Goal: Task Accomplishment & Management: Use online tool/utility

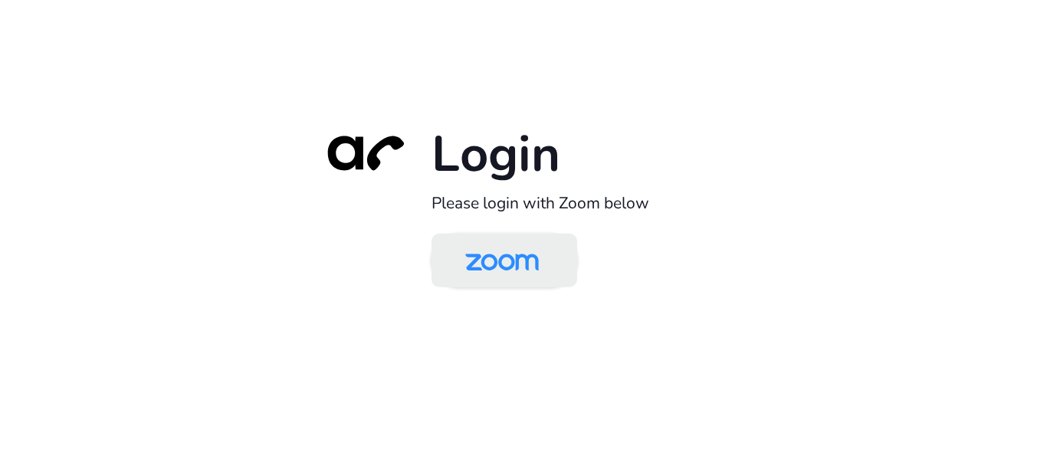
click at [519, 267] on img at bounding box center [502, 262] width 106 height 50
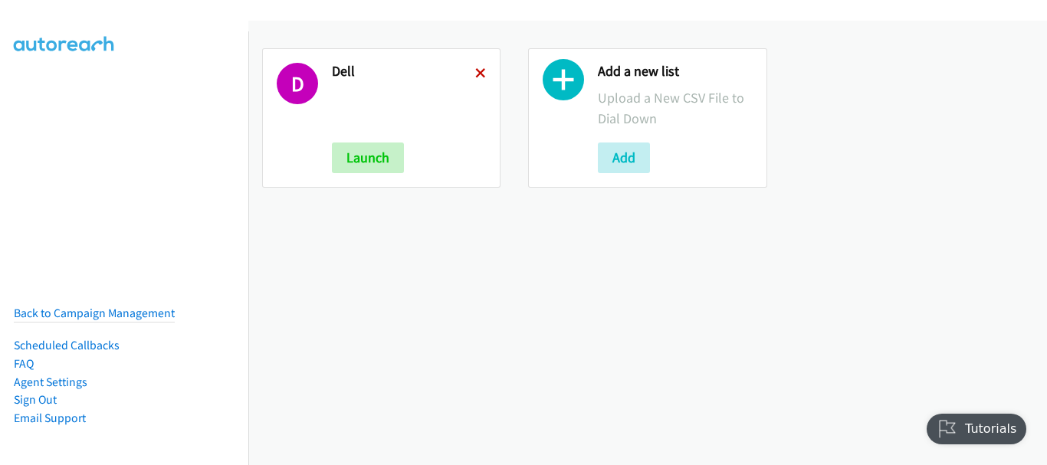
click at [481, 74] on icon at bounding box center [480, 74] width 11 height 11
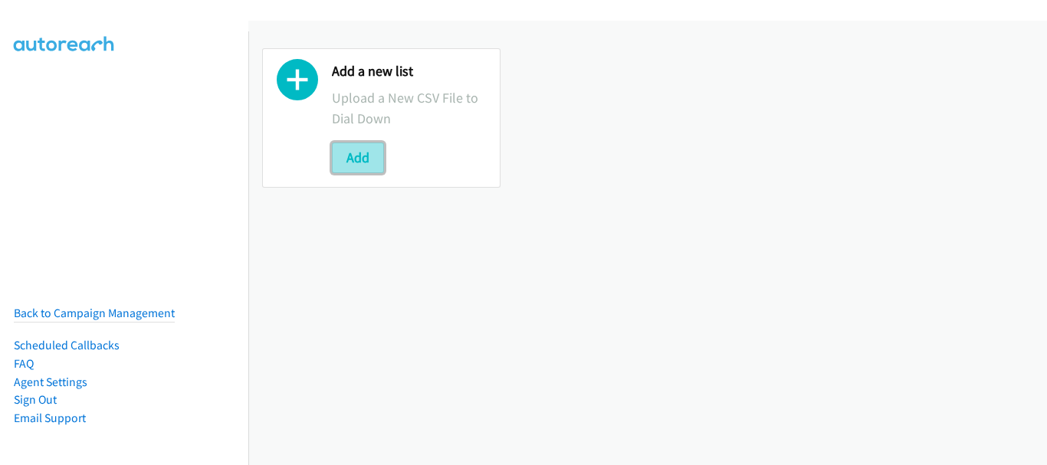
click at [363, 162] on button "Add" at bounding box center [358, 158] width 52 height 31
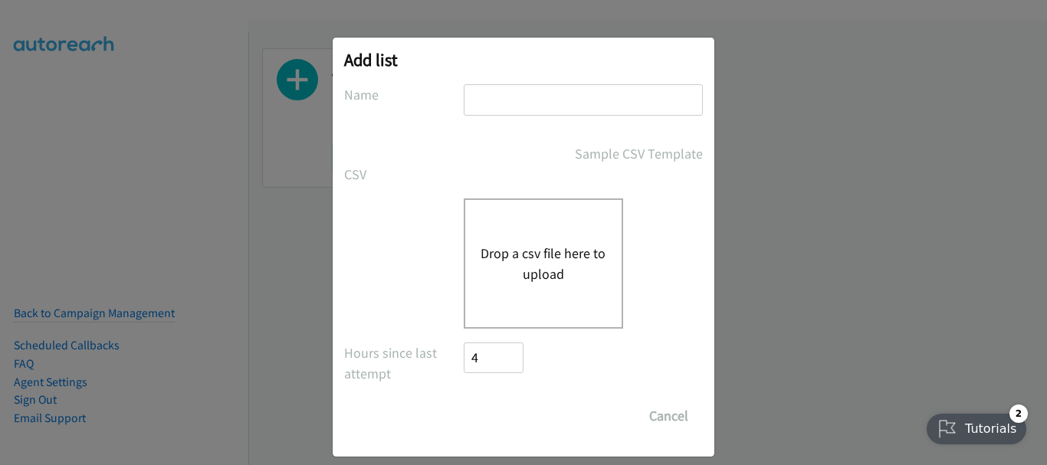
click at [539, 107] on input "text" at bounding box center [583, 99] width 239 height 31
type input "Dell"
click at [549, 283] on button "Drop a csv file here to upload" at bounding box center [543, 263] width 126 height 41
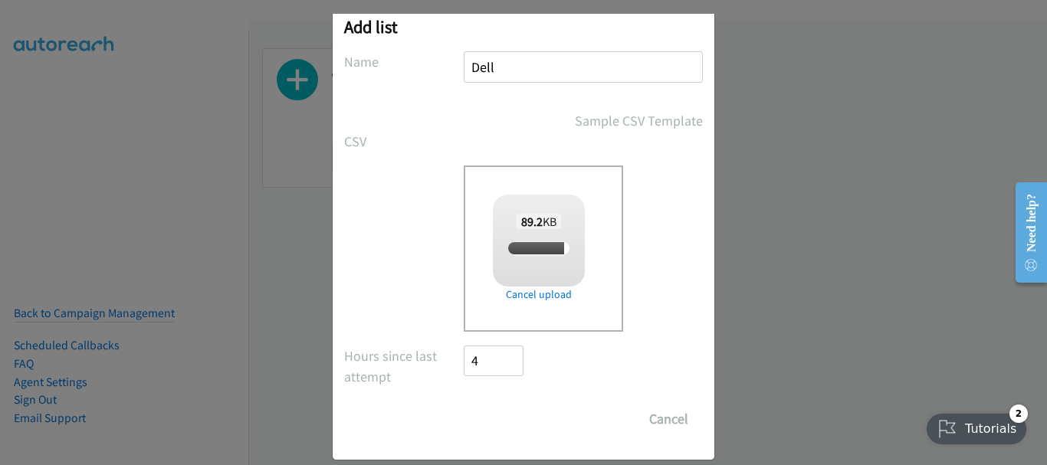
scroll to position [51, 0]
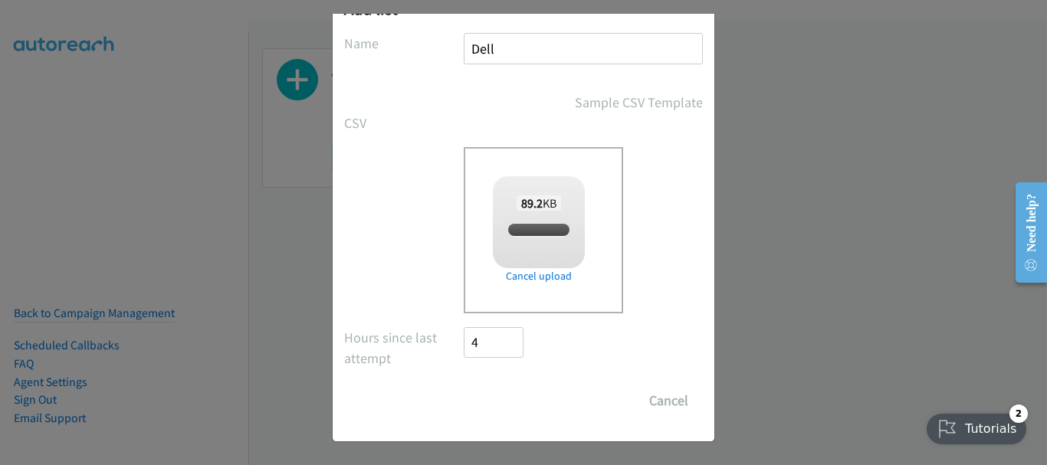
checkbox input "true"
click at [507, 402] on input "Save List" at bounding box center [504, 400] width 80 height 31
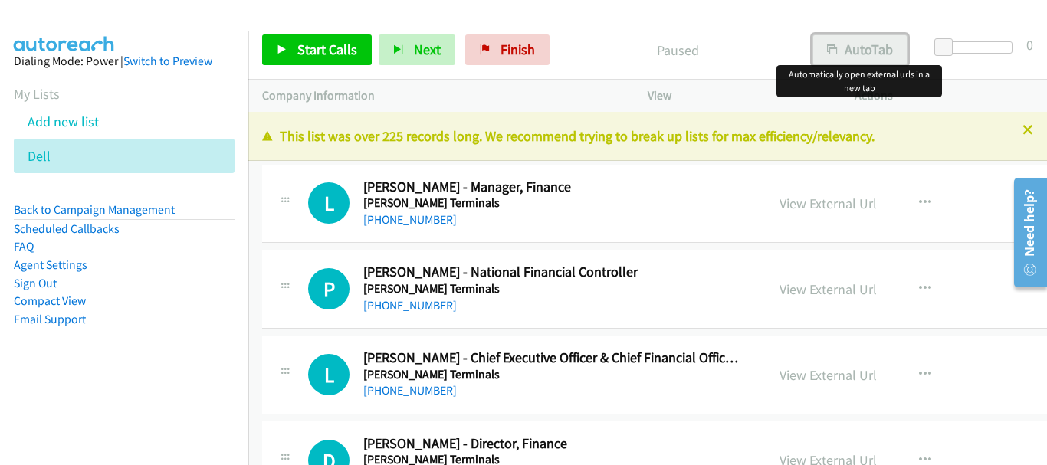
click at [844, 45] on button "AutoTab" at bounding box center [859, 49] width 95 height 31
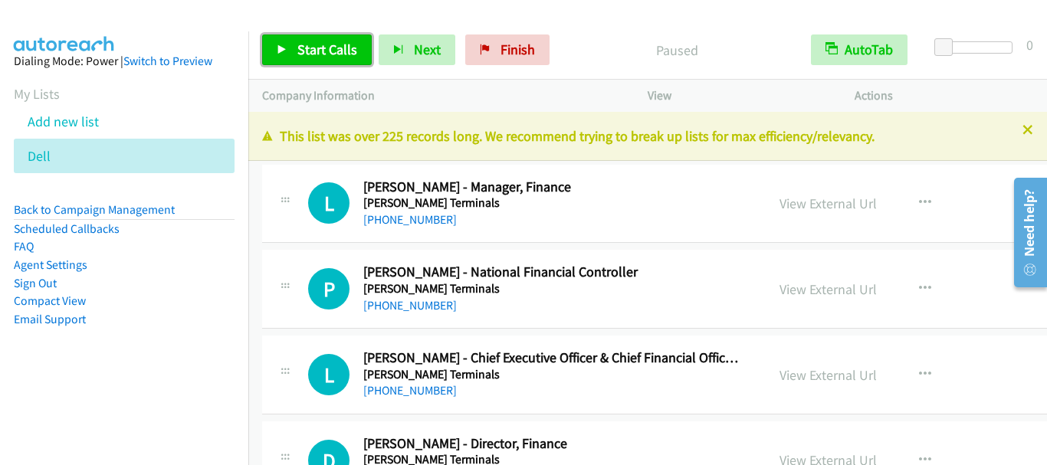
click at [333, 53] on span "Start Calls" at bounding box center [327, 50] width 60 height 18
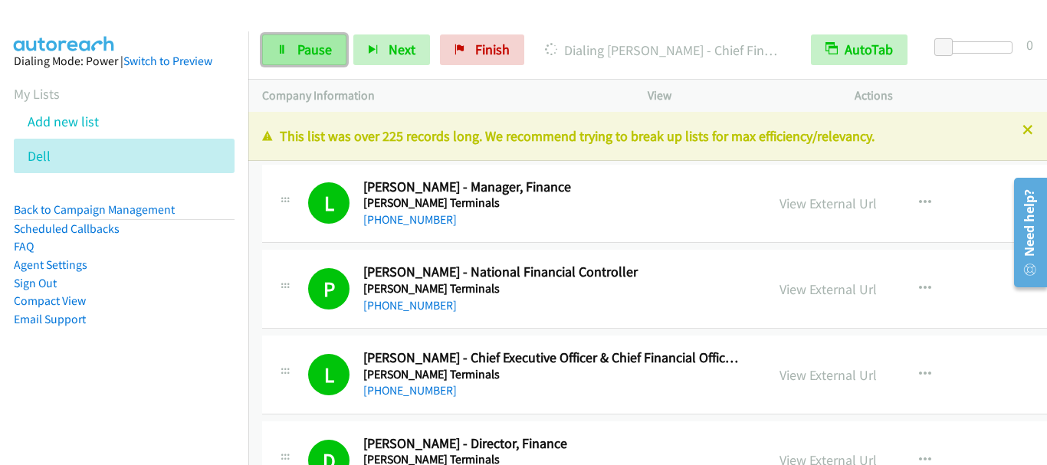
click at [298, 50] on span "Pause" at bounding box center [314, 50] width 34 height 18
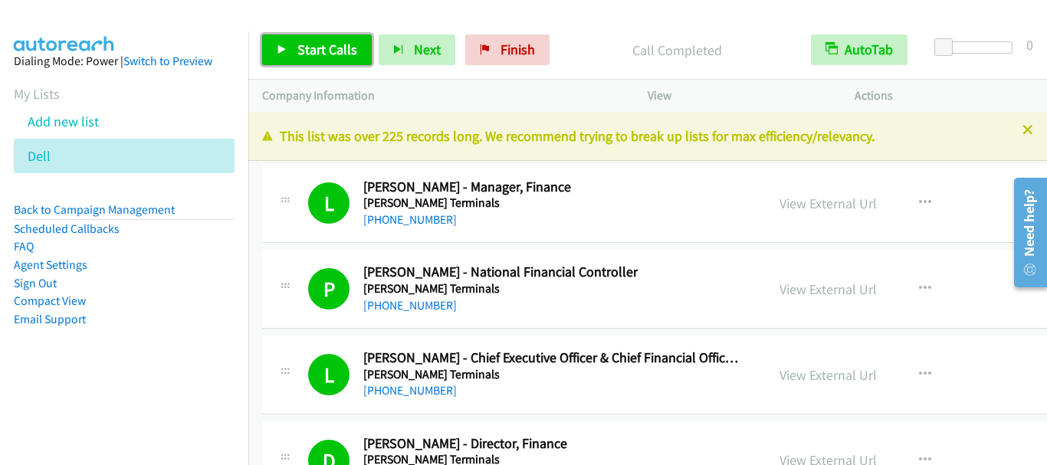
click at [318, 38] on link "Start Calls" at bounding box center [317, 49] width 110 height 31
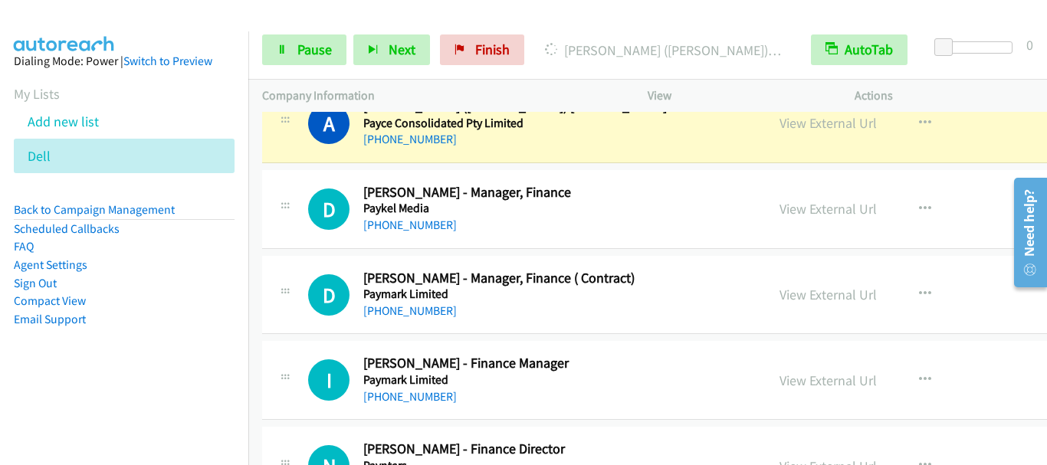
scroll to position [766, 0]
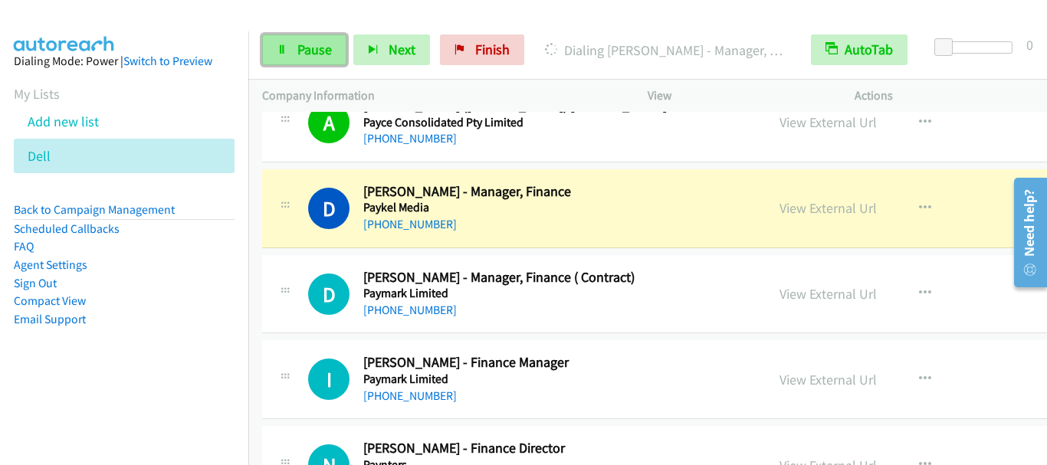
click at [315, 55] on span "Pause" at bounding box center [314, 50] width 34 height 18
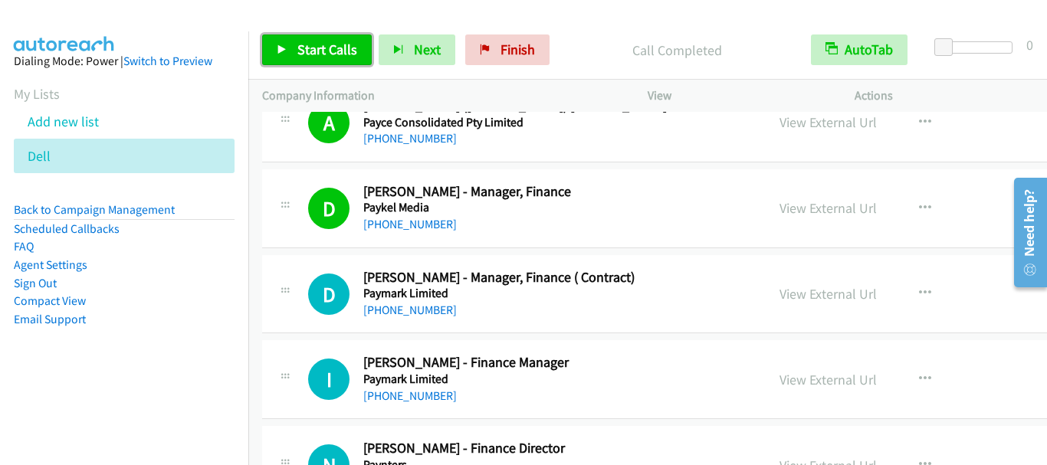
click at [307, 60] on link "Start Calls" at bounding box center [317, 49] width 110 height 31
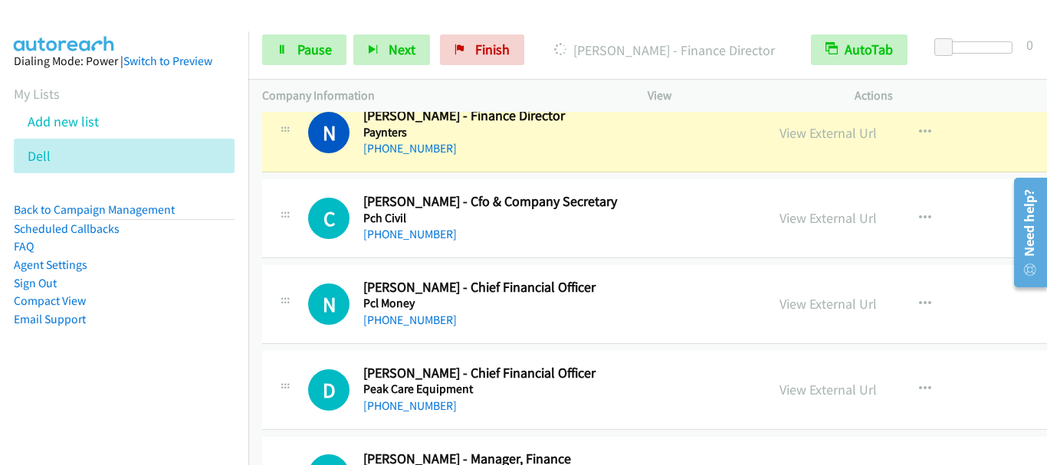
scroll to position [1073, 0]
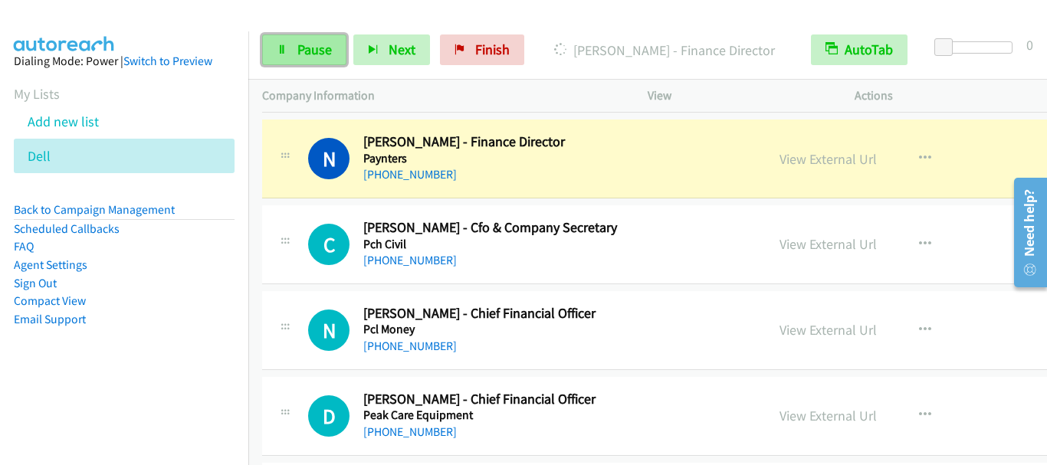
click at [321, 50] on span "Pause" at bounding box center [314, 50] width 34 height 18
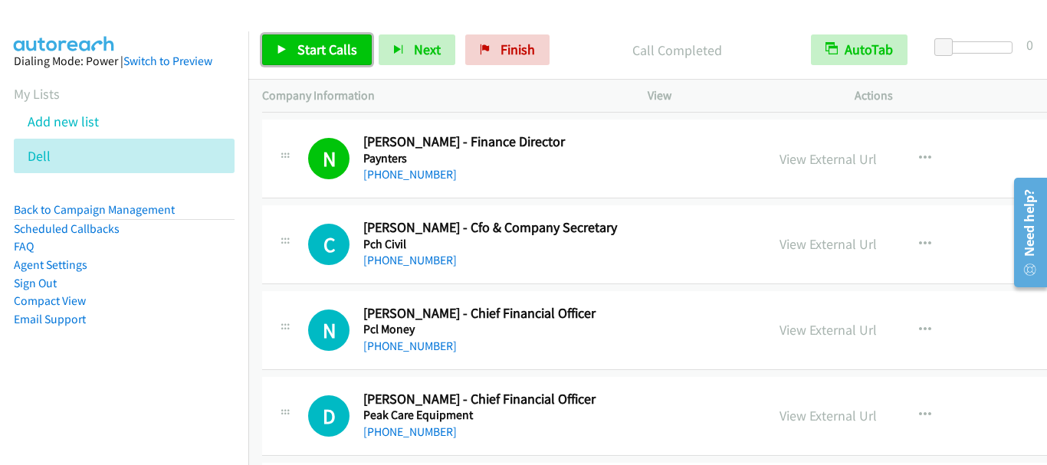
click at [350, 50] on span "Start Calls" at bounding box center [327, 50] width 60 height 18
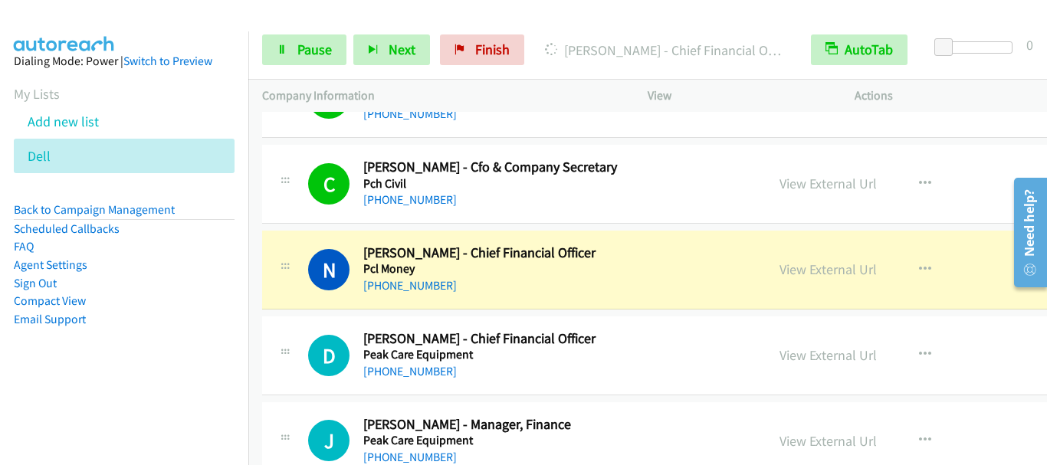
scroll to position [1226, 0]
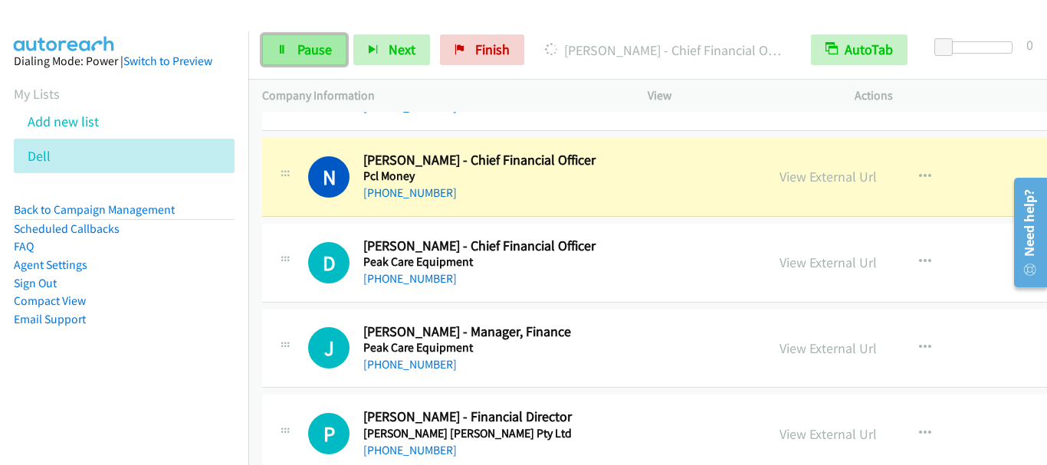
click at [303, 57] on span "Pause" at bounding box center [314, 50] width 34 height 18
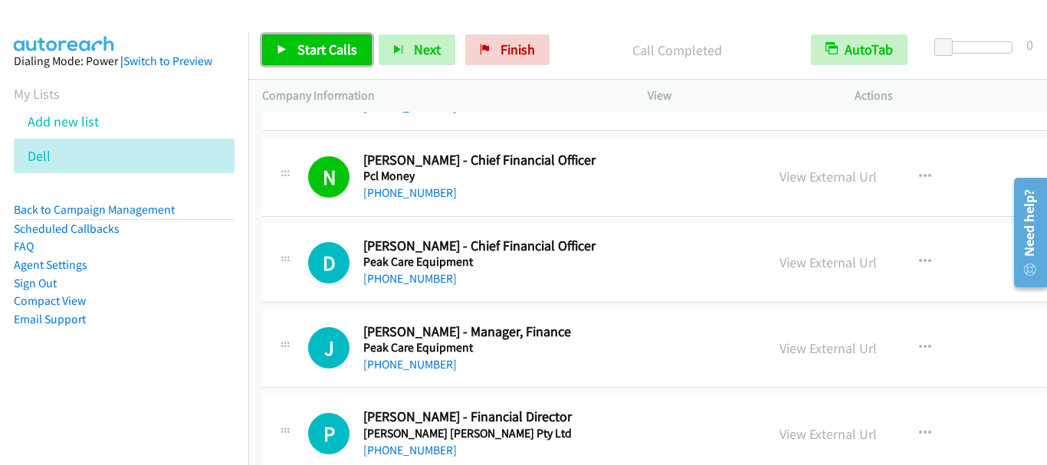
click at [313, 54] on span "Start Calls" at bounding box center [327, 50] width 60 height 18
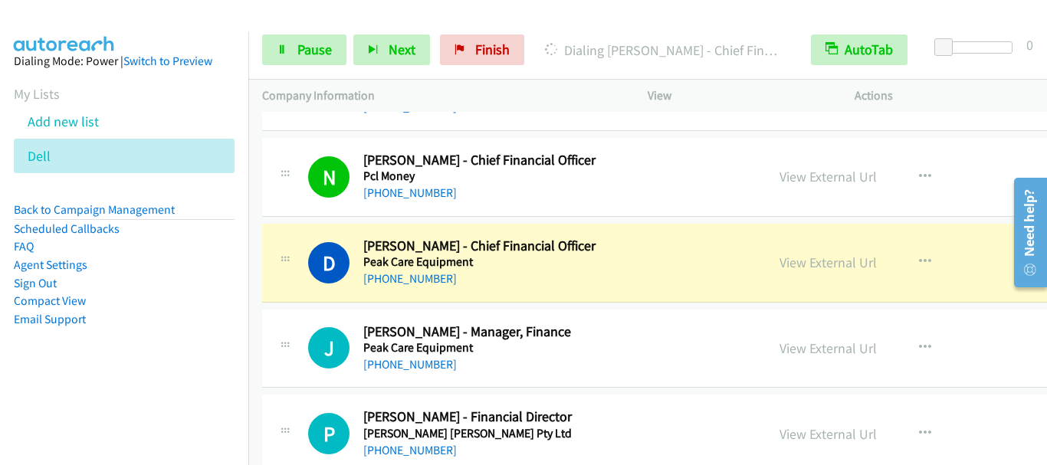
scroll to position [1303, 0]
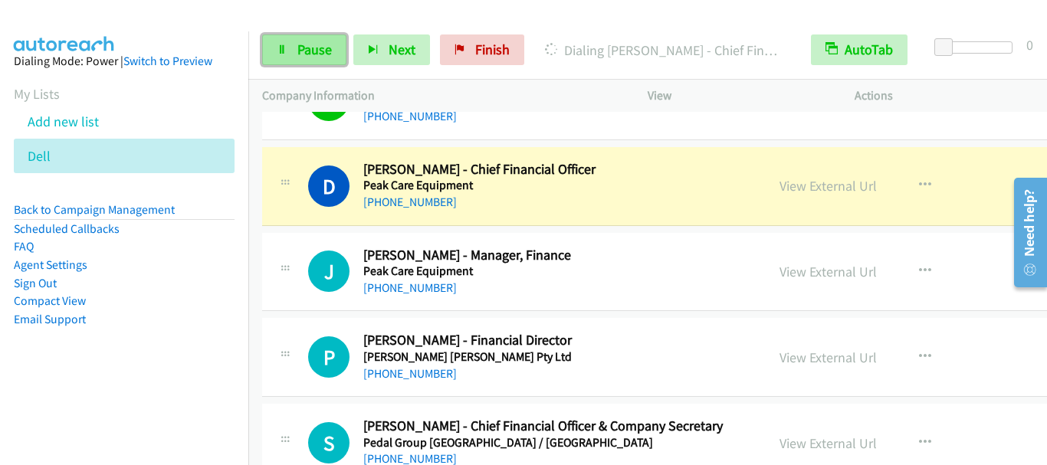
click at [311, 43] on span "Pause" at bounding box center [314, 50] width 34 height 18
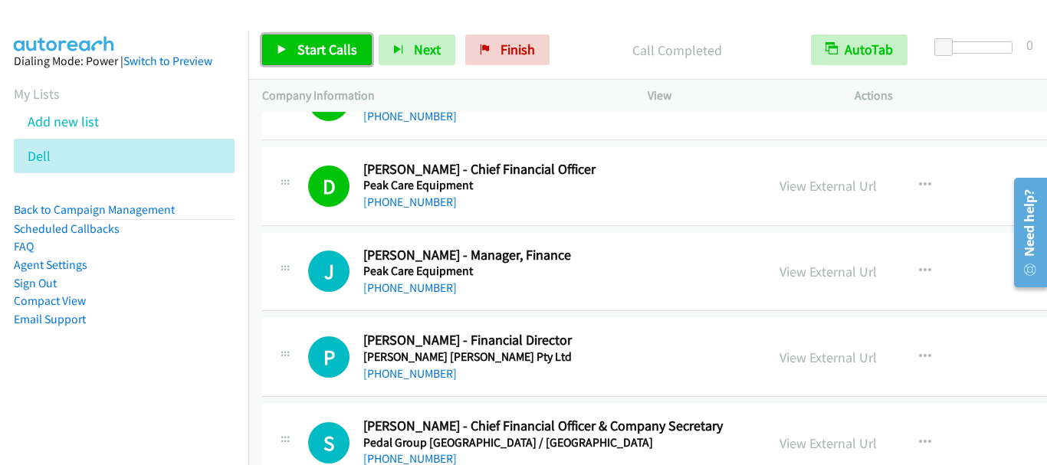
click at [336, 48] on span "Start Calls" at bounding box center [327, 50] width 60 height 18
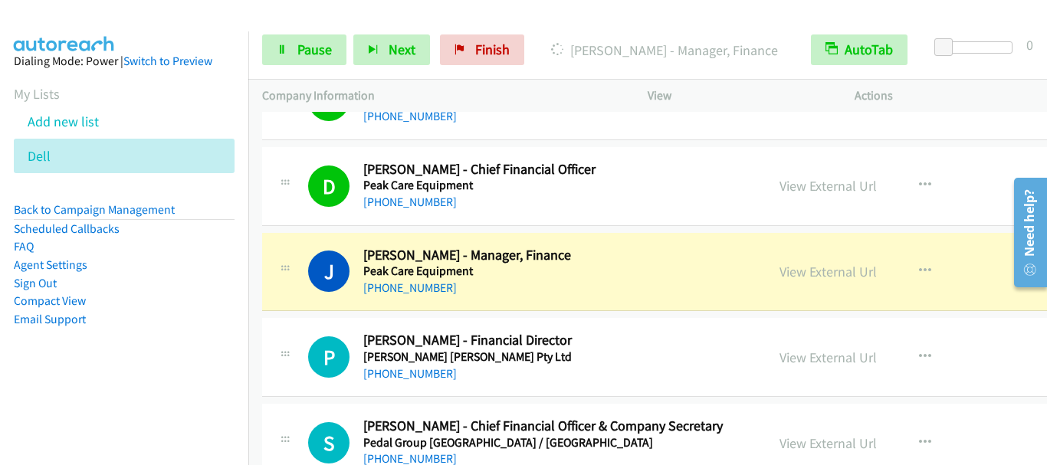
scroll to position [1379, 0]
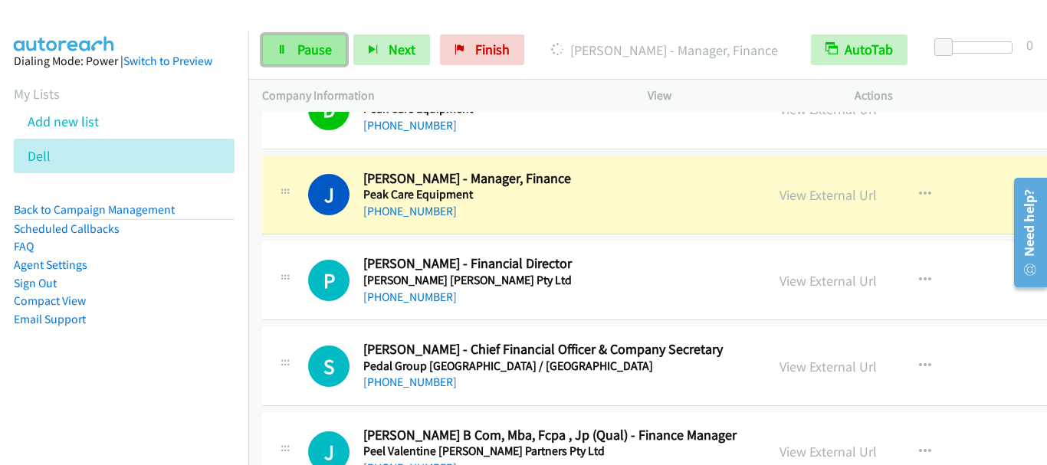
click at [313, 58] on link "Pause" at bounding box center [304, 49] width 84 height 31
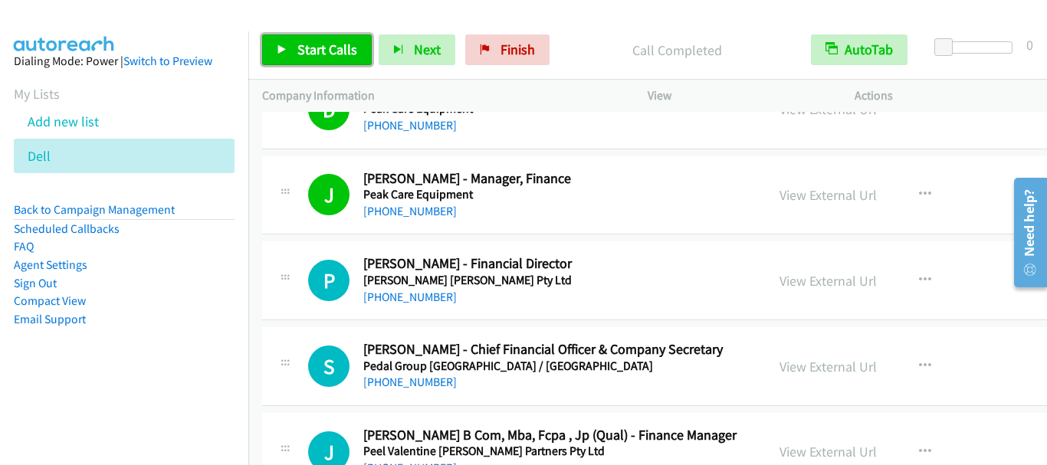
click at [303, 57] on link "Start Calls" at bounding box center [317, 49] width 110 height 31
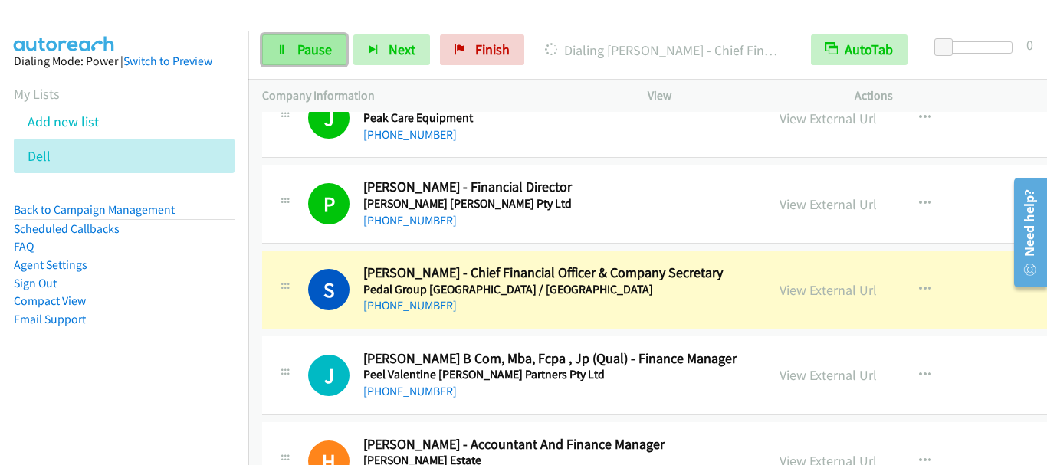
click at [291, 46] on link "Pause" at bounding box center [304, 49] width 84 height 31
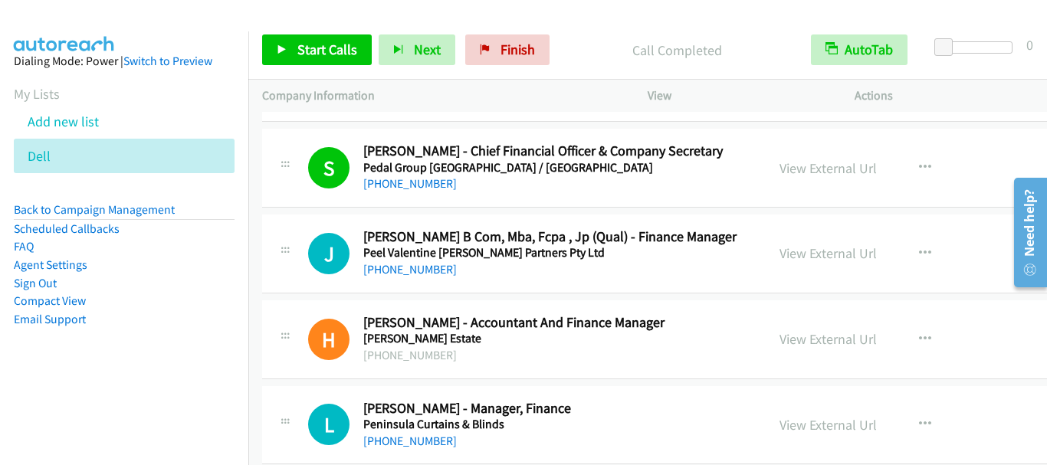
scroll to position [1609, 0]
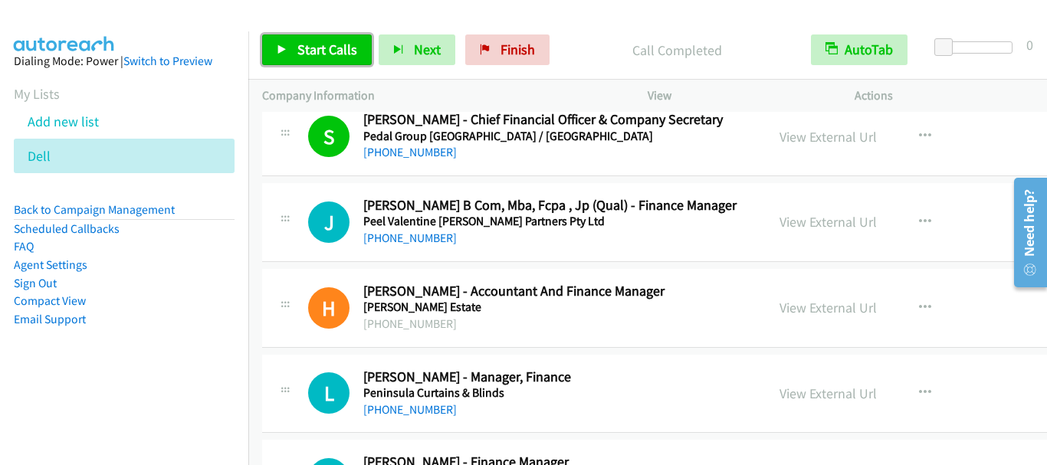
click at [326, 60] on link "Start Calls" at bounding box center [317, 49] width 110 height 31
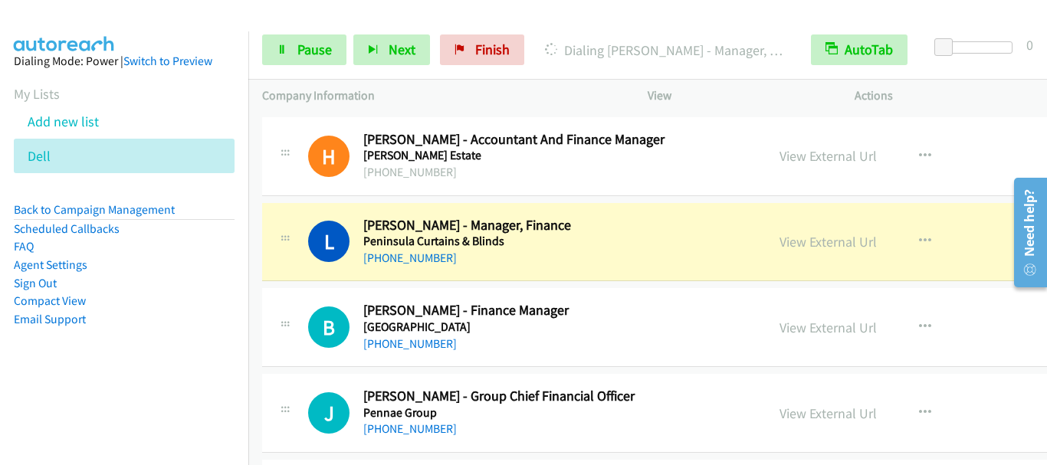
scroll to position [1763, 0]
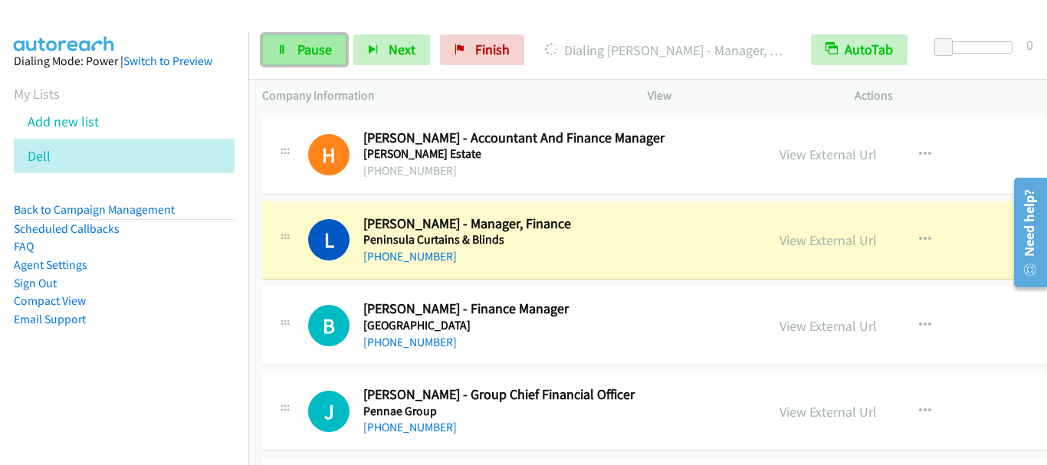
click at [298, 62] on link "Pause" at bounding box center [304, 49] width 84 height 31
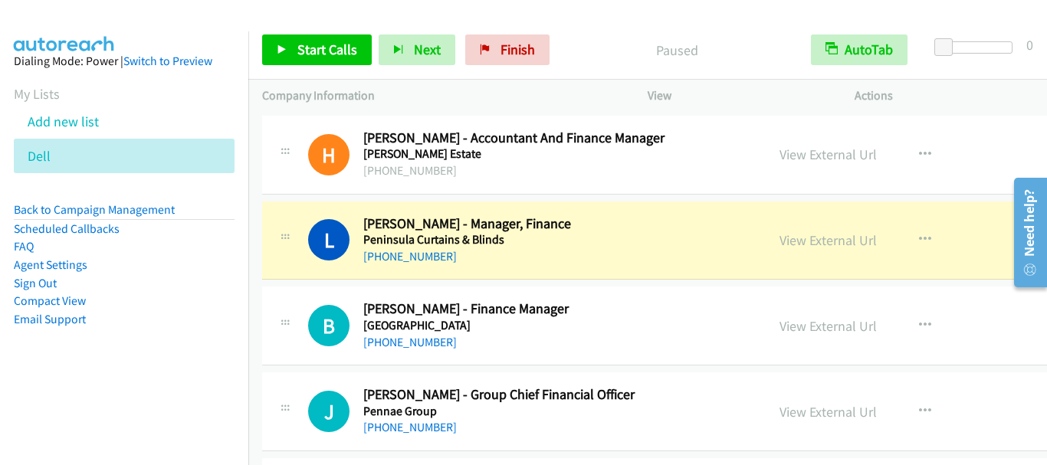
scroll to position [1839, 0]
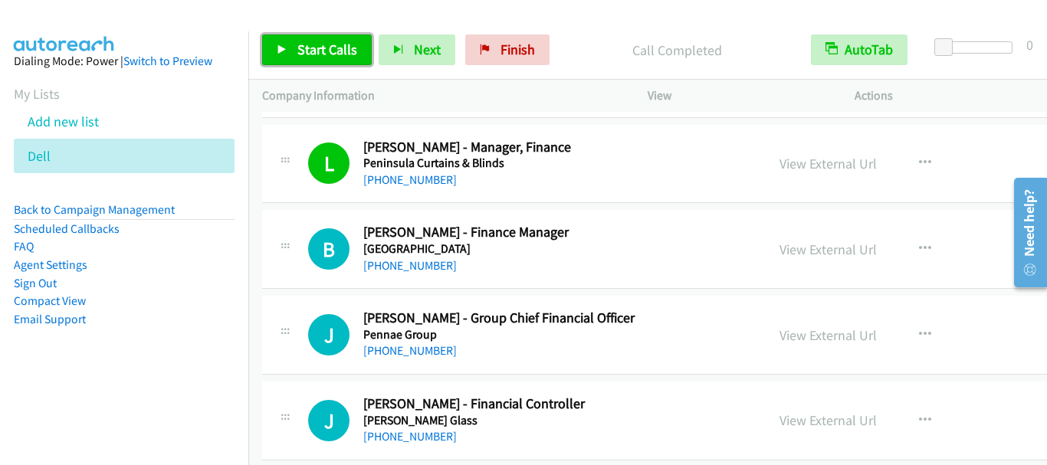
click at [308, 48] on span "Start Calls" at bounding box center [327, 50] width 60 height 18
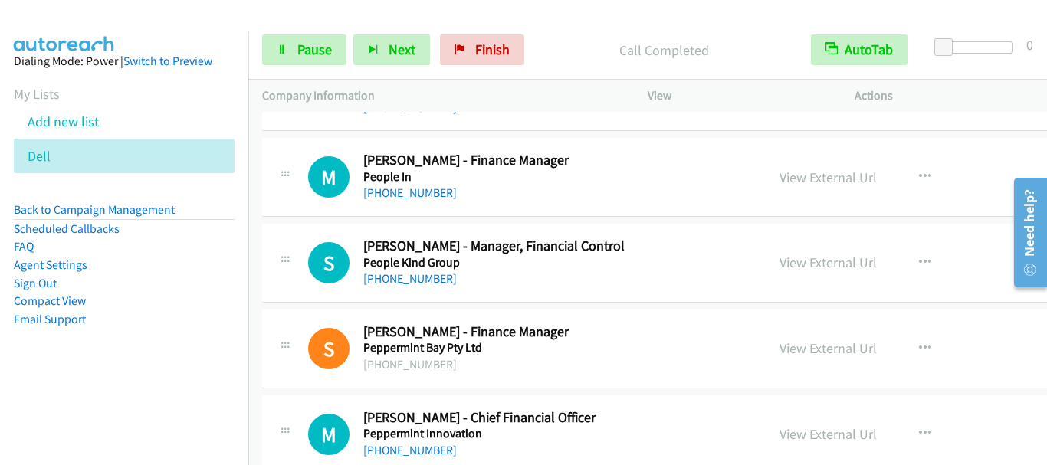
scroll to position [2452, 0]
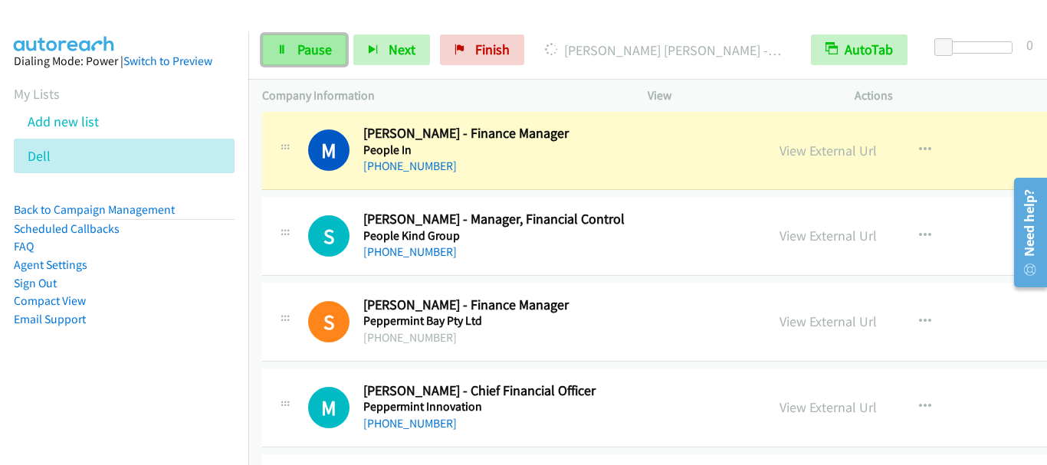
click at [316, 51] on span "Pause" at bounding box center [314, 50] width 34 height 18
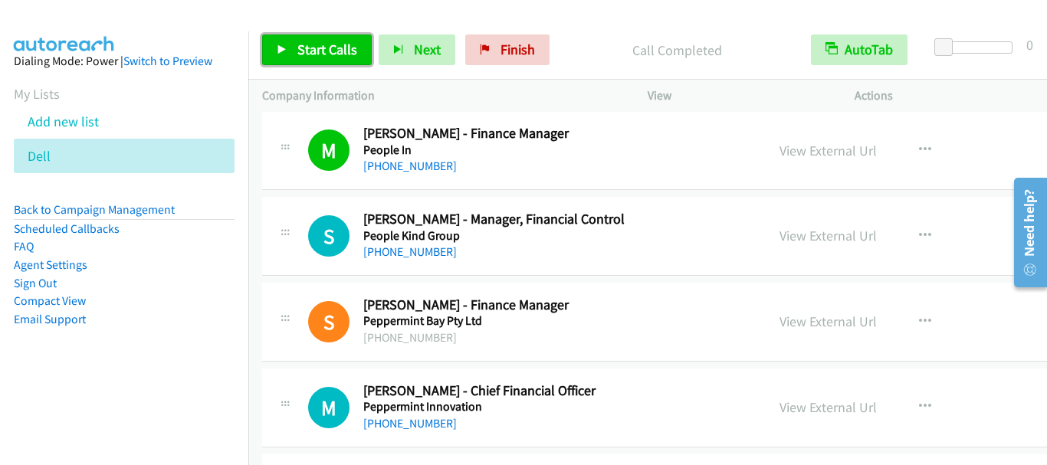
click at [347, 61] on link "Start Calls" at bounding box center [317, 49] width 110 height 31
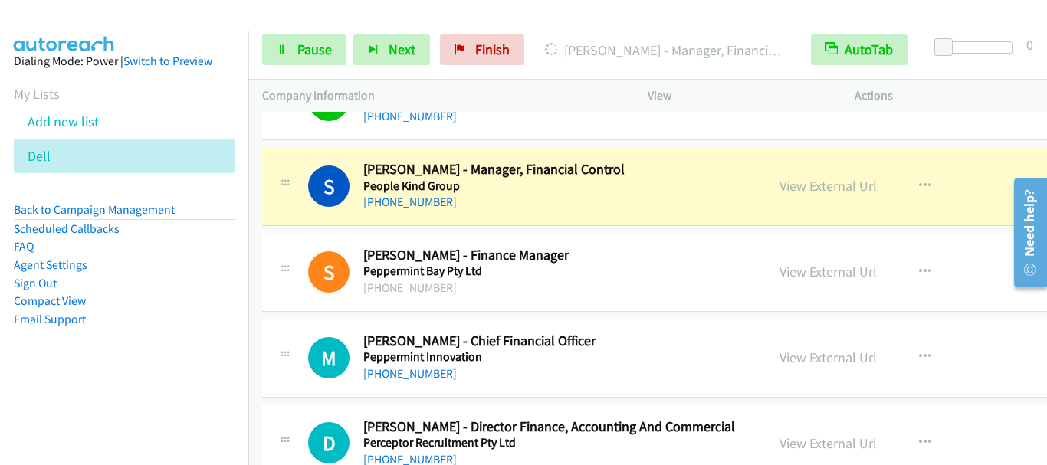
scroll to position [2529, 0]
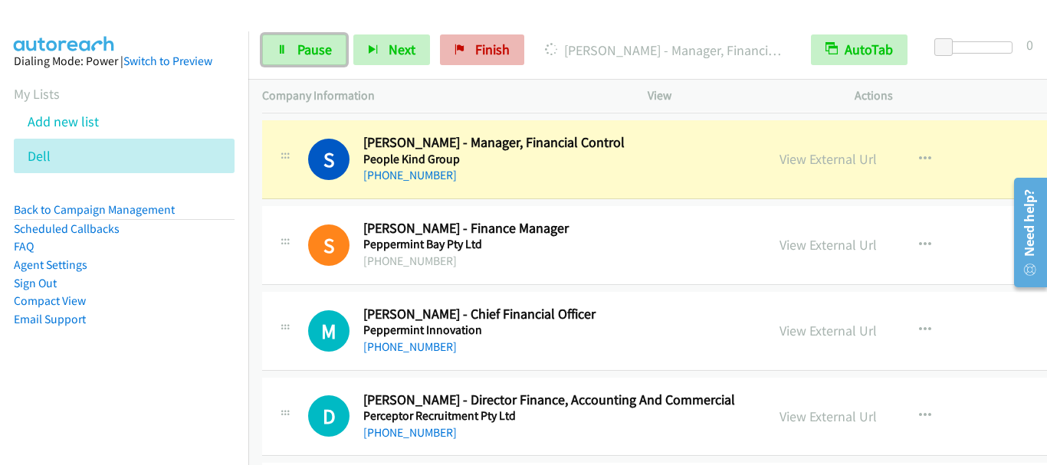
drag, startPoint x: 303, startPoint y: 43, endPoint x: 493, endPoint y: 44, distance: 190.1
click at [303, 44] on span "Pause" at bounding box center [314, 50] width 34 height 18
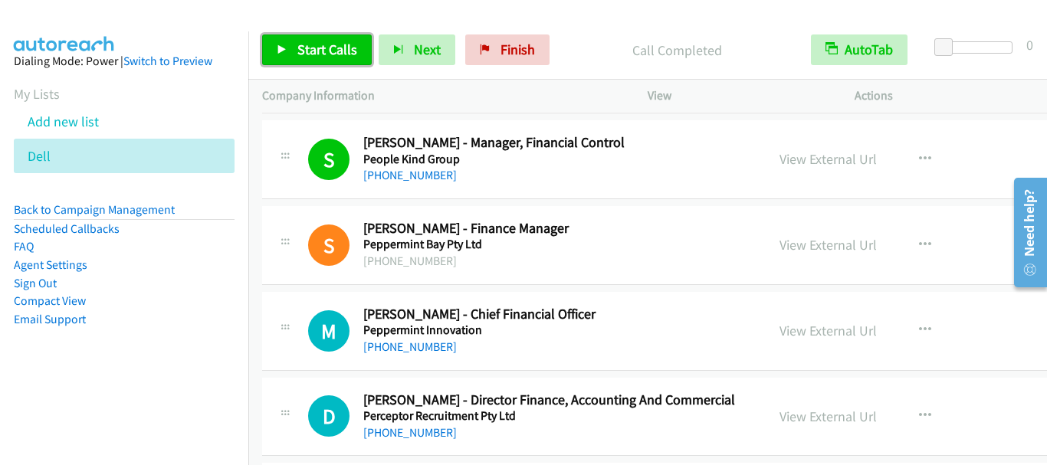
click at [335, 46] on span "Start Calls" at bounding box center [327, 50] width 60 height 18
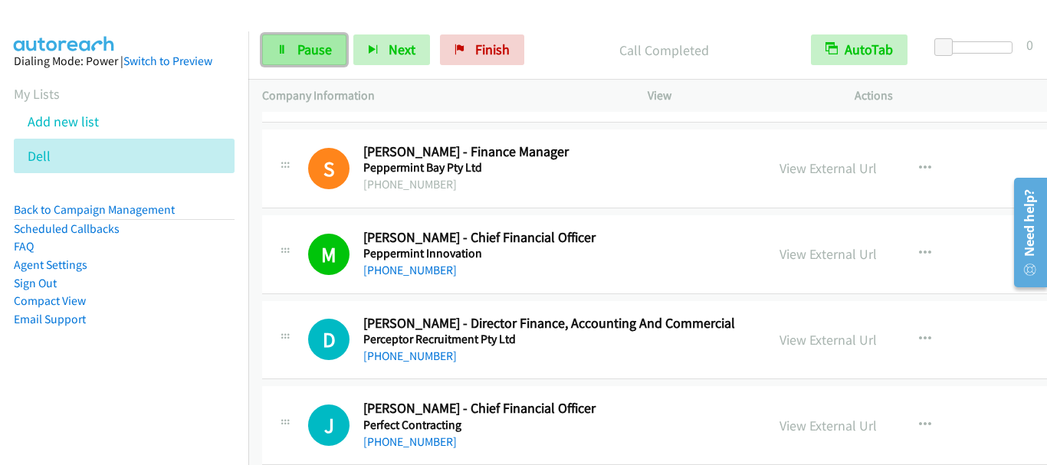
click at [301, 48] on span "Pause" at bounding box center [314, 50] width 34 height 18
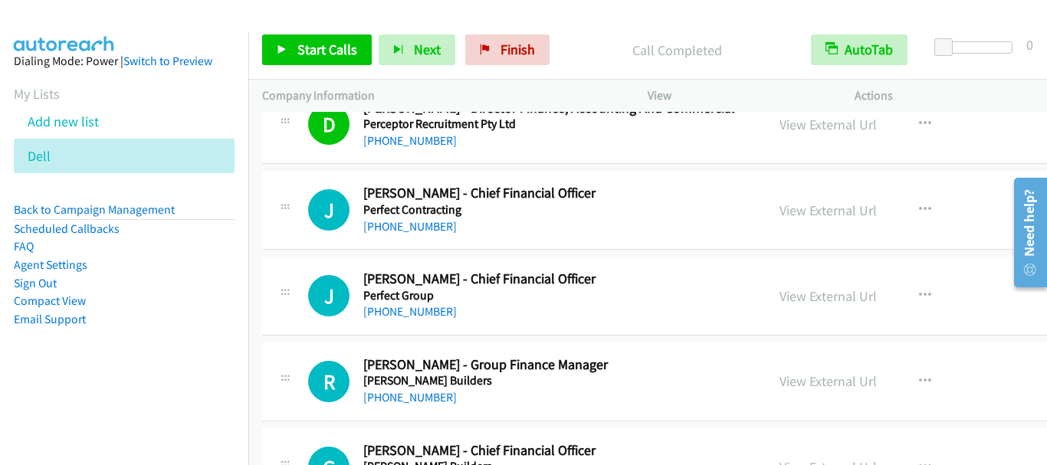
scroll to position [2835, 0]
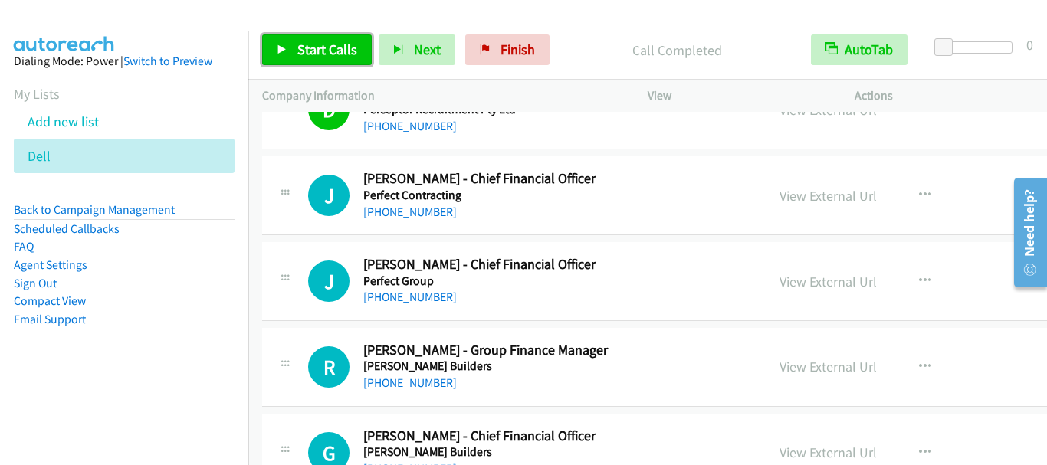
click at [324, 44] on span "Start Calls" at bounding box center [327, 50] width 60 height 18
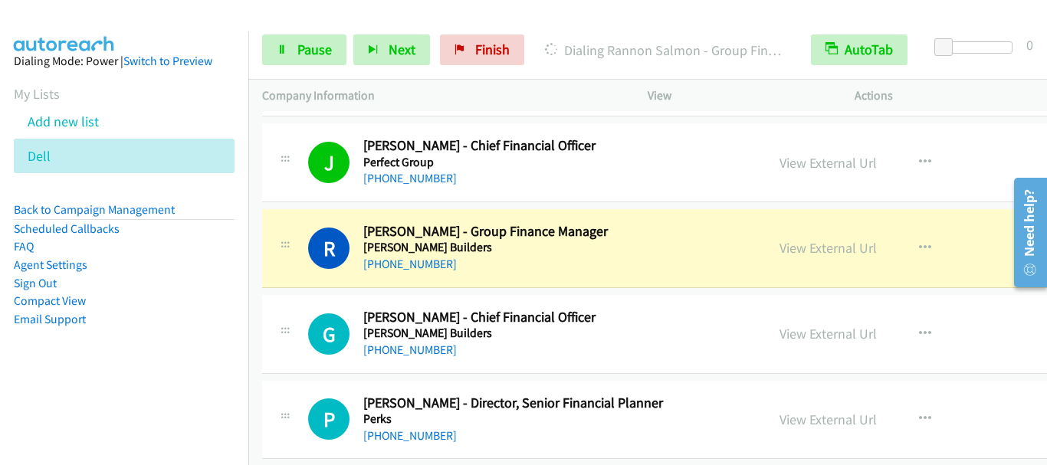
scroll to position [2989, 0]
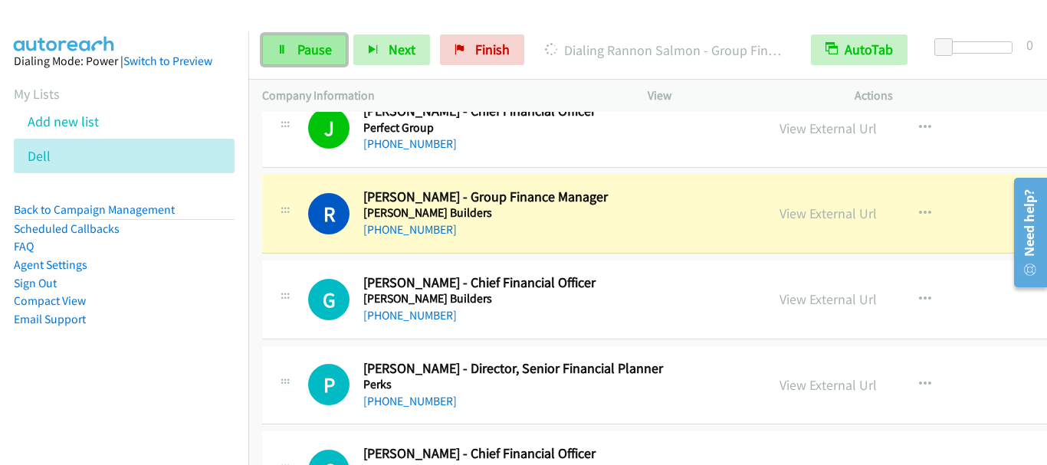
click at [316, 51] on span "Pause" at bounding box center [314, 50] width 34 height 18
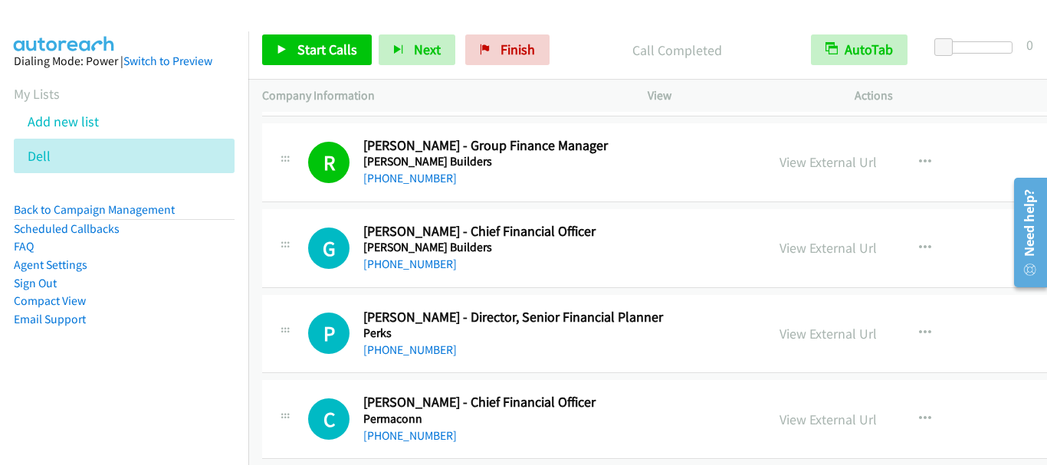
scroll to position [3065, 0]
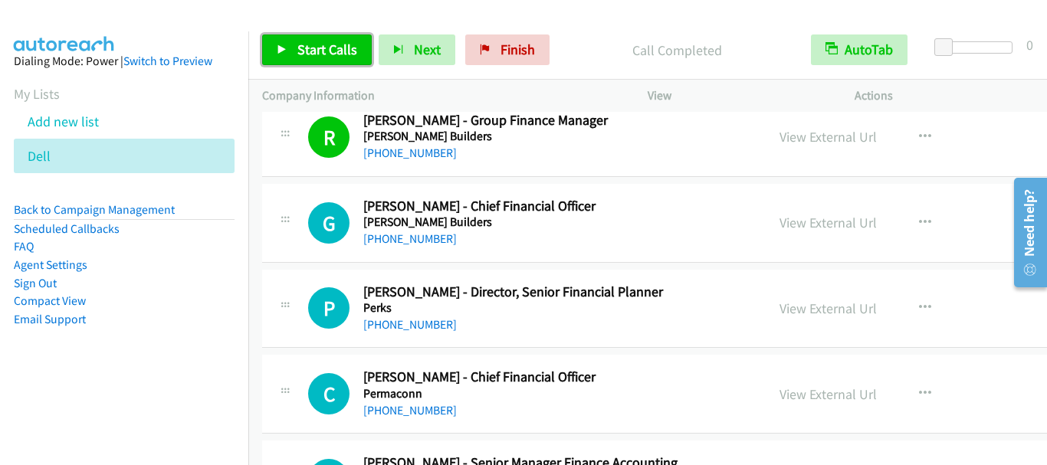
click at [307, 44] on span "Start Calls" at bounding box center [327, 50] width 60 height 18
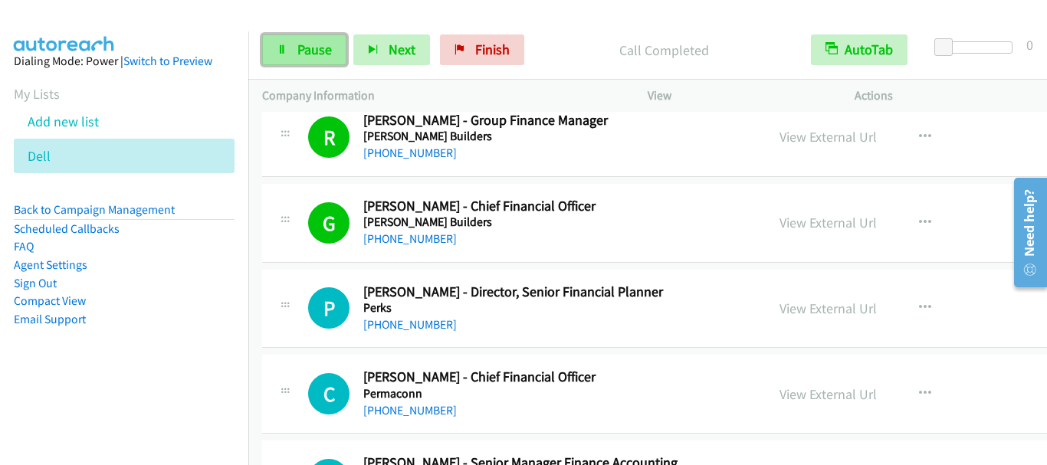
click at [313, 50] on span "Pause" at bounding box center [314, 50] width 34 height 18
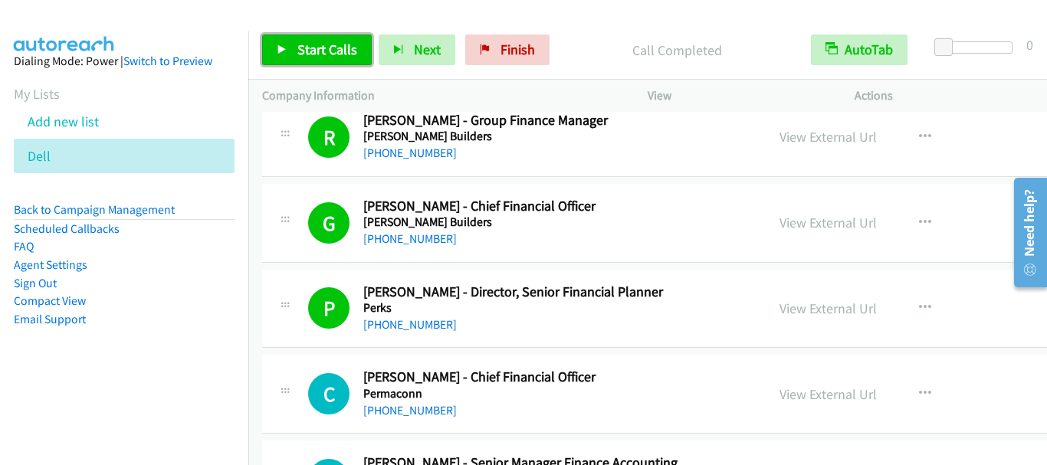
click at [326, 48] on span "Start Calls" at bounding box center [327, 50] width 60 height 18
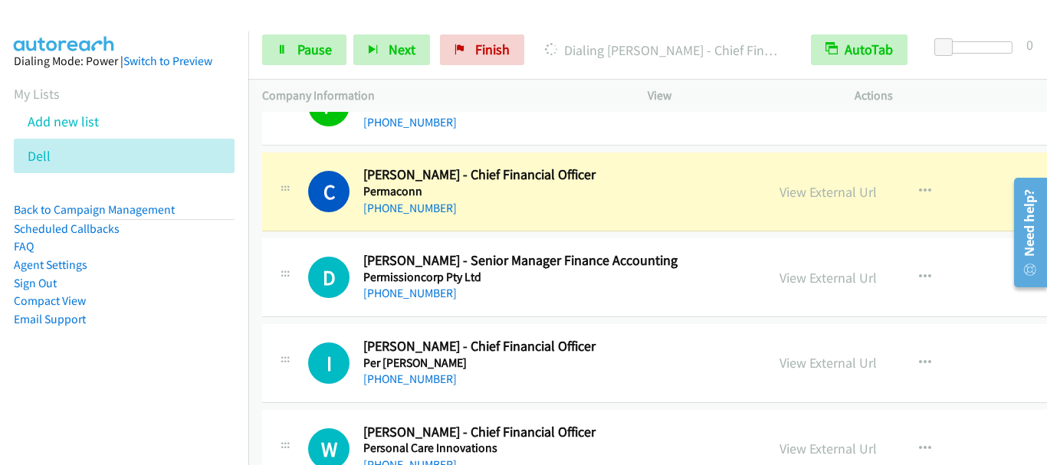
scroll to position [3295, 0]
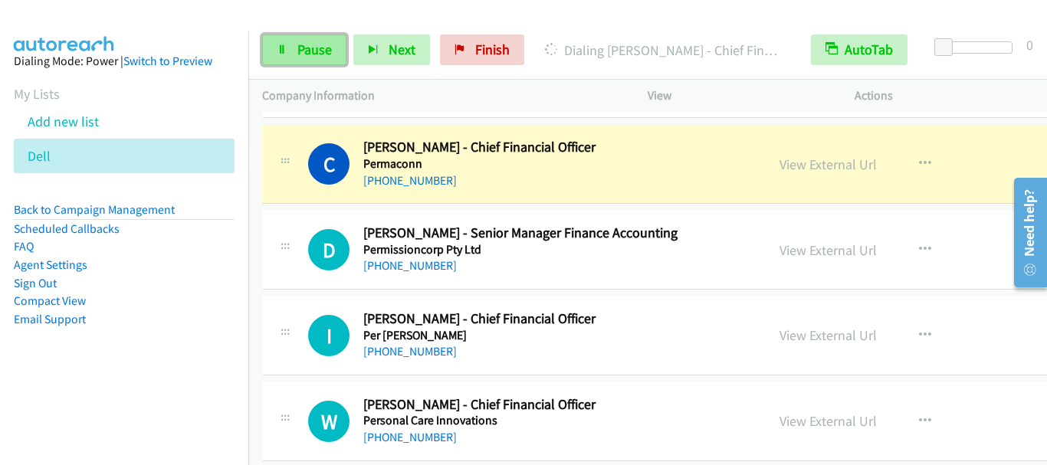
click at [326, 41] on span "Pause" at bounding box center [314, 50] width 34 height 18
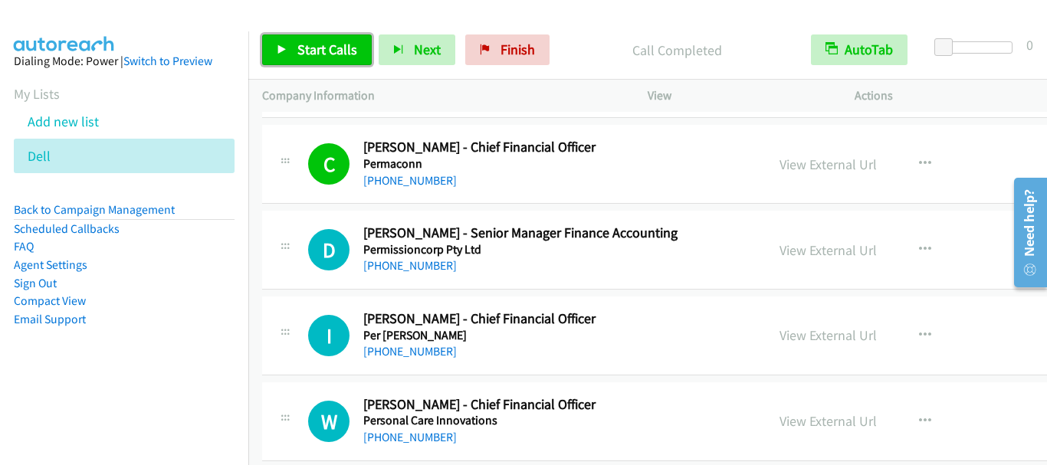
click at [316, 55] on span "Start Calls" at bounding box center [327, 50] width 60 height 18
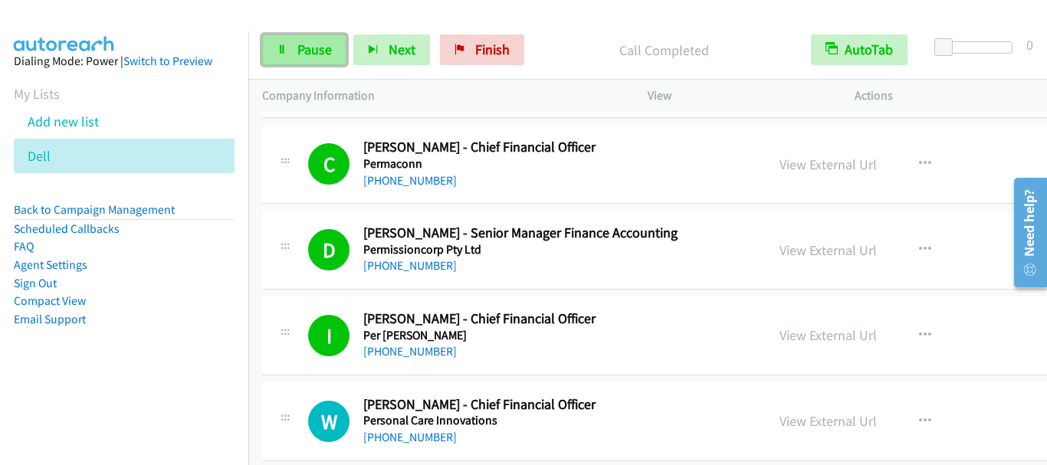
click at [315, 52] on span "Pause" at bounding box center [314, 50] width 34 height 18
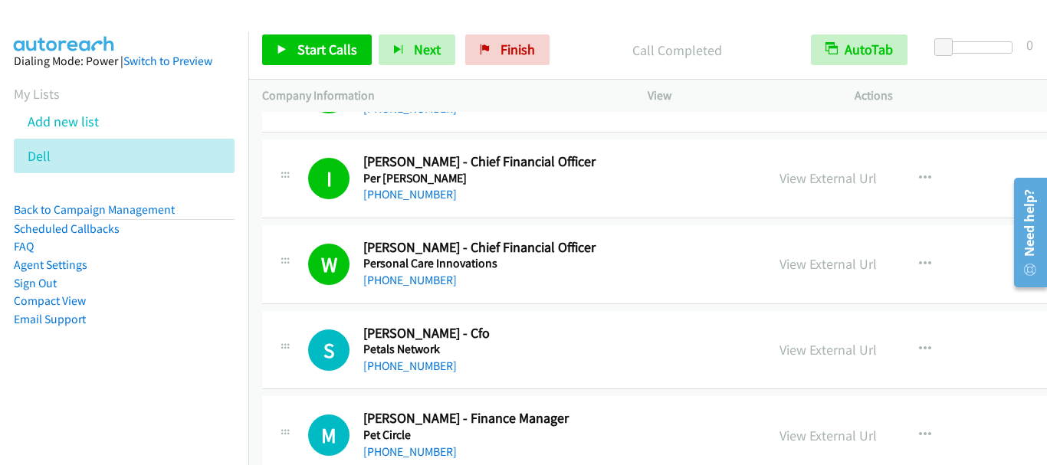
scroll to position [3449, 0]
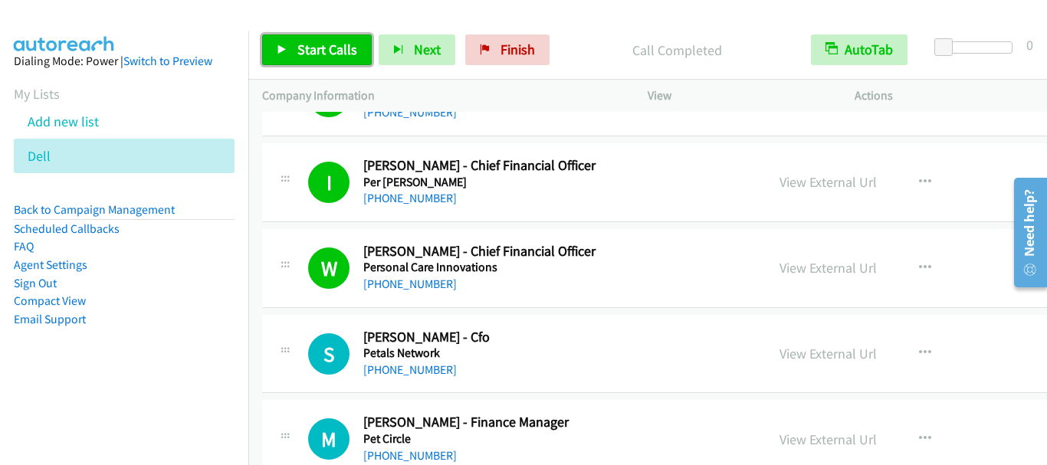
click at [323, 47] on span "Start Calls" at bounding box center [327, 50] width 60 height 18
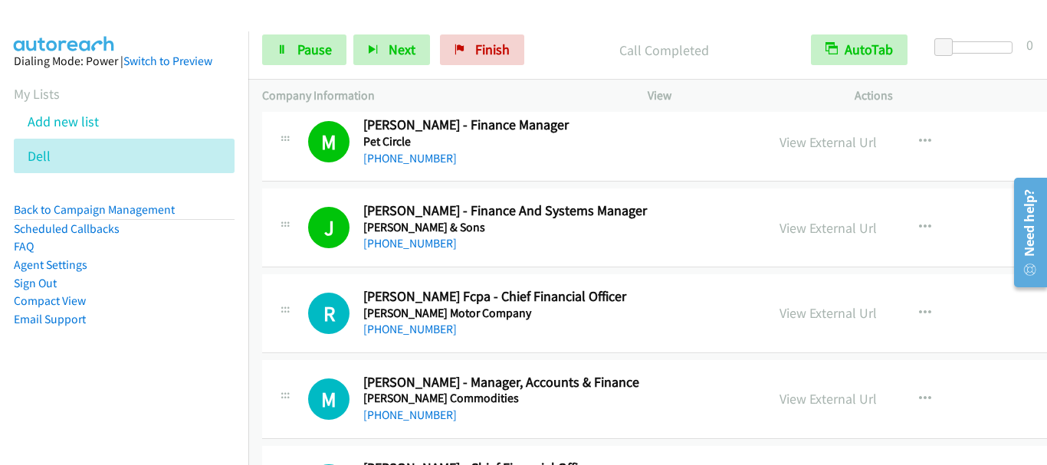
scroll to position [3755, 0]
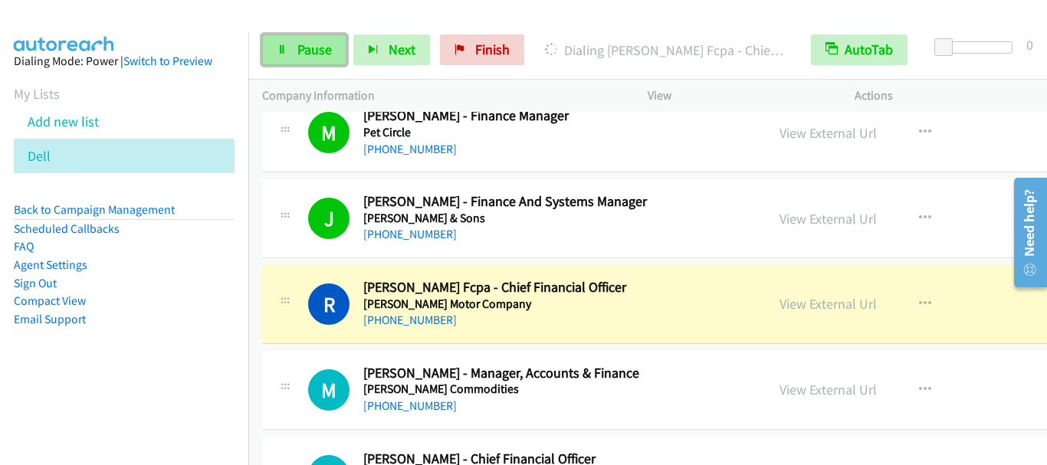
click at [322, 51] on span "Pause" at bounding box center [314, 50] width 34 height 18
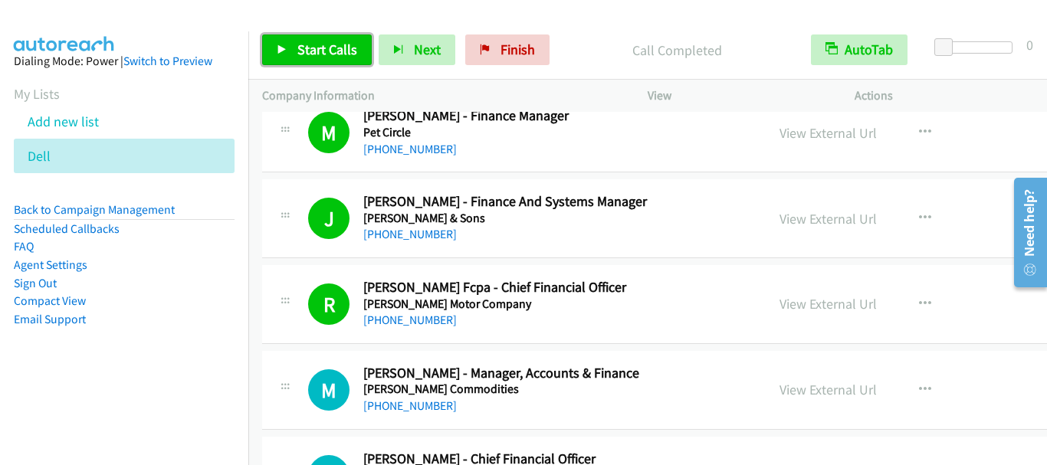
click at [350, 47] on span "Start Calls" at bounding box center [327, 50] width 60 height 18
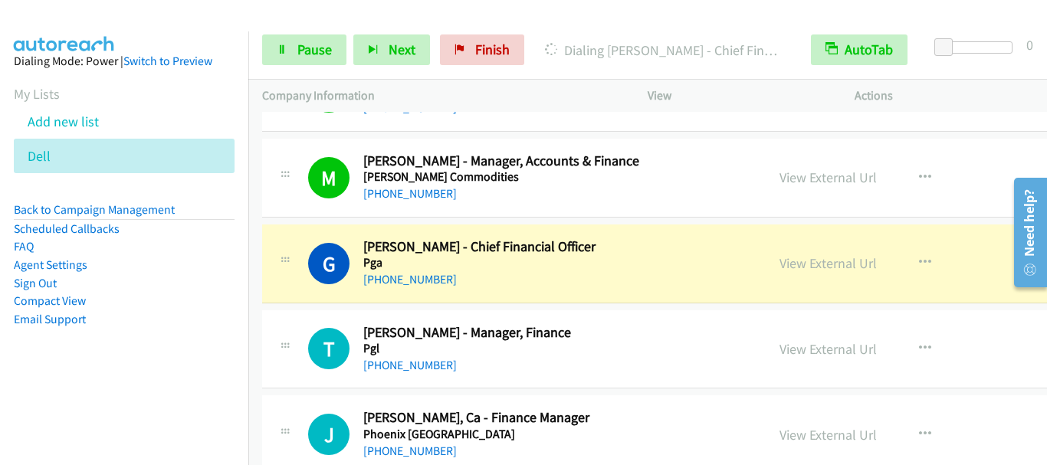
scroll to position [3985, 0]
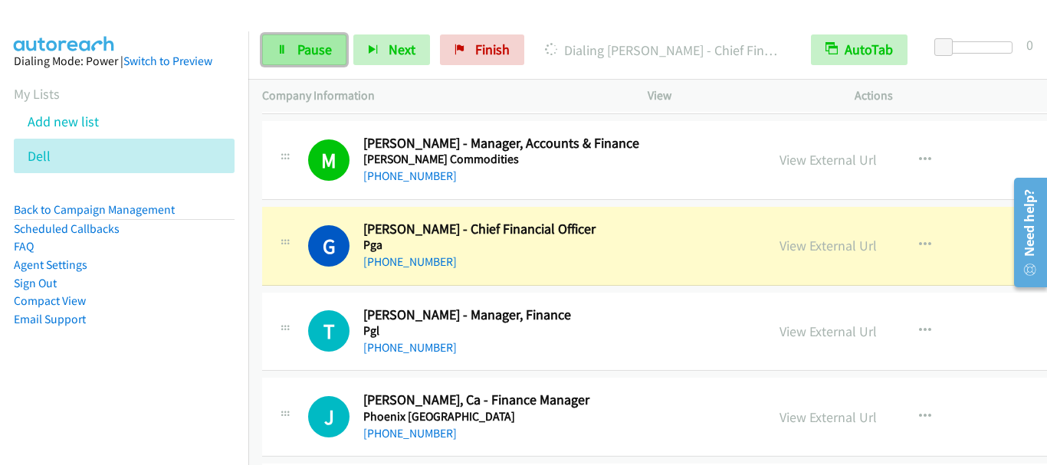
click at [310, 53] on span "Pause" at bounding box center [314, 50] width 34 height 18
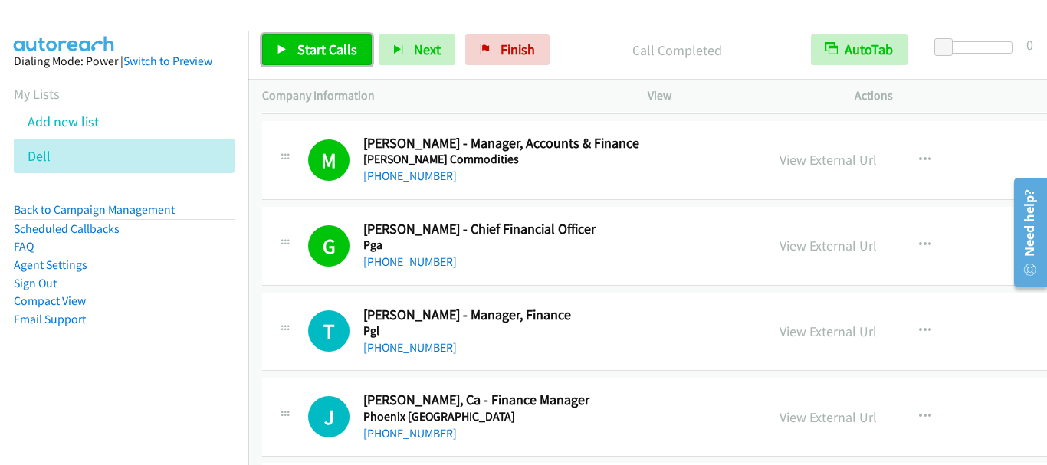
click at [328, 49] on span "Start Calls" at bounding box center [327, 50] width 60 height 18
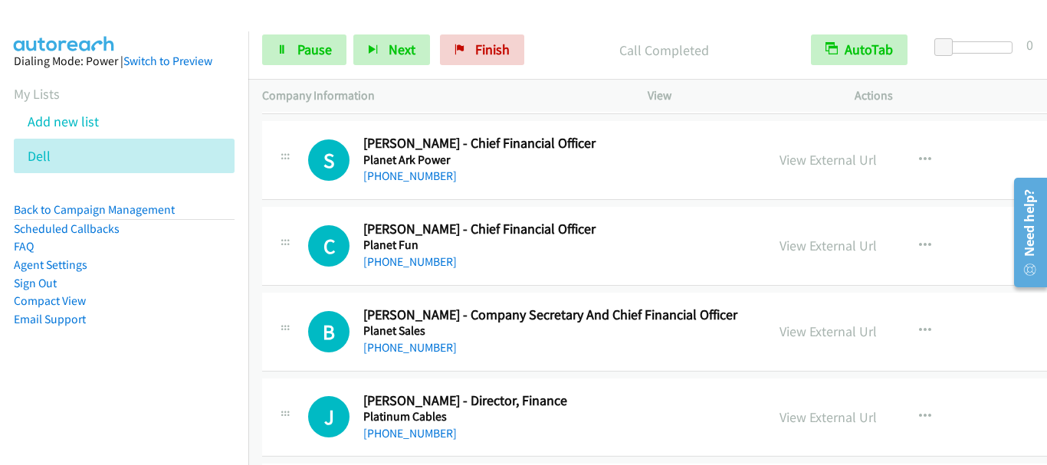
scroll to position [5288, 0]
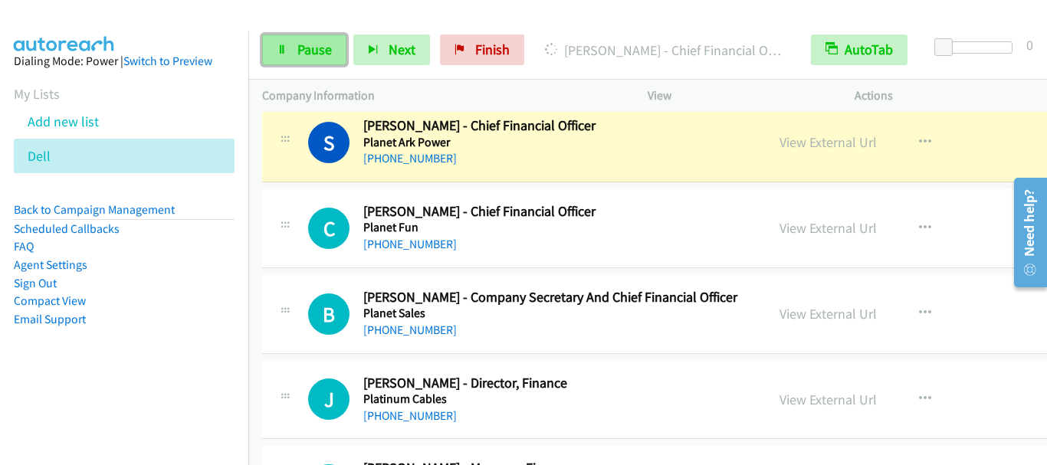
click at [324, 48] on span "Pause" at bounding box center [314, 50] width 34 height 18
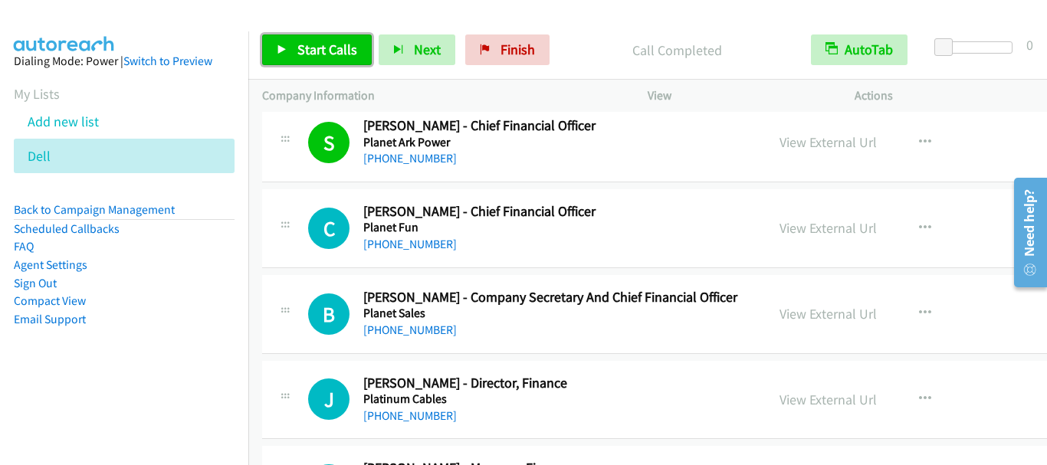
click at [302, 50] on span "Start Calls" at bounding box center [327, 50] width 60 height 18
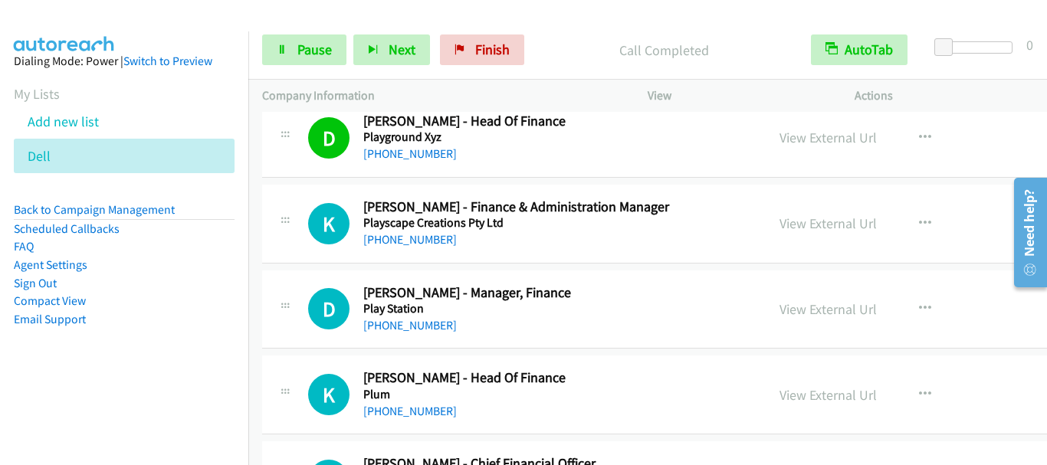
scroll to position [5824, 0]
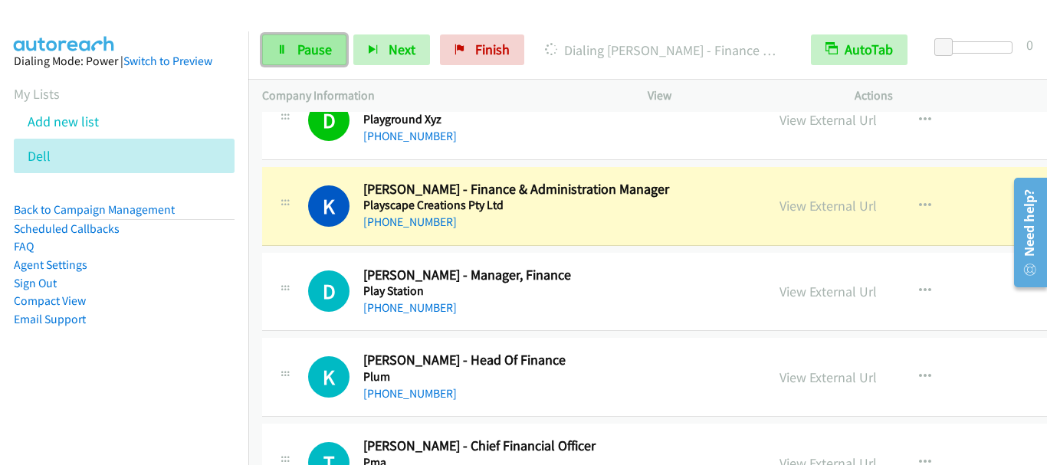
click at [307, 57] on span "Pause" at bounding box center [314, 50] width 34 height 18
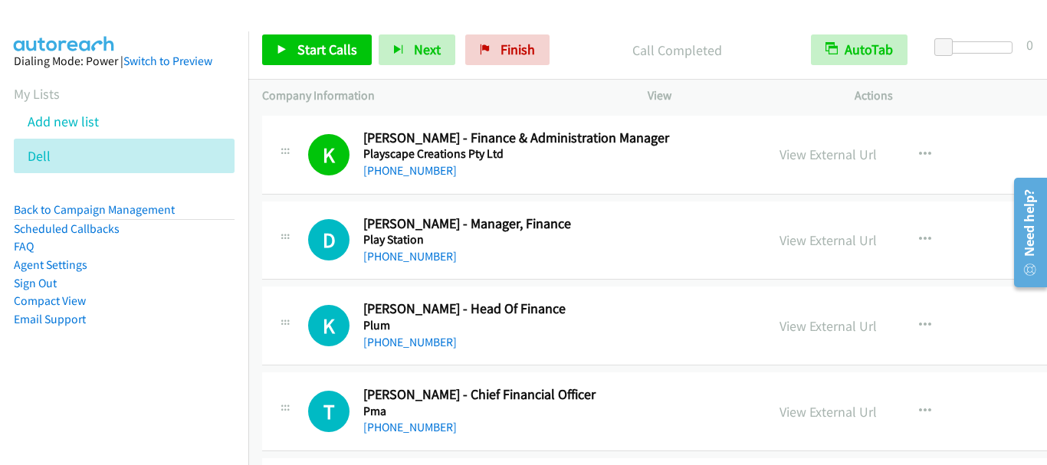
scroll to position [5901, 0]
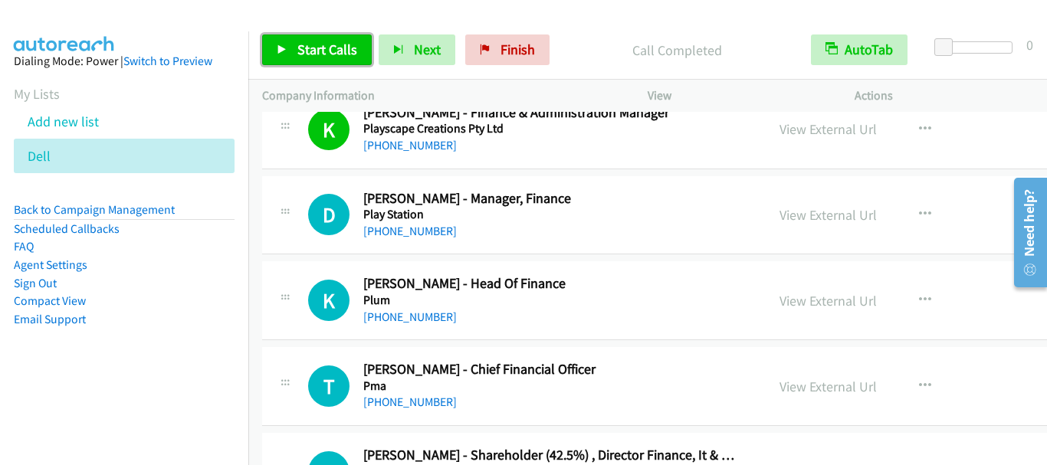
click at [319, 53] on span "Start Calls" at bounding box center [327, 50] width 60 height 18
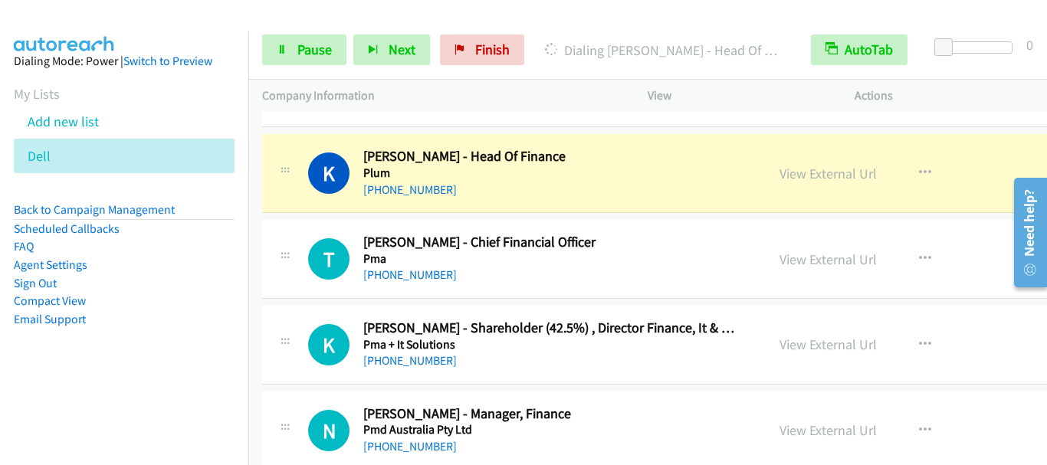
scroll to position [6054, 0]
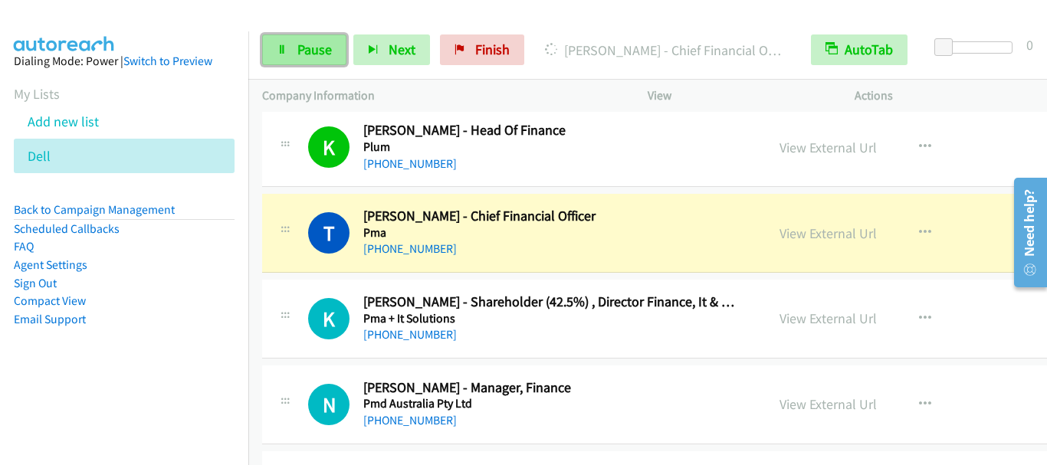
click at [304, 44] on span "Pause" at bounding box center [314, 50] width 34 height 18
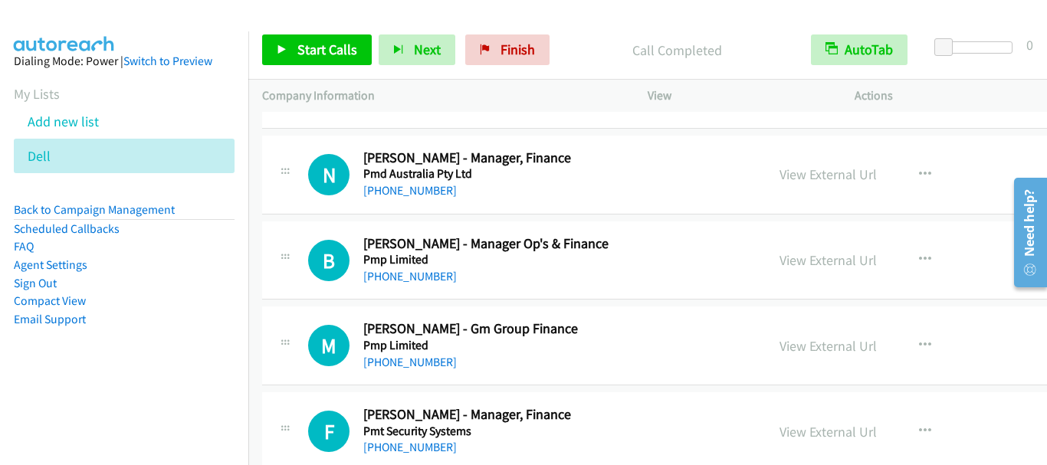
scroll to position [6207, 0]
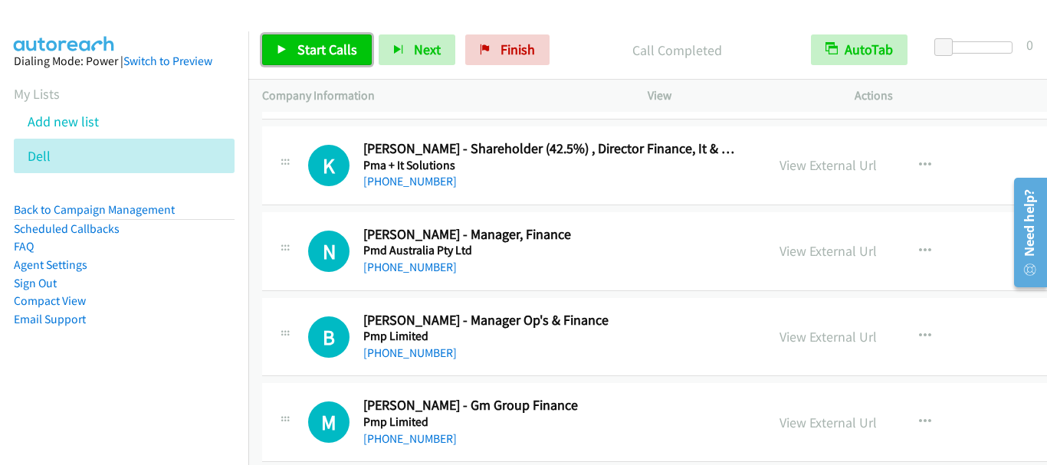
click at [310, 54] on span "Start Calls" at bounding box center [327, 50] width 60 height 18
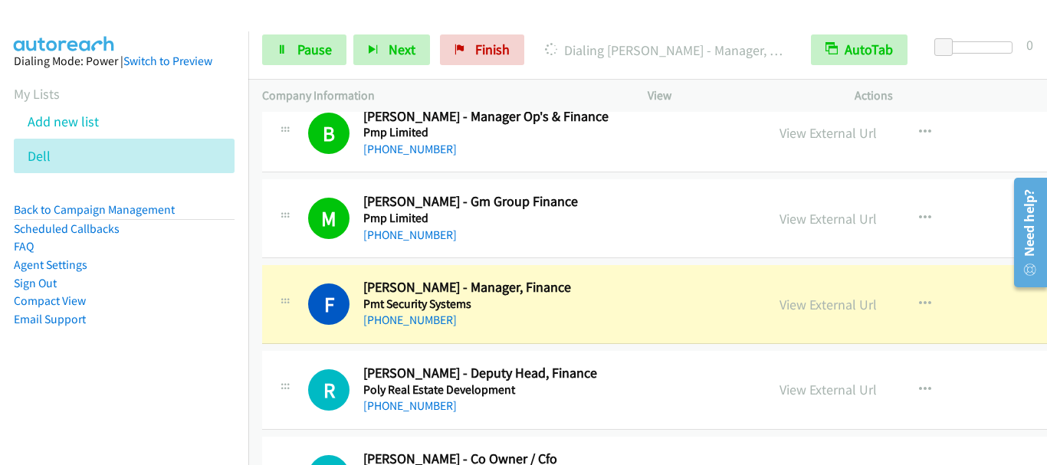
scroll to position [6514, 0]
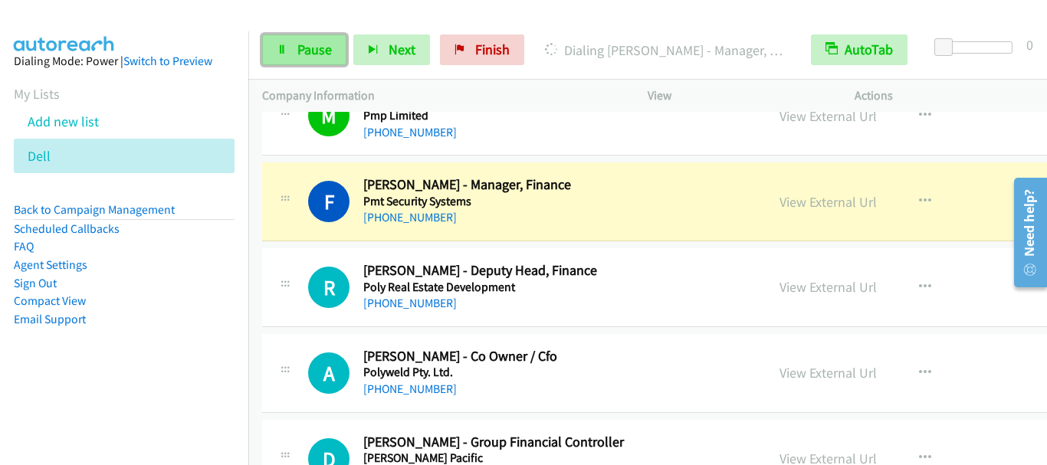
click at [308, 52] on span "Pause" at bounding box center [314, 50] width 34 height 18
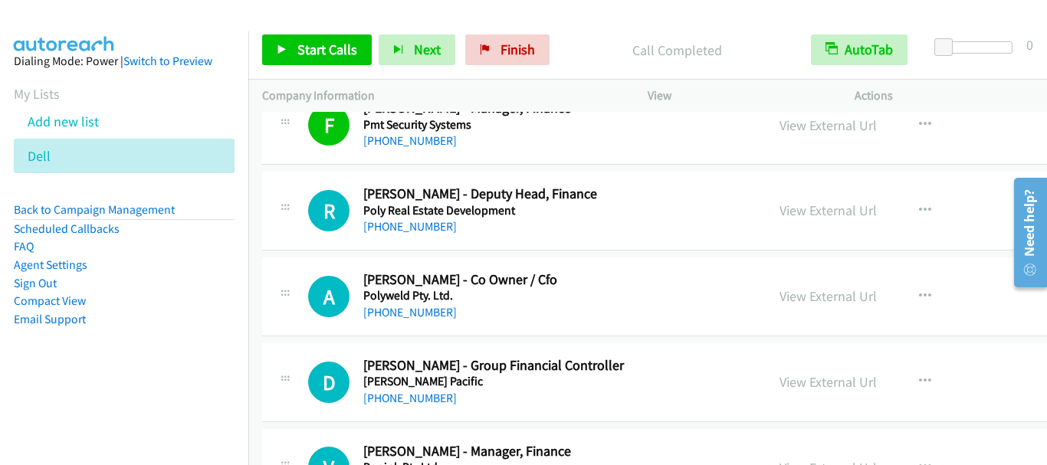
scroll to position [6667, 0]
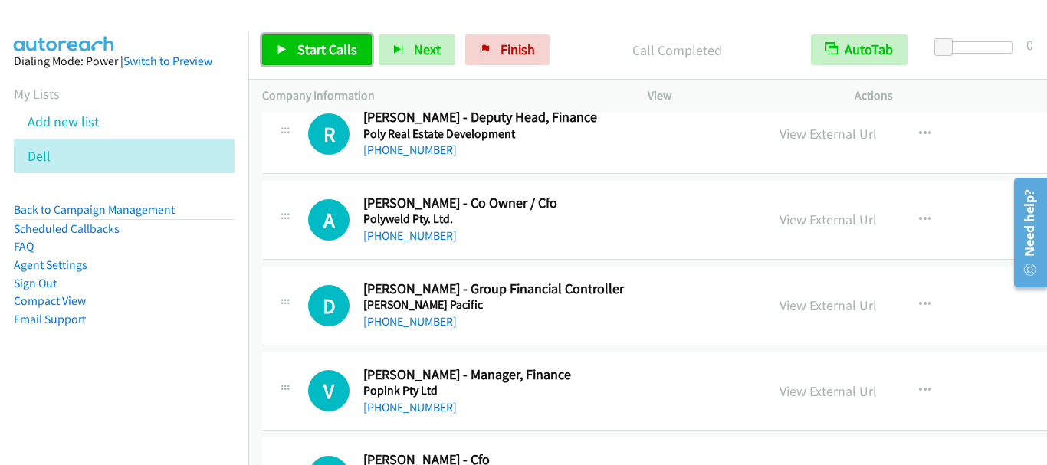
click at [328, 48] on span "Start Calls" at bounding box center [327, 50] width 60 height 18
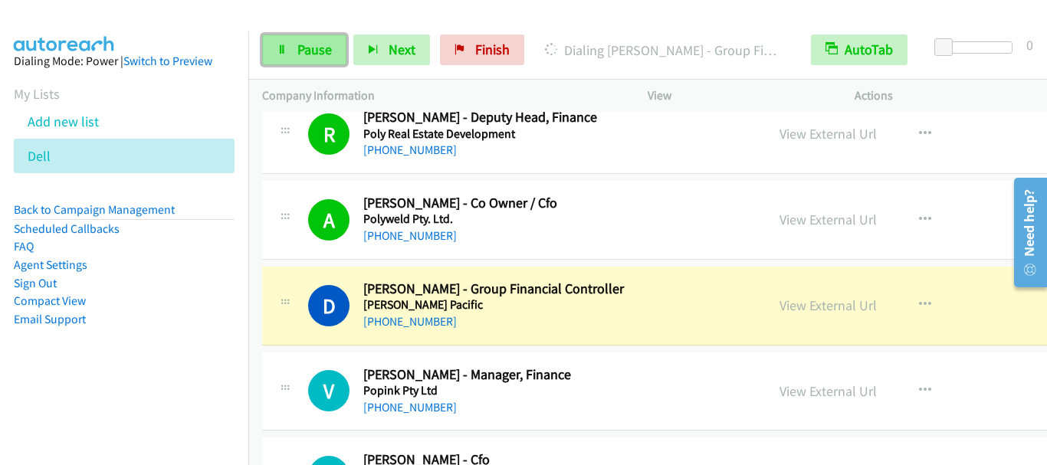
click at [317, 51] on span "Pause" at bounding box center [314, 50] width 34 height 18
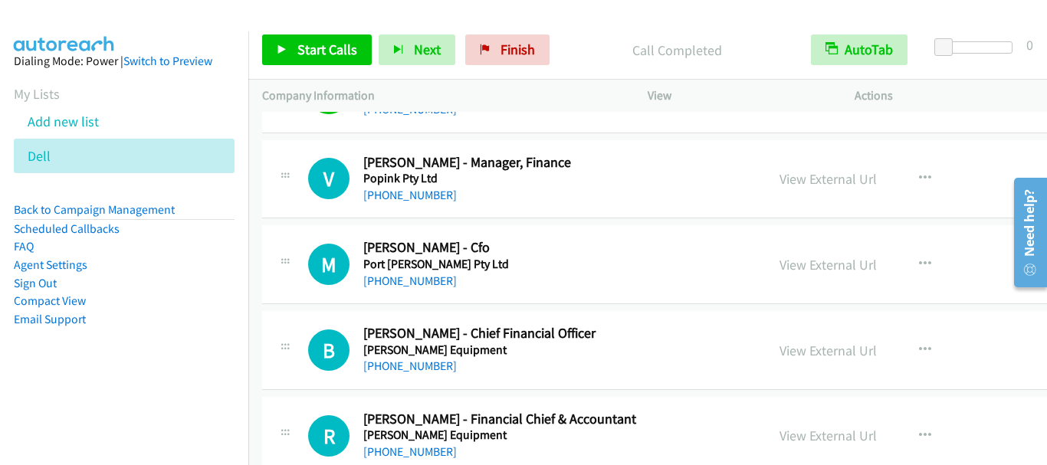
scroll to position [6897, 0]
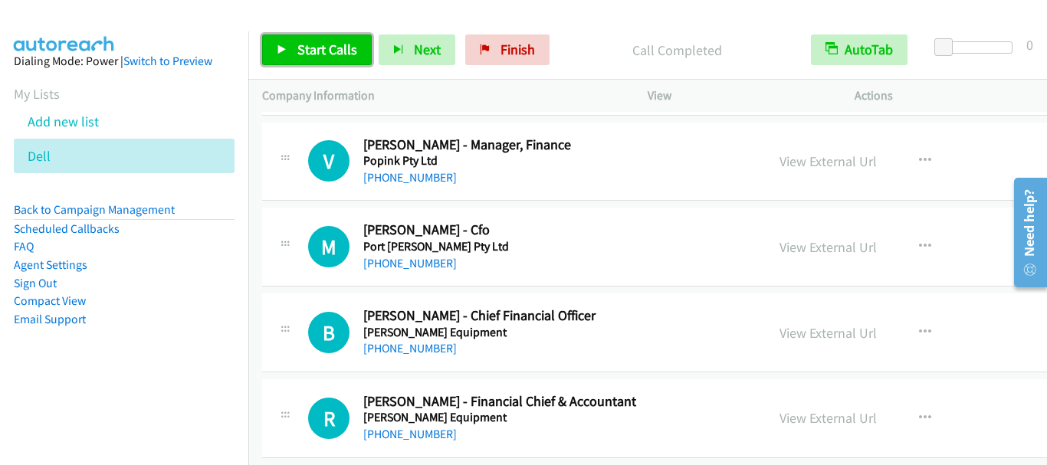
click at [324, 48] on span "Start Calls" at bounding box center [327, 50] width 60 height 18
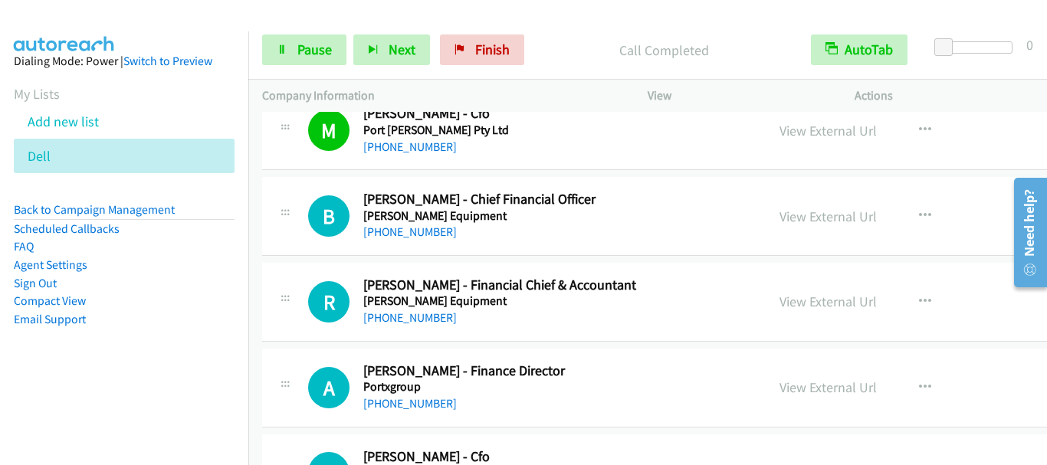
scroll to position [7050, 0]
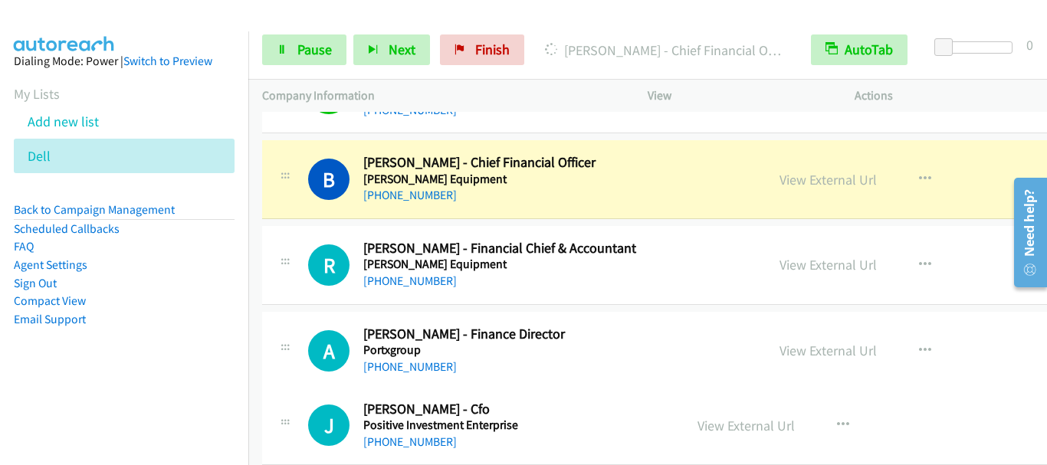
drag, startPoint x: 814, startPoint y: 421, endPoint x: 961, endPoint y: 411, distance: 147.5
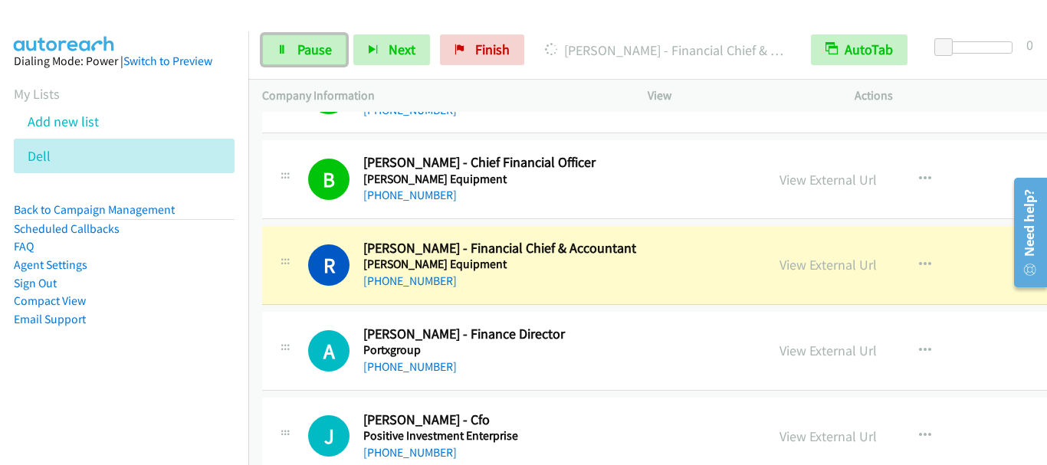
drag, startPoint x: 316, startPoint y: 54, endPoint x: 368, endPoint y: 19, distance: 62.3
click at [316, 54] on span "Pause" at bounding box center [314, 50] width 34 height 18
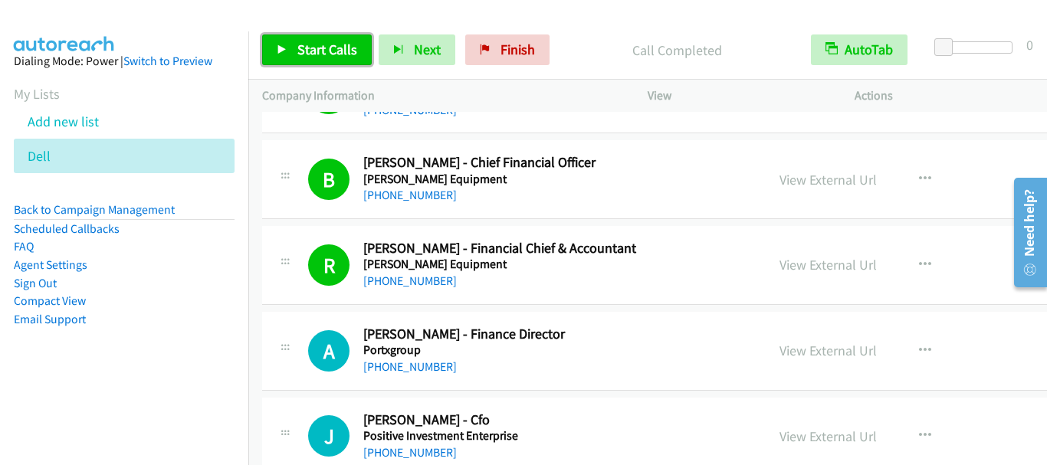
click at [320, 59] on link "Start Calls" at bounding box center [317, 49] width 110 height 31
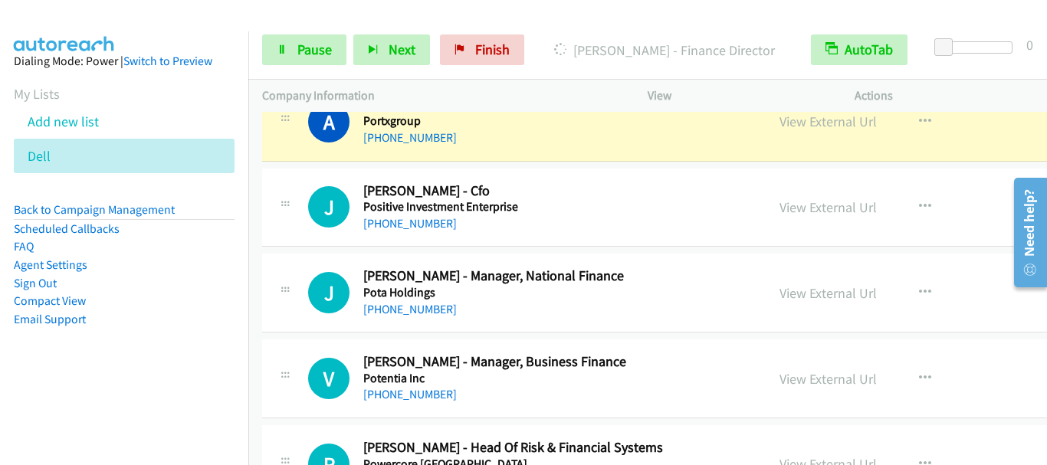
scroll to position [7280, 0]
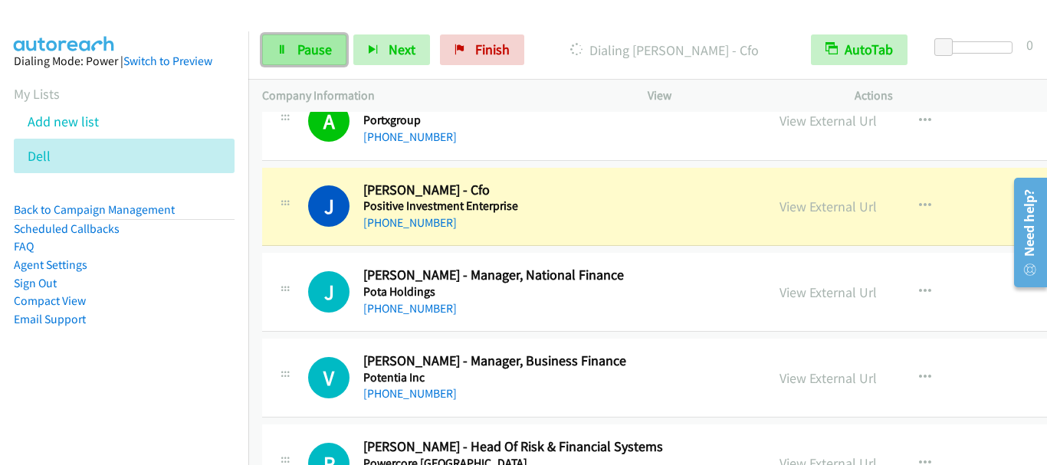
click at [310, 54] on span "Pause" at bounding box center [314, 50] width 34 height 18
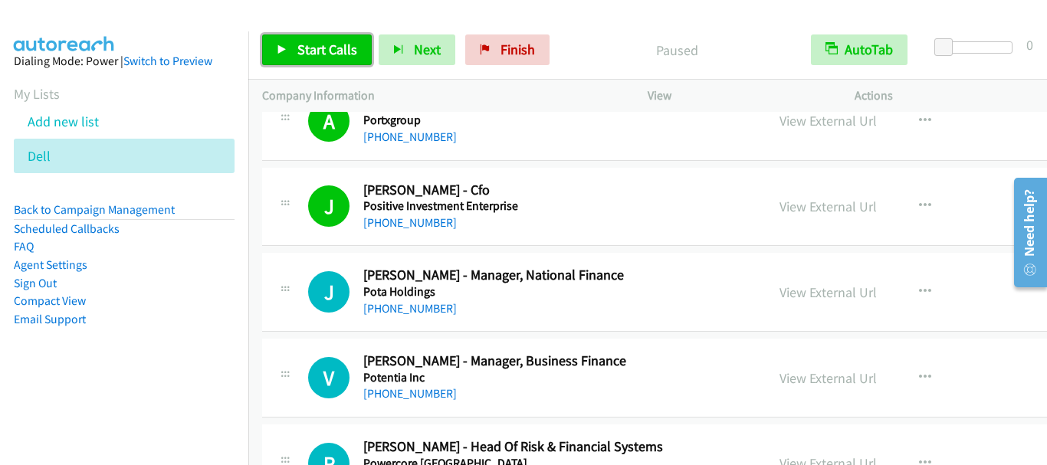
click at [316, 57] on span "Start Calls" at bounding box center [327, 50] width 60 height 18
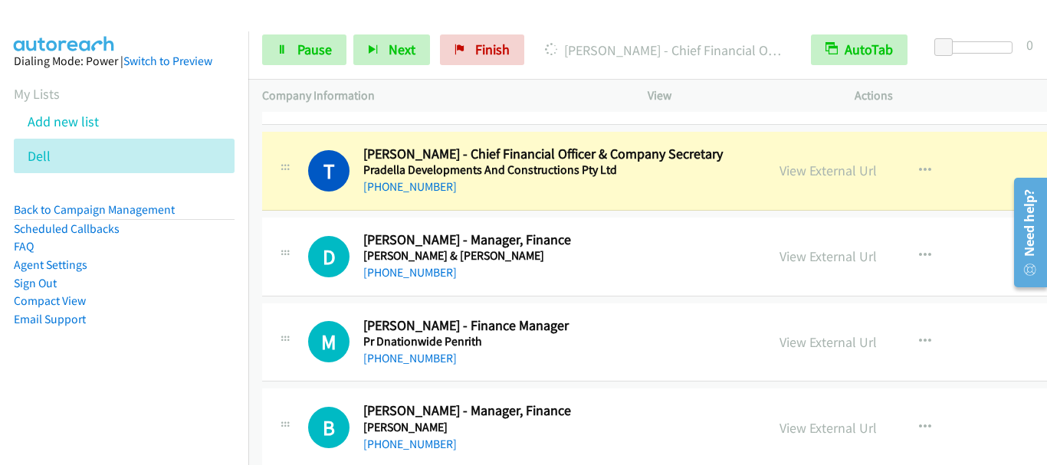
scroll to position [8123, 0]
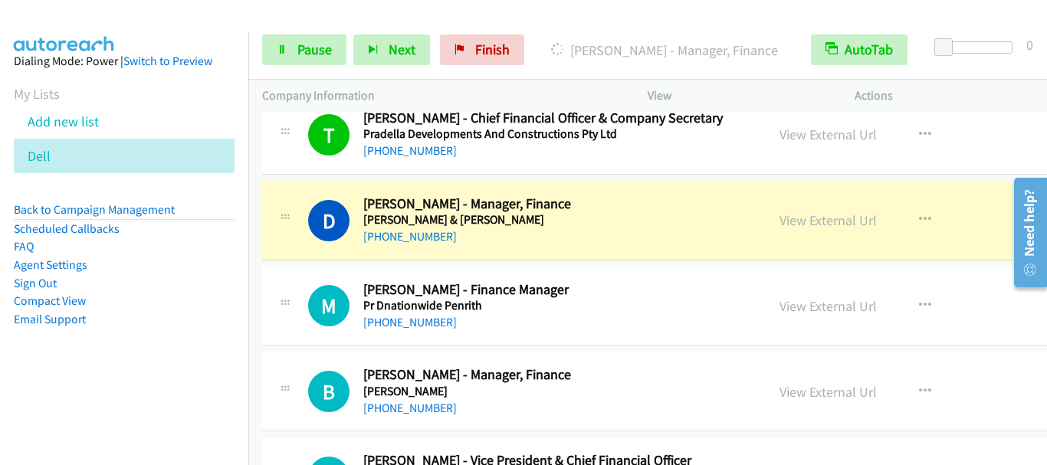
click at [234, 85] on aside "Dialing Mode: Power | Switch to Preview My Lists Add new list Dell Back to Camp…" at bounding box center [124, 214] width 248 height 366
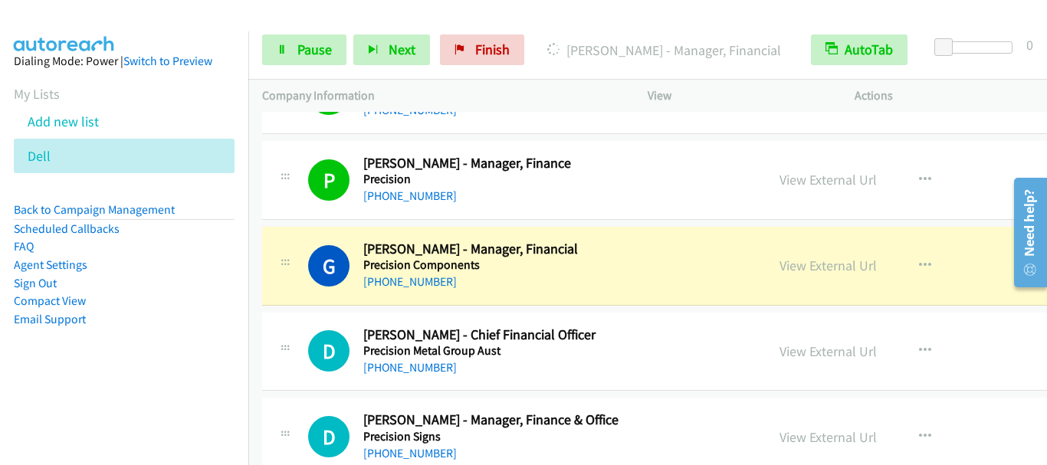
scroll to position [8583, 0]
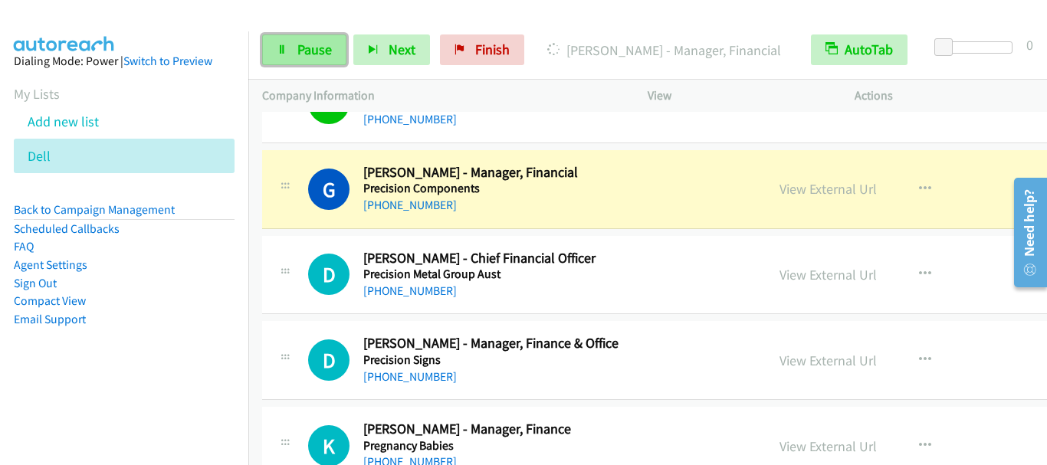
click at [320, 58] on link "Pause" at bounding box center [304, 49] width 84 height 31
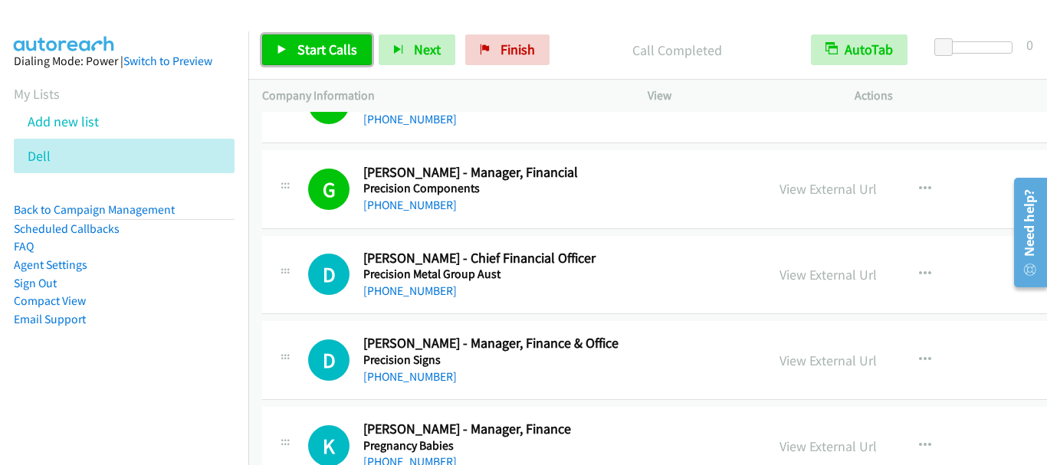
click at [310, 54] on span "Start Calls" at bounding box center [327, 50] width 60 height 18
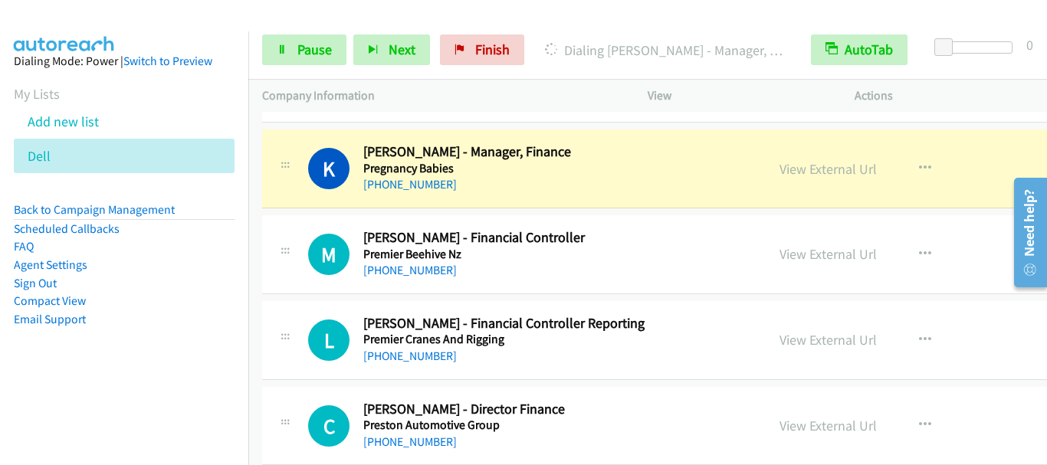
scroll to position [8889, 0]
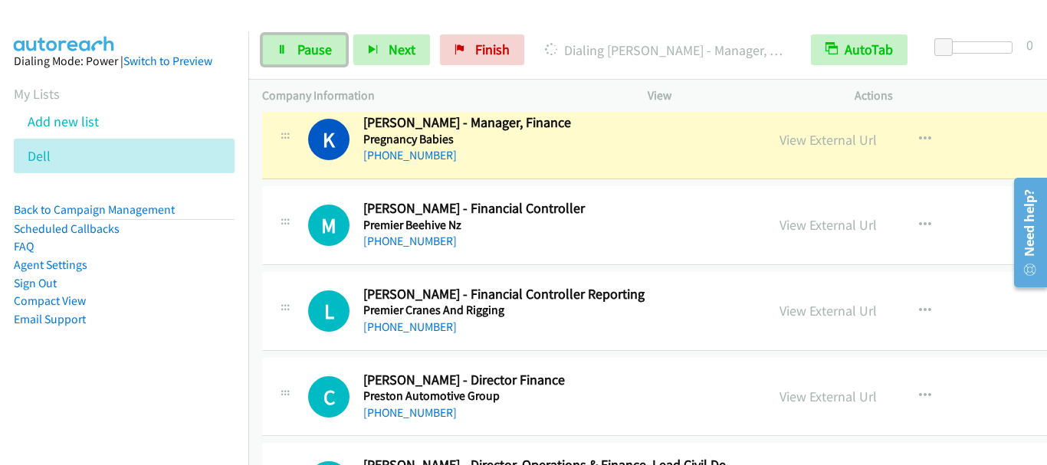
drag, startPoint x: 307, startPoint y: 54, endPoint x: 595, endPoint y: 2, distance: 291.9
click at [309, 54] on span "Pause" at bounding box center [314, 50] width 34 height 18
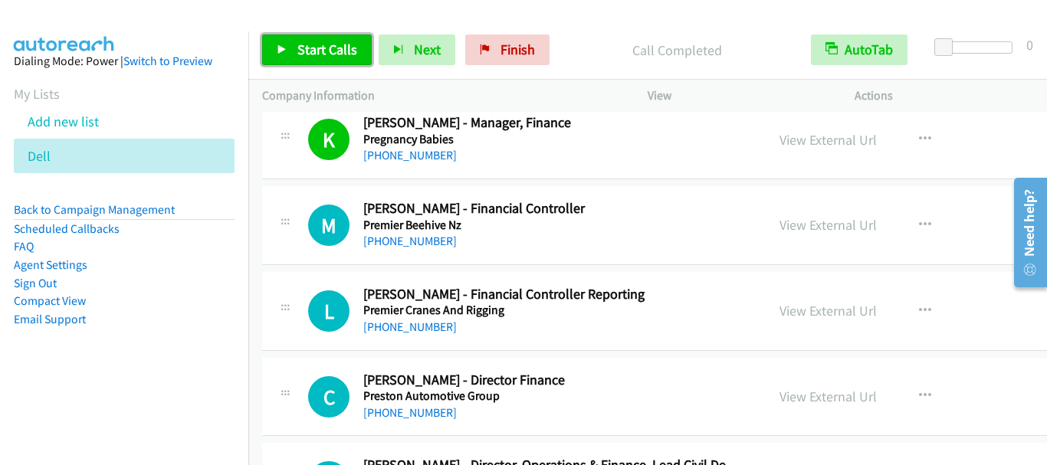
click at [327, 51] on span "Start Calls" at bounding box center [327, 50] width 60 height 18
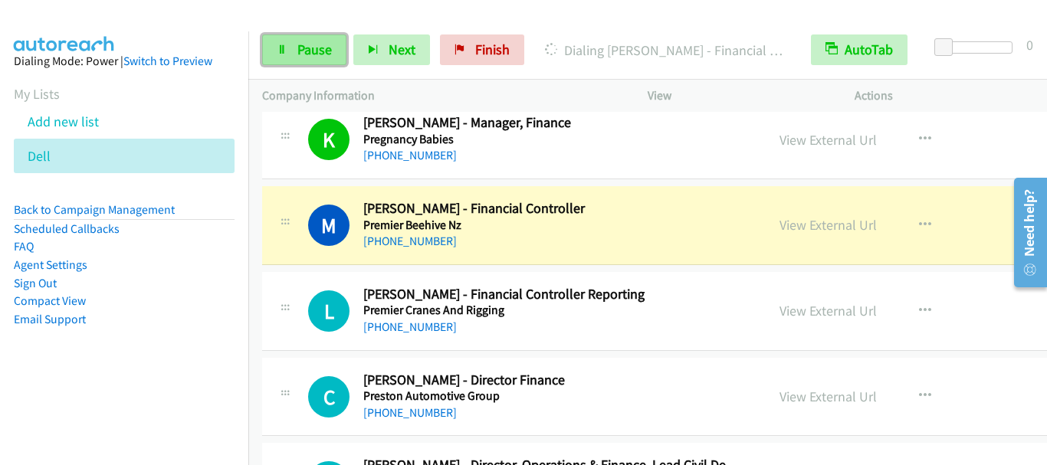
click at [290, 44] on link "Pause" at bounding box center [304, 49] width 84 height 31
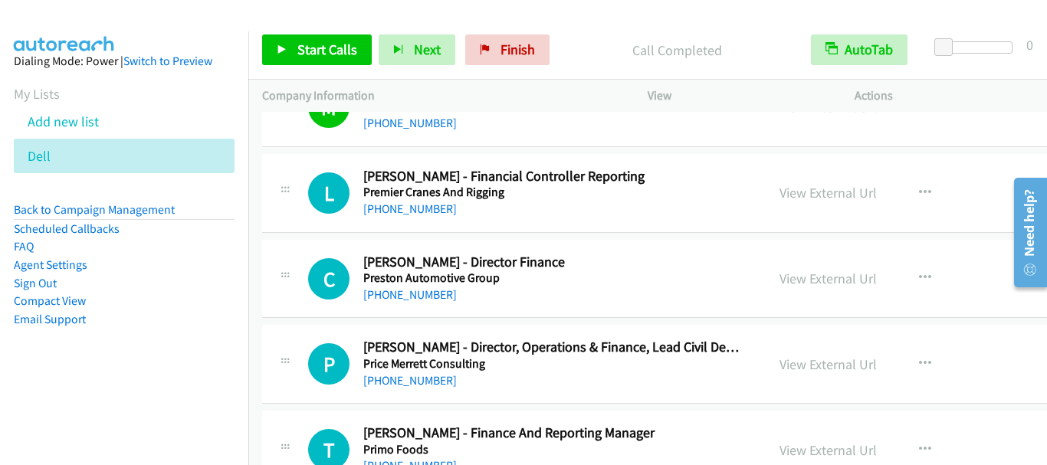
scroll to position [9043, 0]
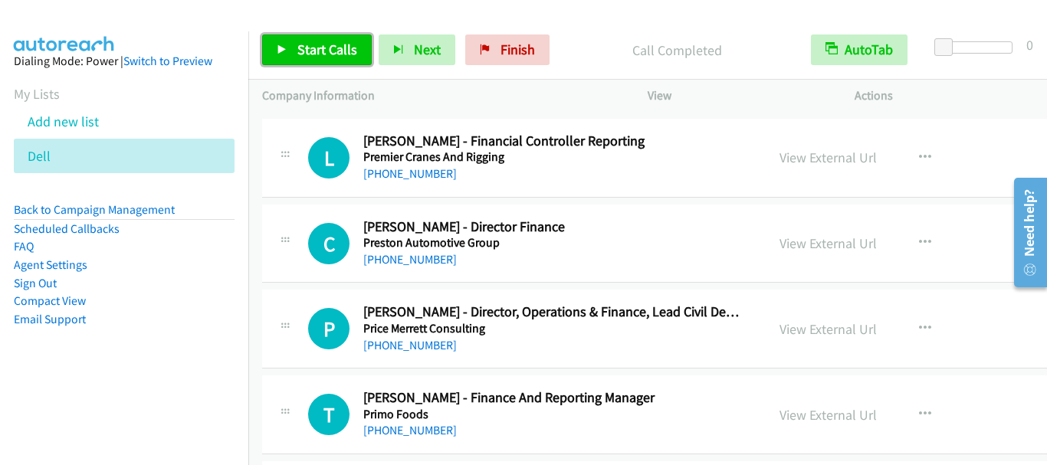
click at [317, 46] on span "Start Calls" at bounding box center [327, 50] width 60 height 18
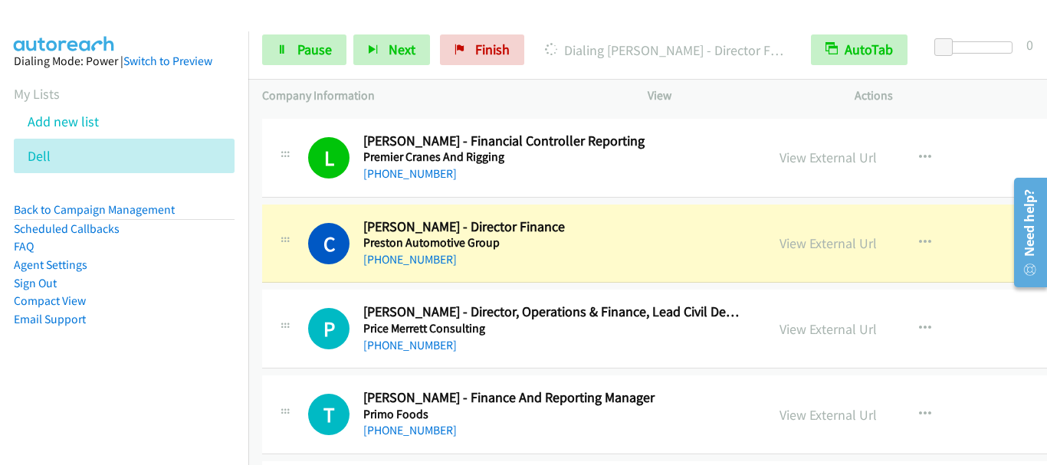
scroll to position [9119, 0]
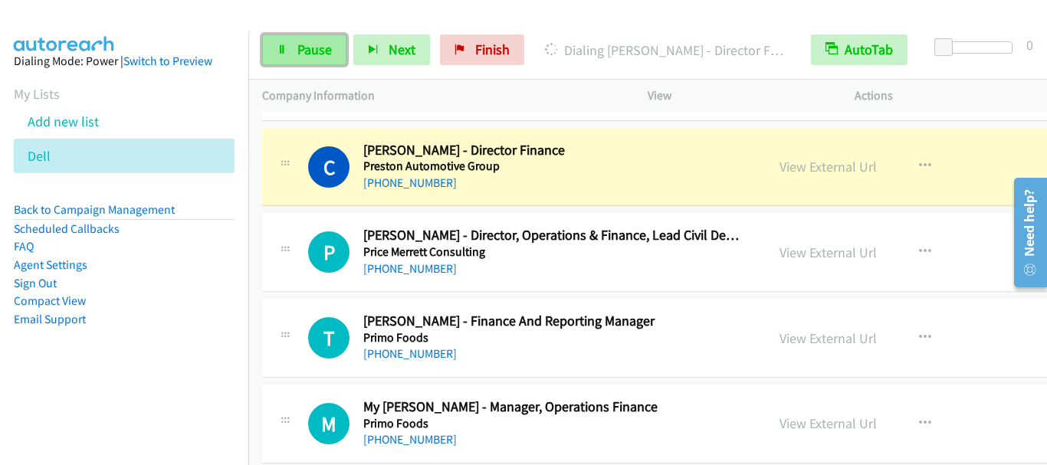
click at [301, 48] on span "Pause" at bounding box center [314, 50] width 34 height 18
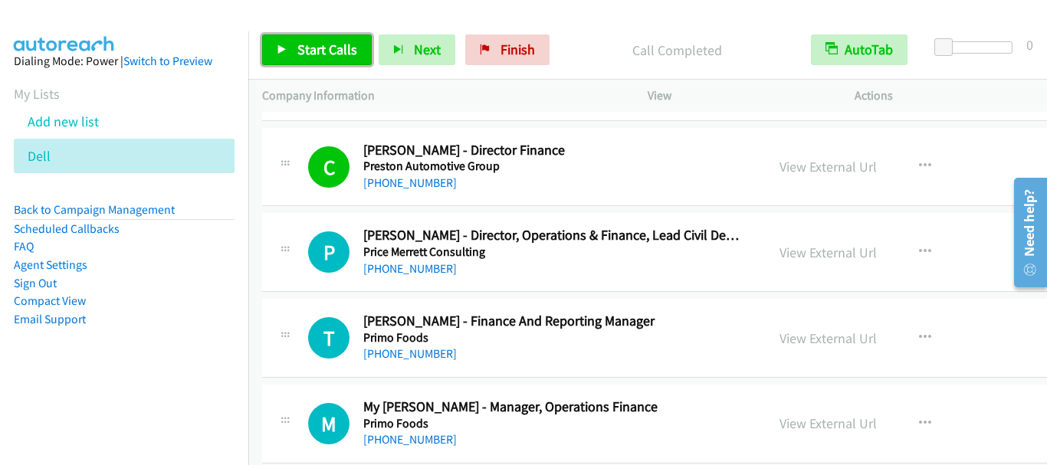
click at [306, 55] on span "Start Calls" at bounding box center [327, 50] width 60 height 18
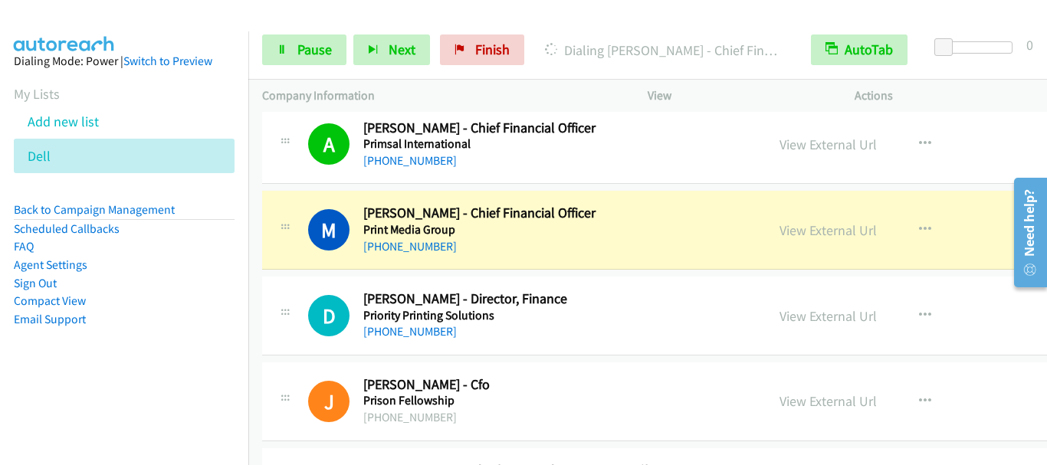
scroll to position [9732, 0]
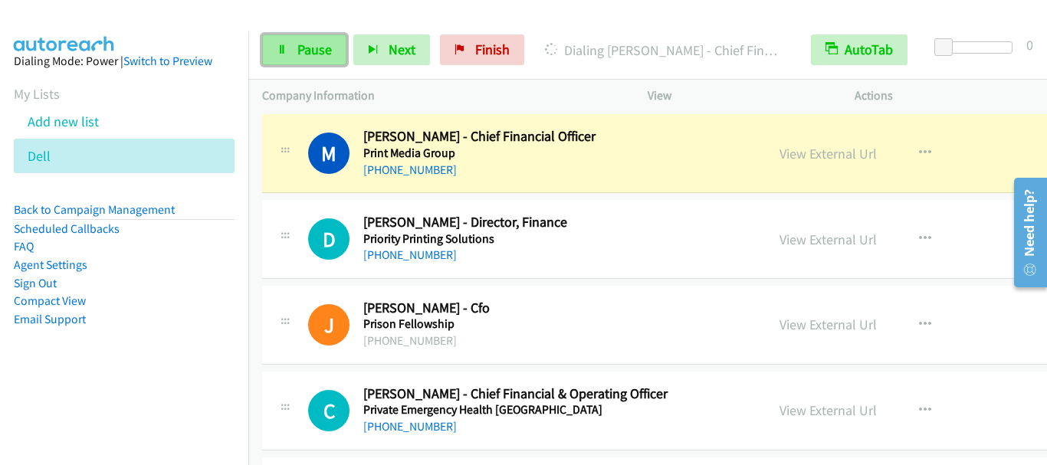
click at [299, 51] on span "Pause" at bounding box center [314, 50] width 34 height 18
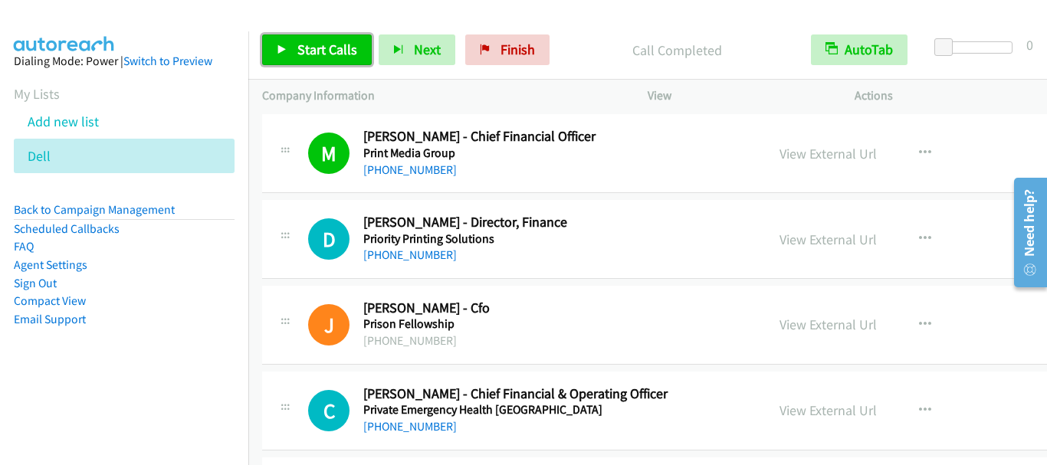
click at [328, 57] on span "Start Calls" at bounding box center [327, 50] width 60 height 18
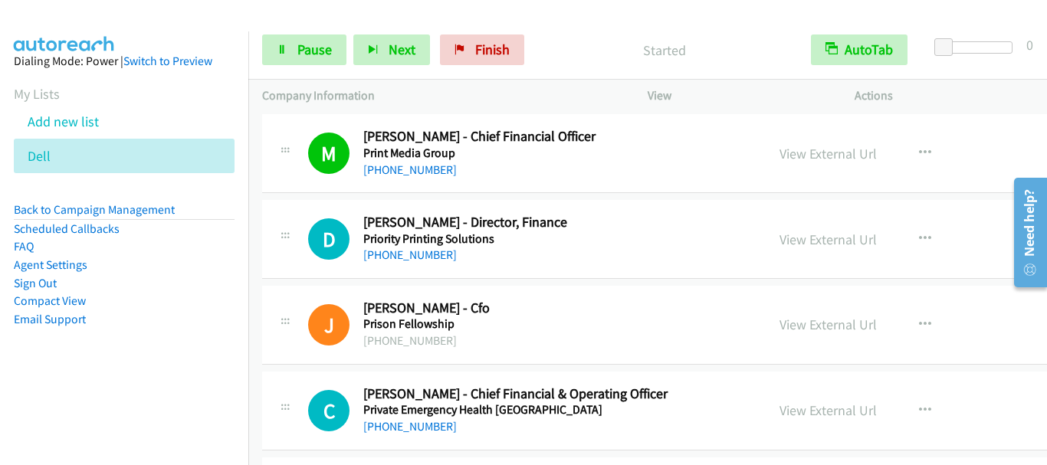
scroll to position [9809, 0]
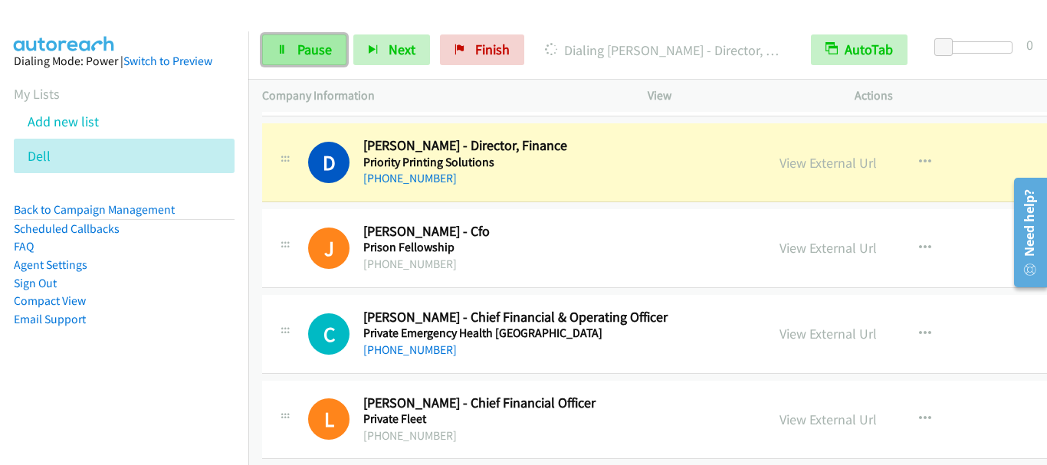
click at [307, 58] on link "Pause" at bounding box center [304, 49] width 84 height 31
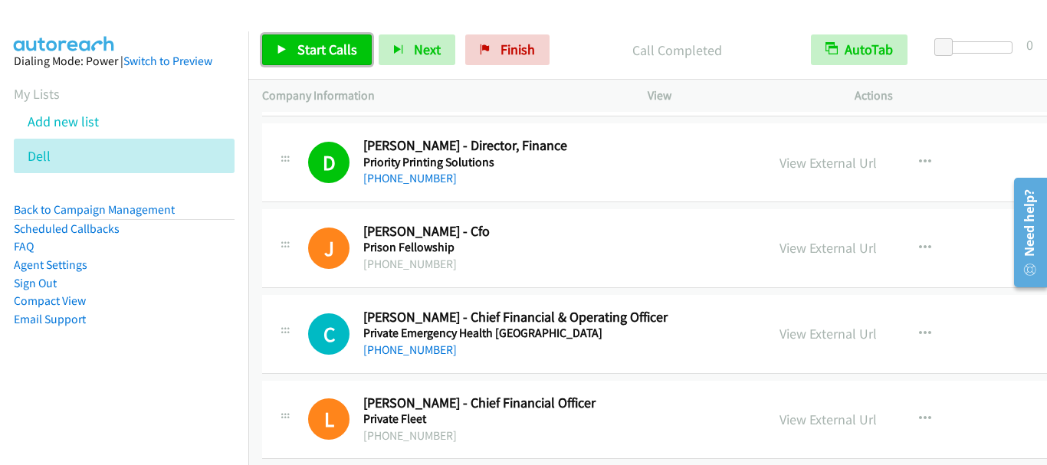
click at [291, 40] on link "Start Calls" at bounding box center [317, 49] width 110 height 31
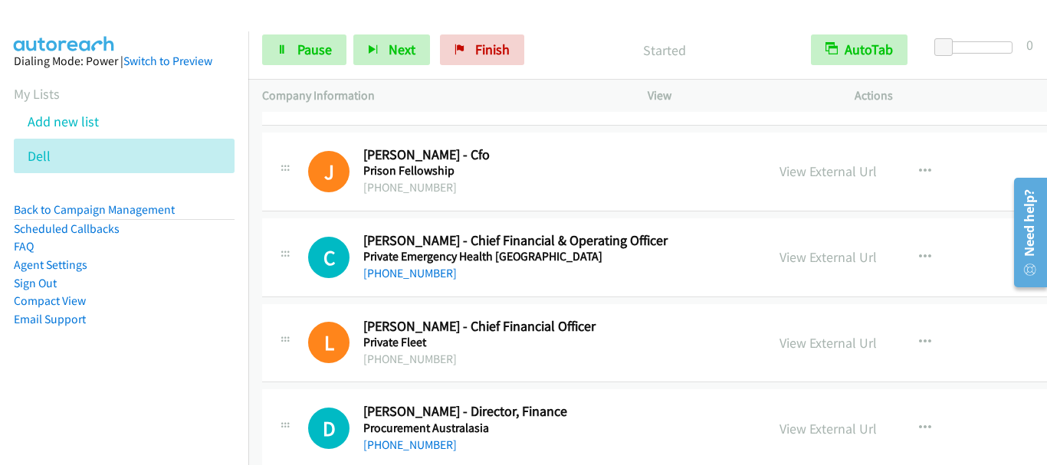
scroll to position [9962, 0]
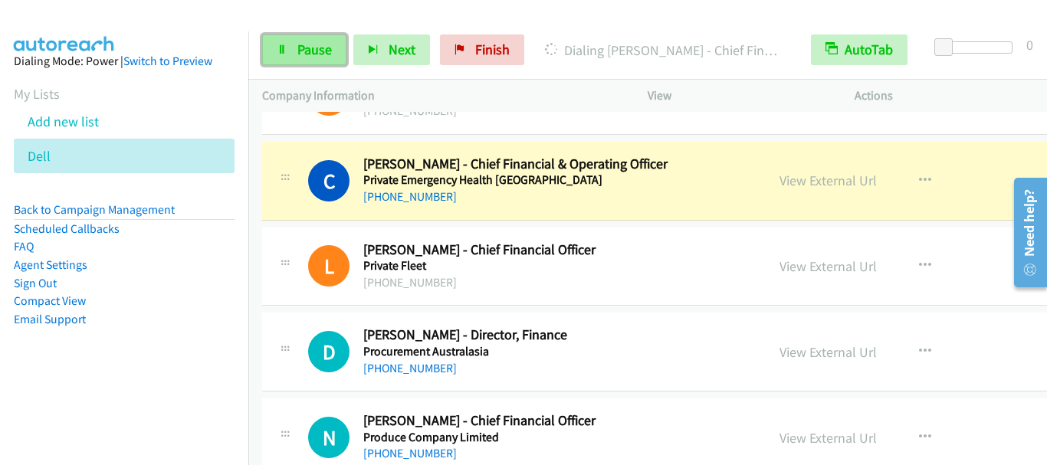
click at [320, 46] on span "Pause" at bounding box center [314, 50] width 34 height 18
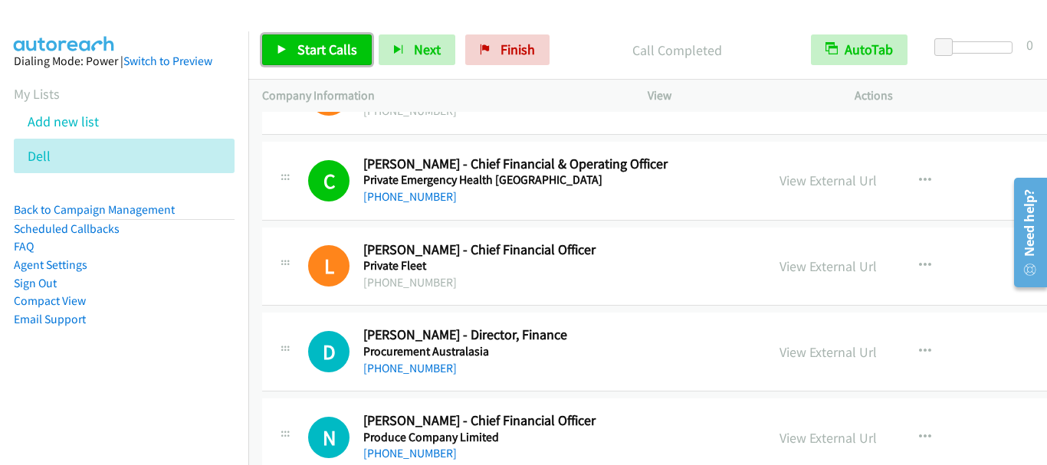
click at [319, 52] on span "Start Calls" at bounding box center [327, 50] width 60 height 18
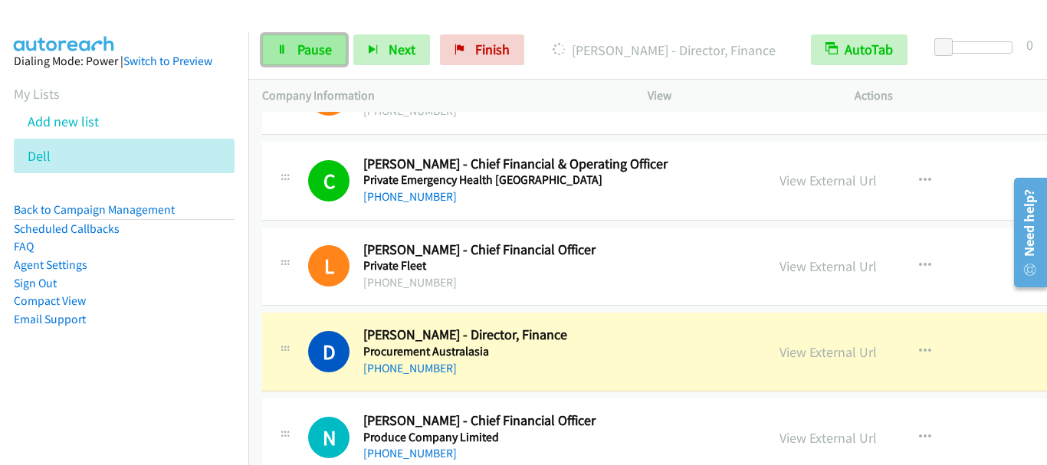
click at [309, 51] on span "Pause" at bounding box center [314, 50] width 34 height 18
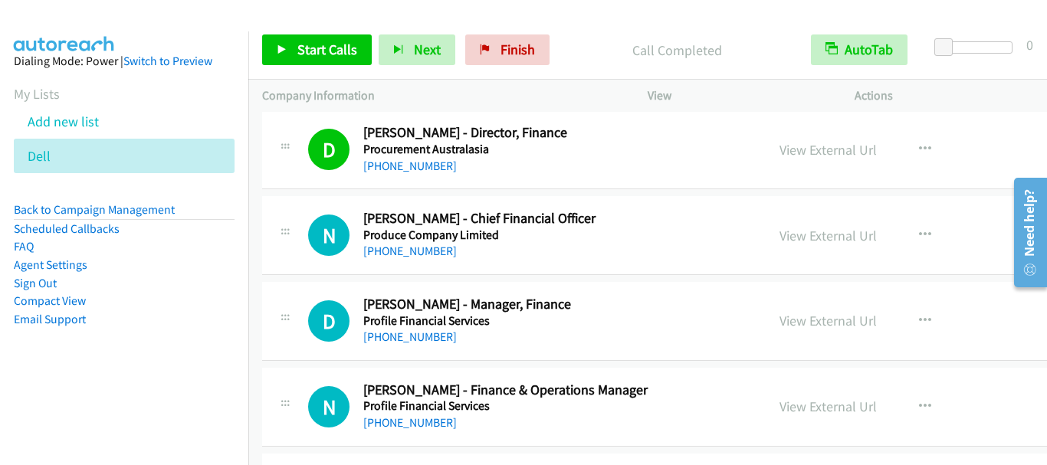
scroll to position [10192, 0]
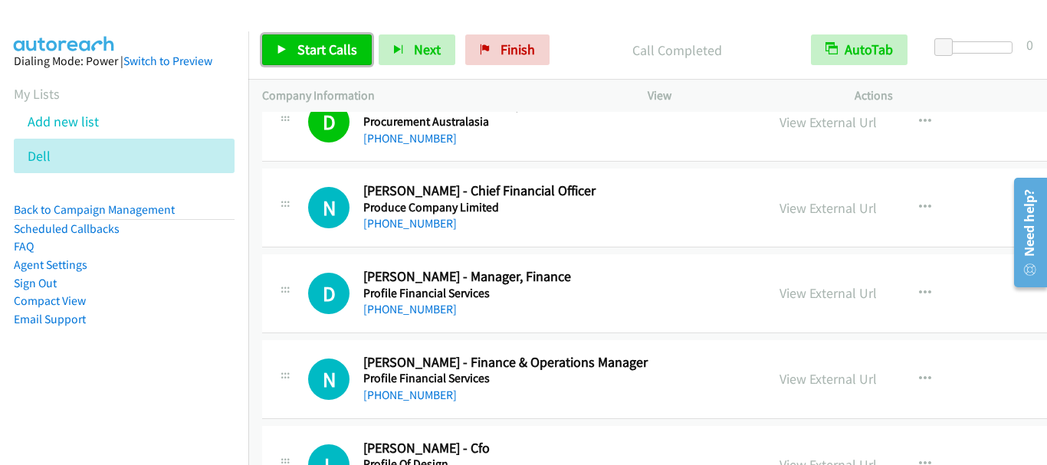
click at [333, 45] on span "Start Calls" at bounding box center [327, 50] width 60 height 18
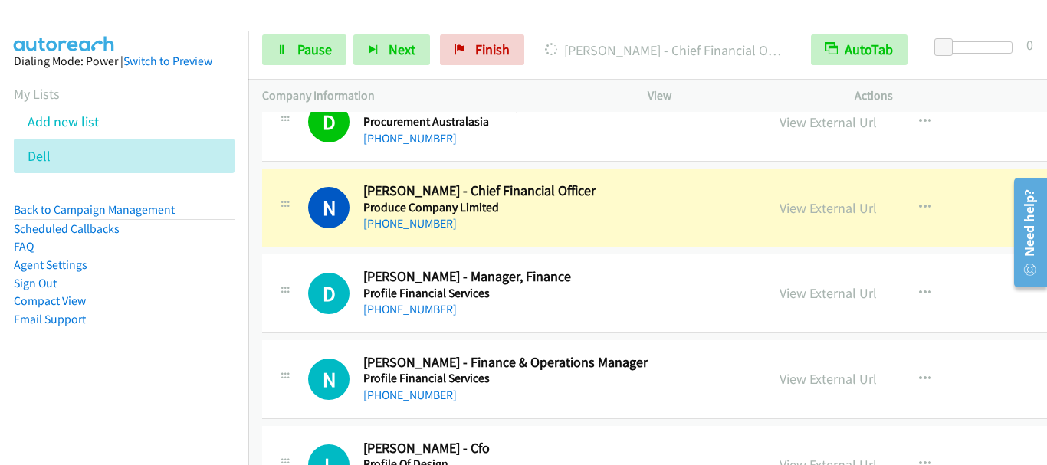
scroll to position [10269, 0]
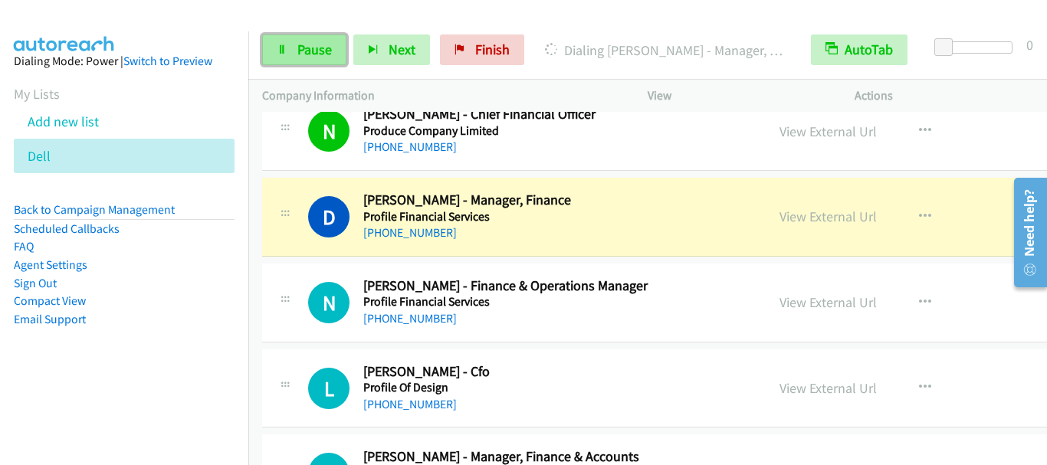
click at [316, 54] on span "Pause" at bounding box center [314, 50] width 34 height 18
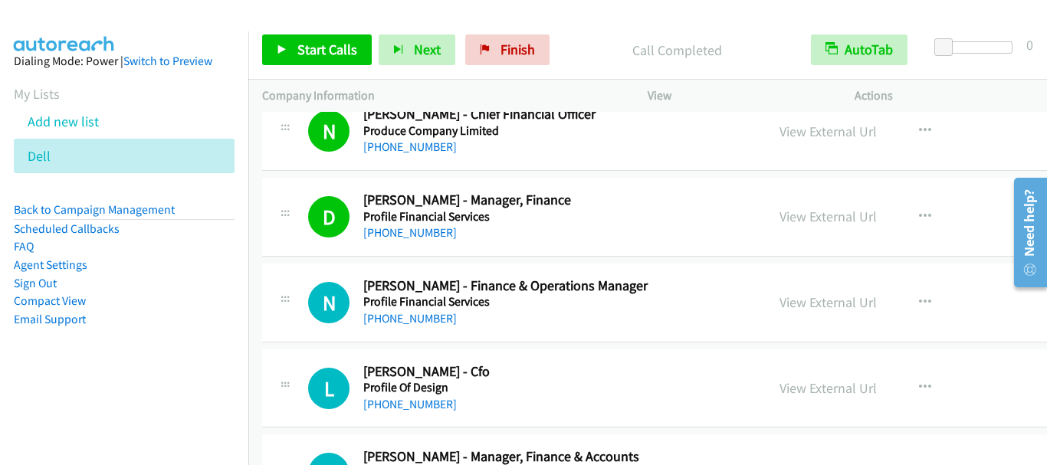
scroll to position [10346, 0]
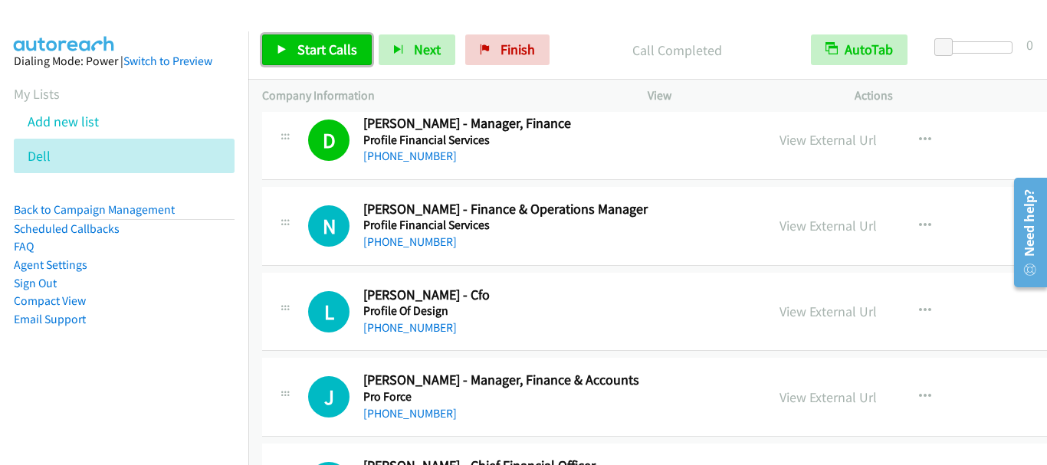
click at [326, 44] on span "Start Calls" at bounding box center [327, 50] width 60 height 18
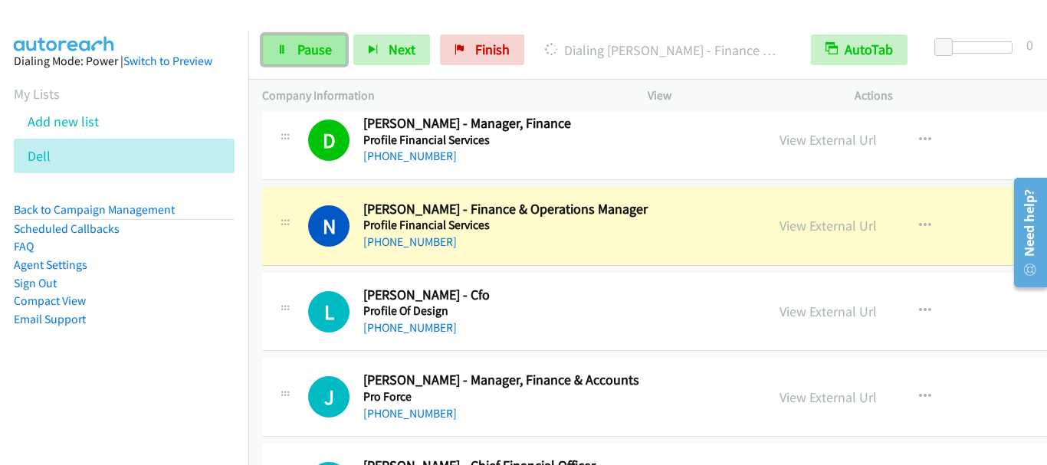
click at [317, 49] on span "Pause" at bounding box center [314, 50] width 34 height 18
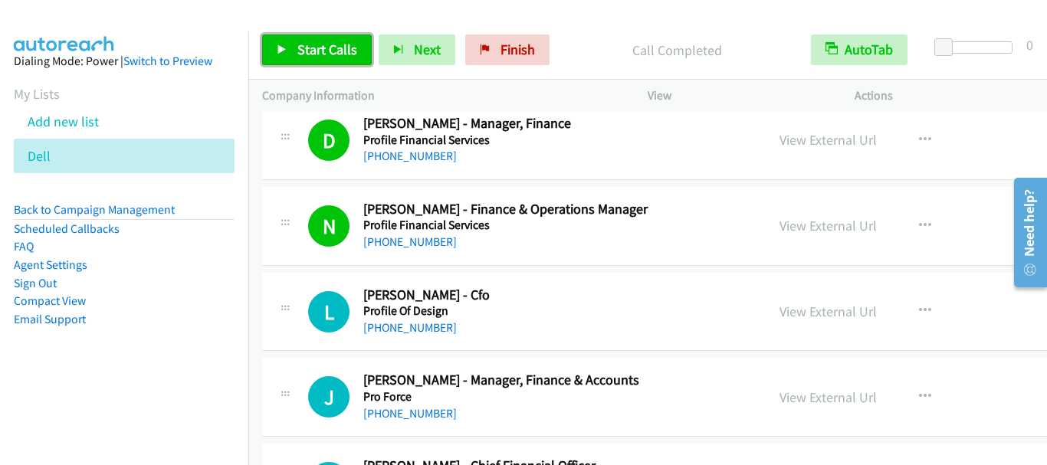
click at [308, 55] on span "Start Calls" at bounding box center [327, 50] width 60 height 18
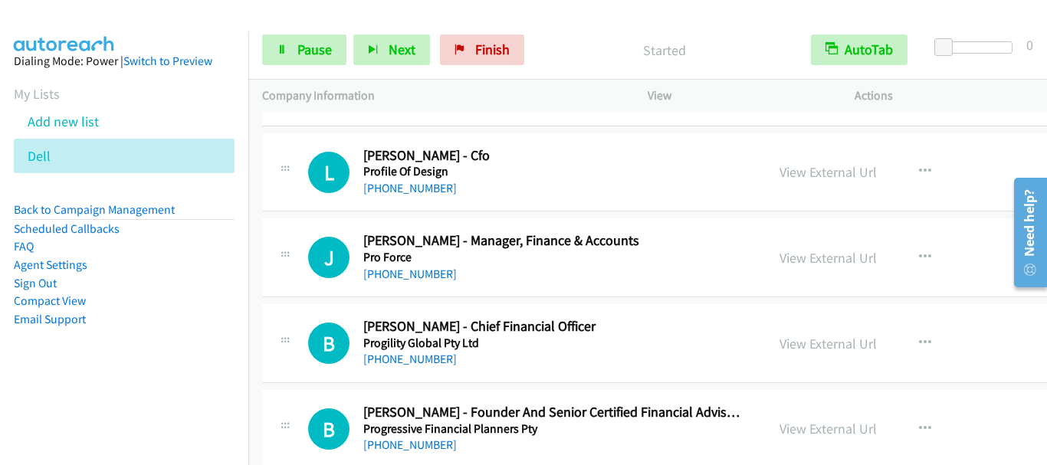
scroll to position [10499, 0]
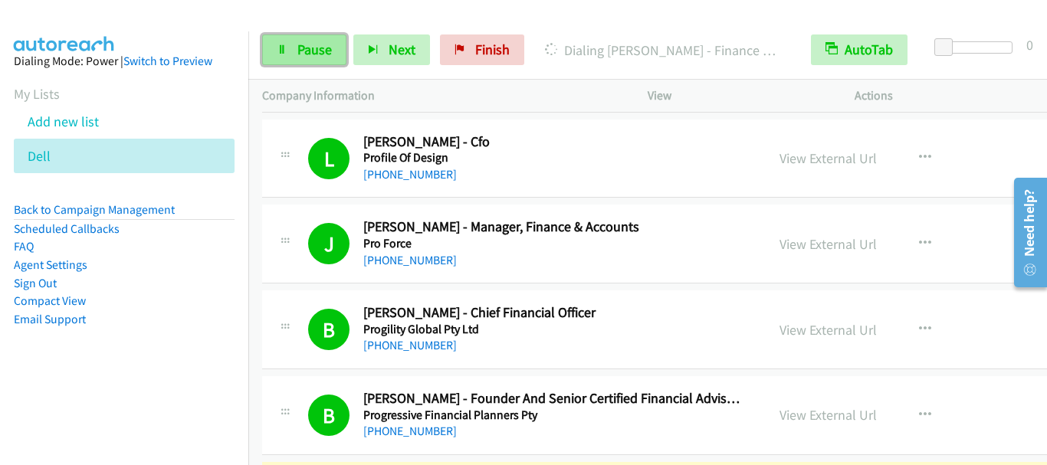
click at [305, 53] on span "Pause" at bounding box center [314, 50] width 34 height 18
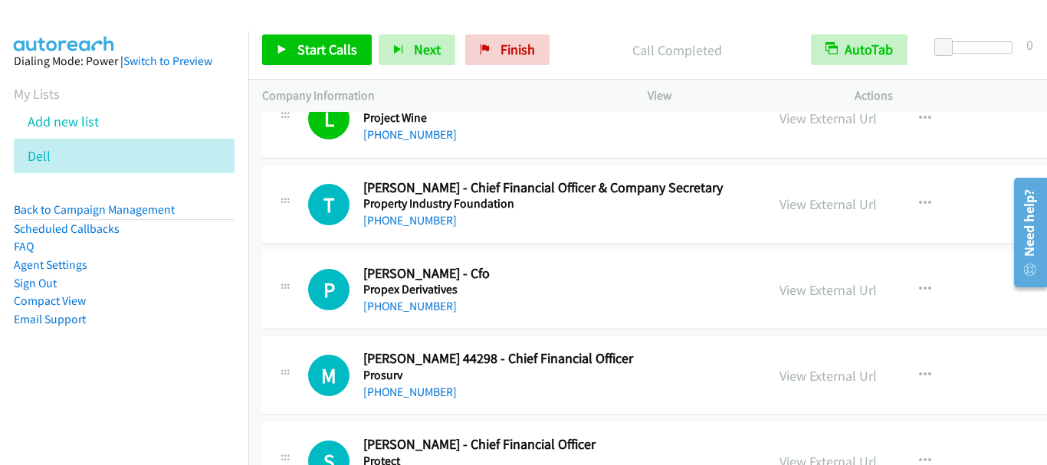
scroll to position [10882, 0]
click at [302, 51] on span "Start Calls" at bounding box center [327, 50] width 60 height 18
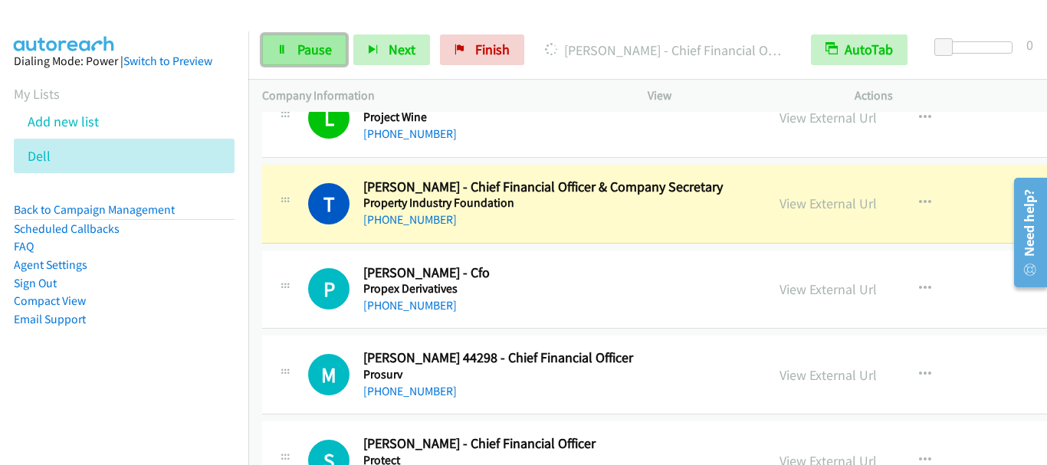
click at [302, 44] on span "Pause" at bounding box center [314, 50] width 34 height 18
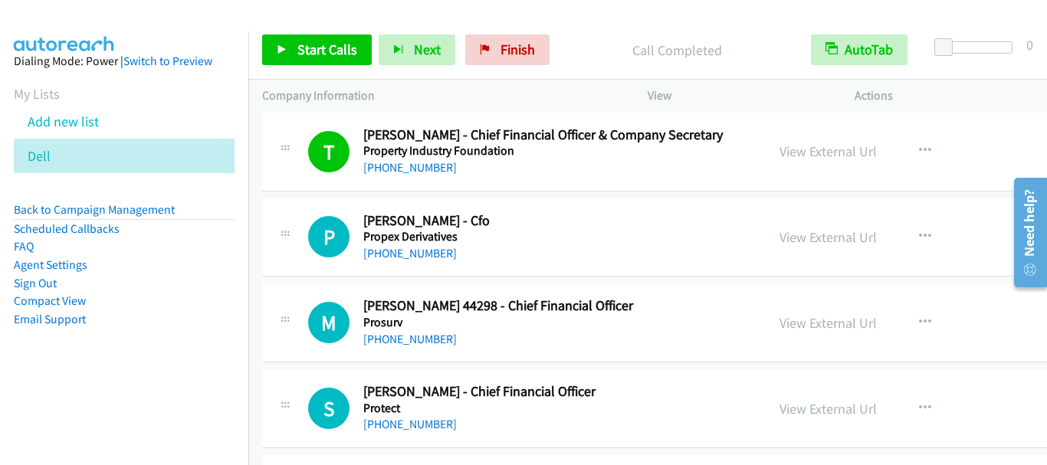
scroll to position [10959, 0]
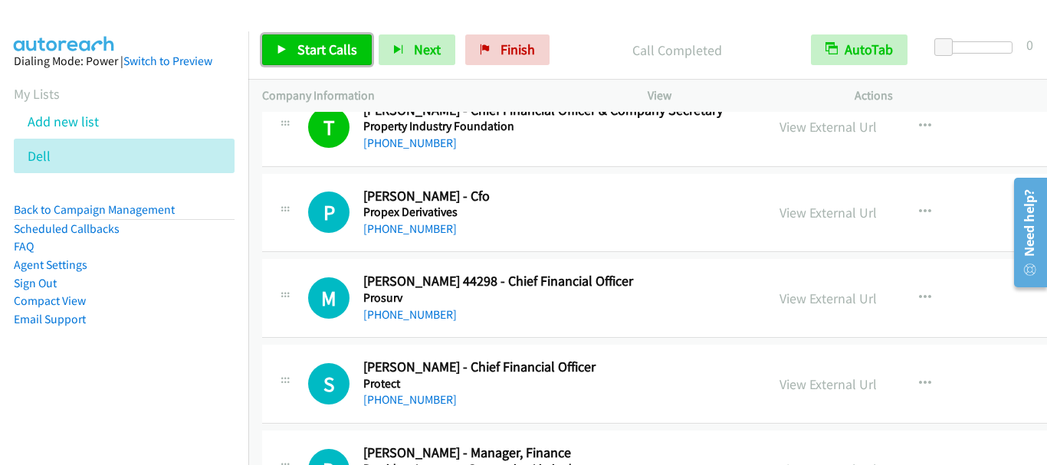
click at [330, 64] on link "Start Calls" at bounding box center [317, 49] width 110 height 31
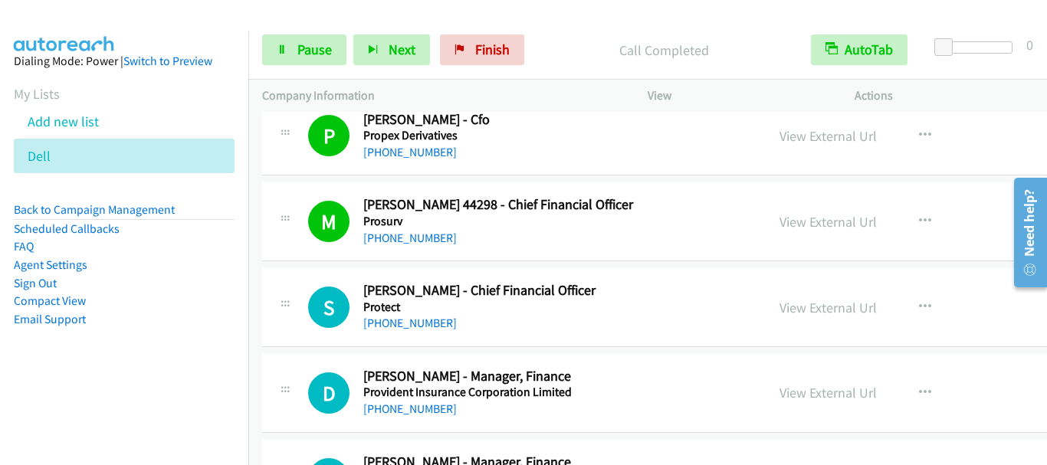
scroll to position [11112, 0]
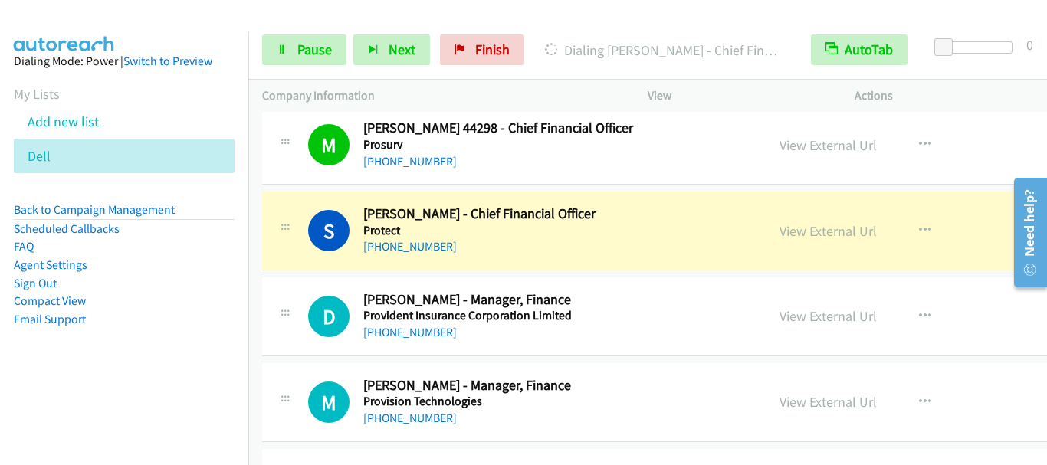
click at [611, 149] on h5 "Prosurv" at bounding box center [553, 144] width 380 height 15
click at [312, 54] on span "Pause" at bounding box center [314, 50] width 34 height 18
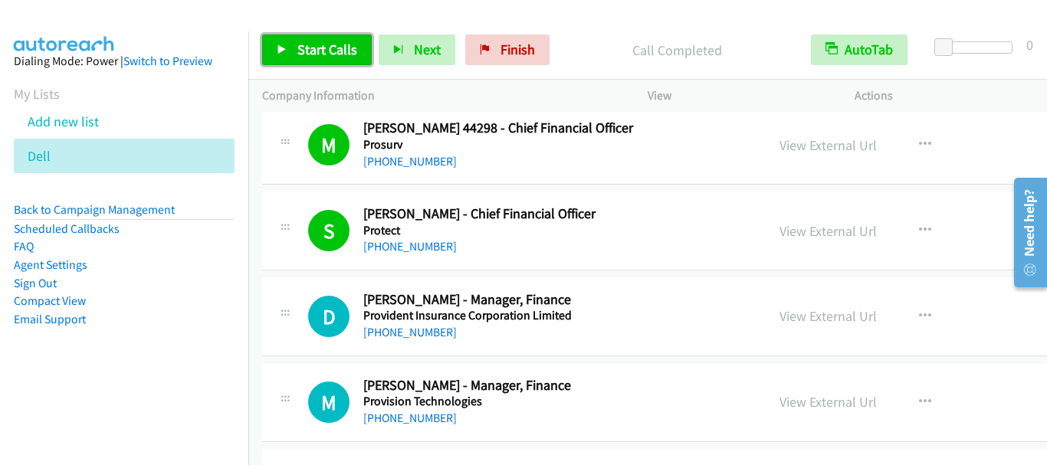
click at [347, 47] on span "Start Calls" at bounding box center [327, 50] width 60 height 18
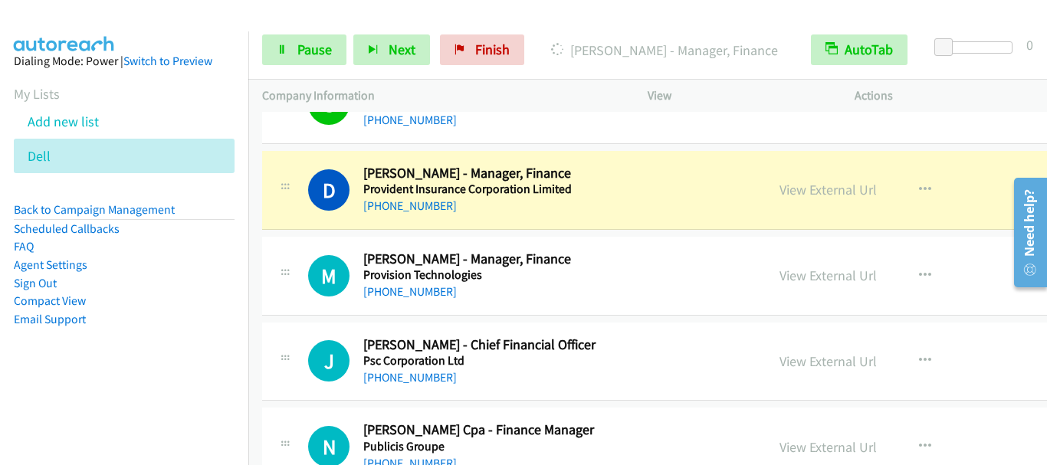
scroll to position [11265, 0]
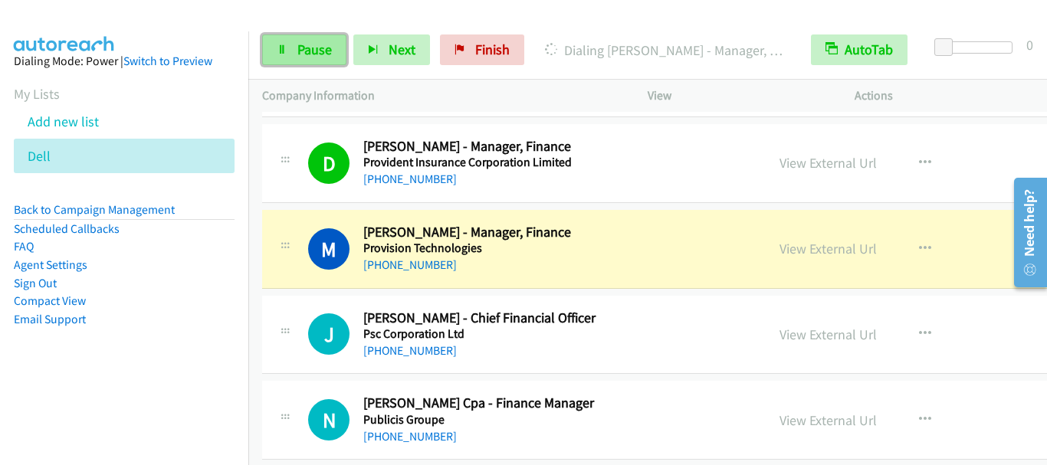
click at [316, 57] on span "Pause" at bounding box center [314, 50] width 34 height 18
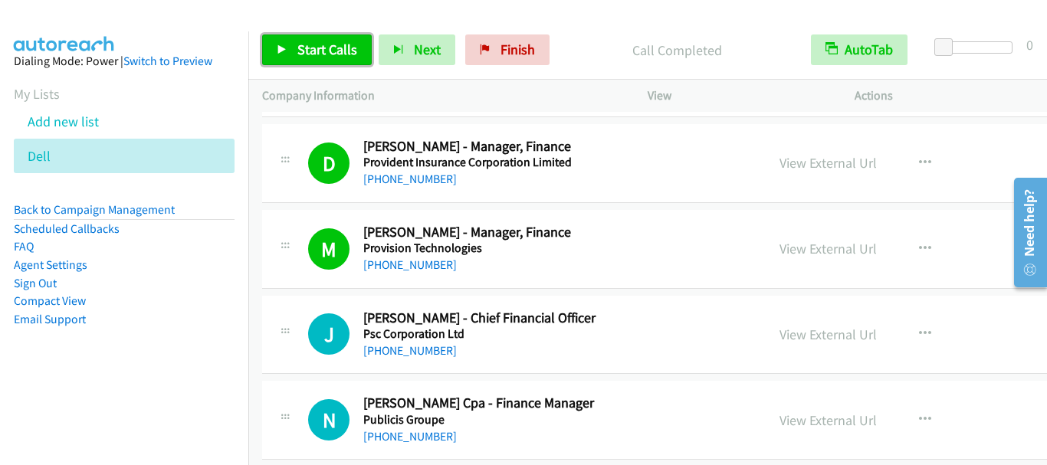
click at [327, 56] on span "Start Calls" at bounding box center [327, 50] width 60 height 18
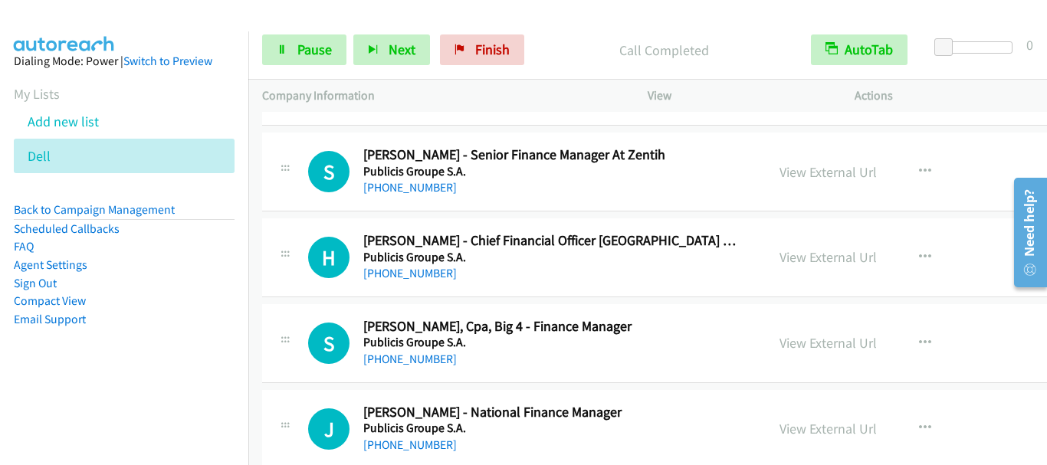
scroll to position [11572, 0]
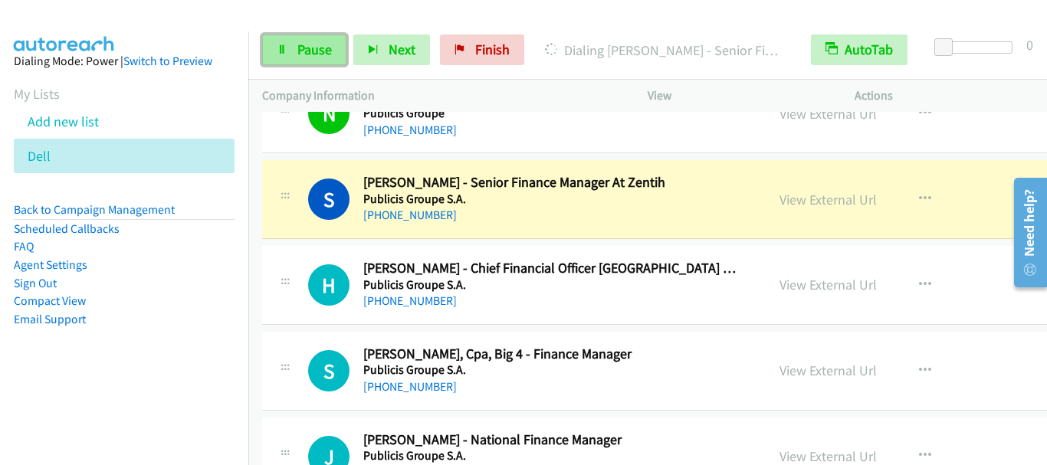
click at [317, 49] on span "Pause" at bounding box center [314, 50] width 34 height 18
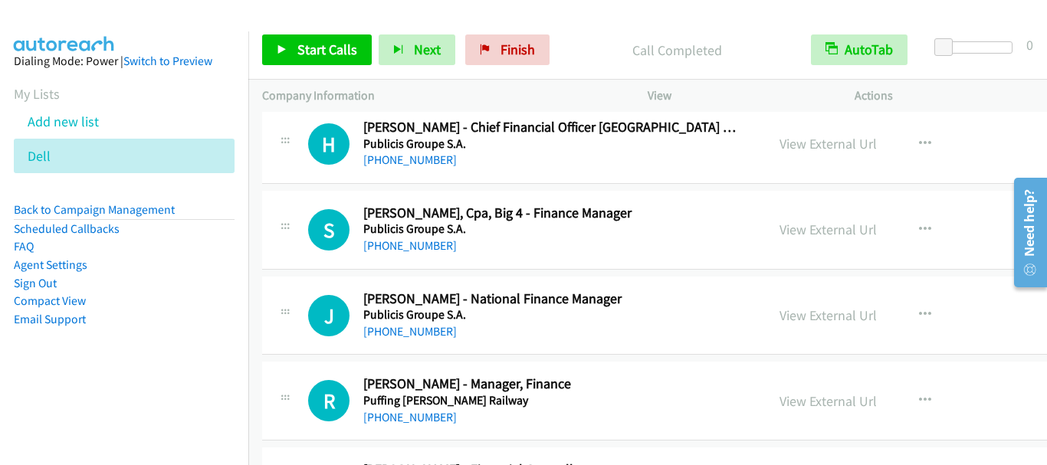
scroll to position [11725, 0]
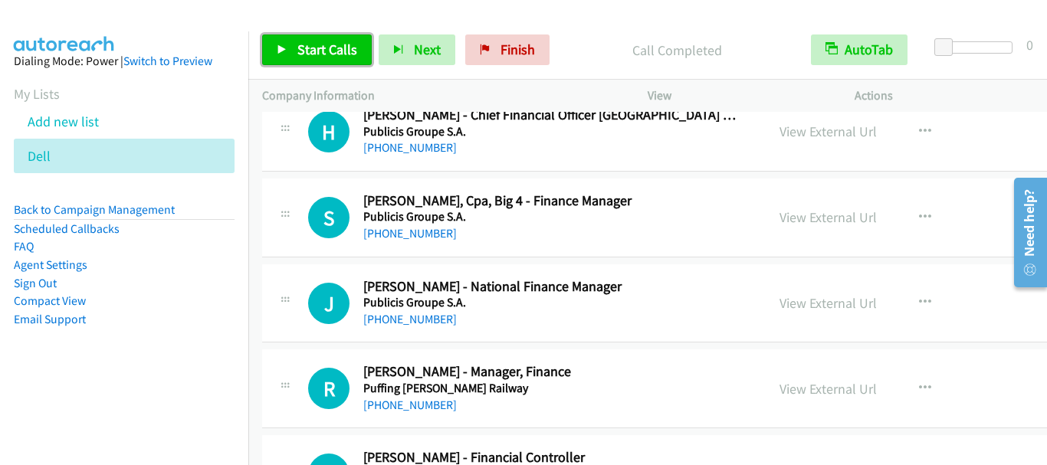
click at [334, 59] on link "Start Calls" at bounding box center [317, 49] width 110 height 31
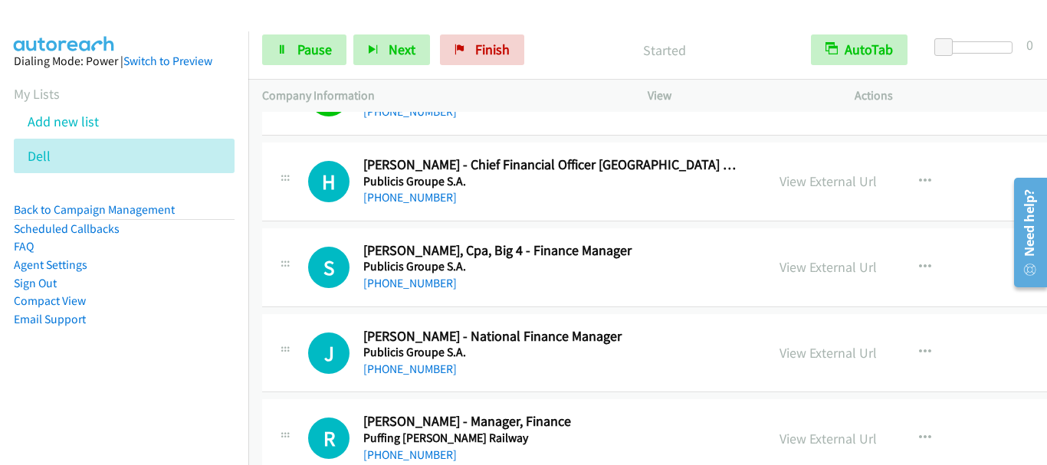
scroll to position [11648, 0]
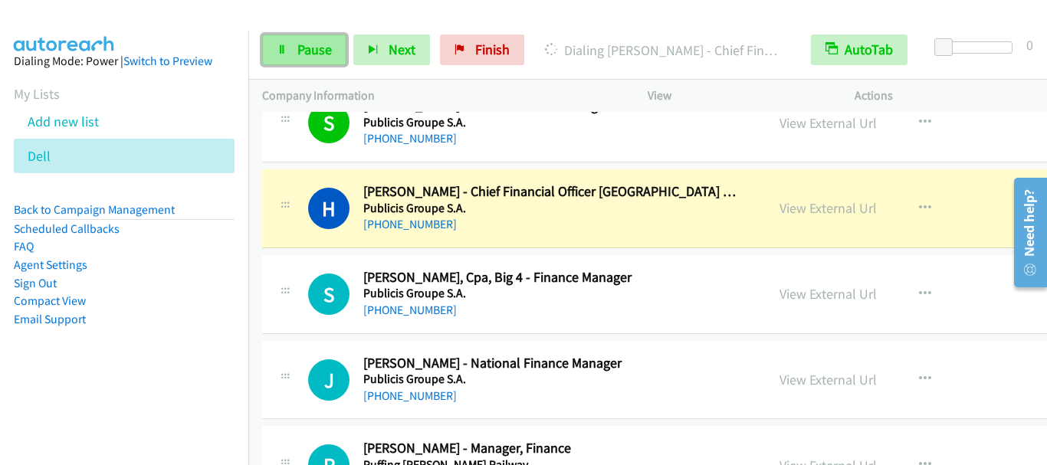
click at [310, 51] on span "Pause" at bounding box center [314, 50] width 34 height 18
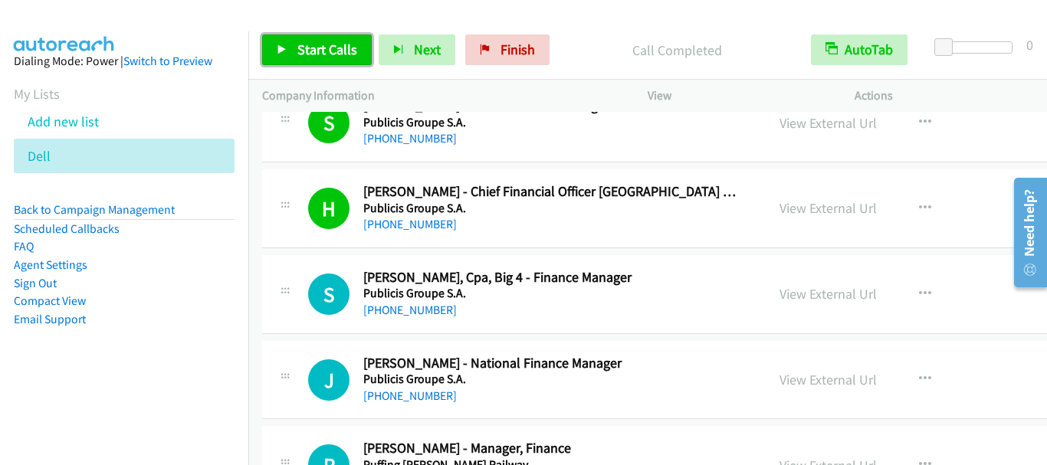
click at [312, 51] on span "Start Calls" at bounding box center [327, 50] width 60 height 18
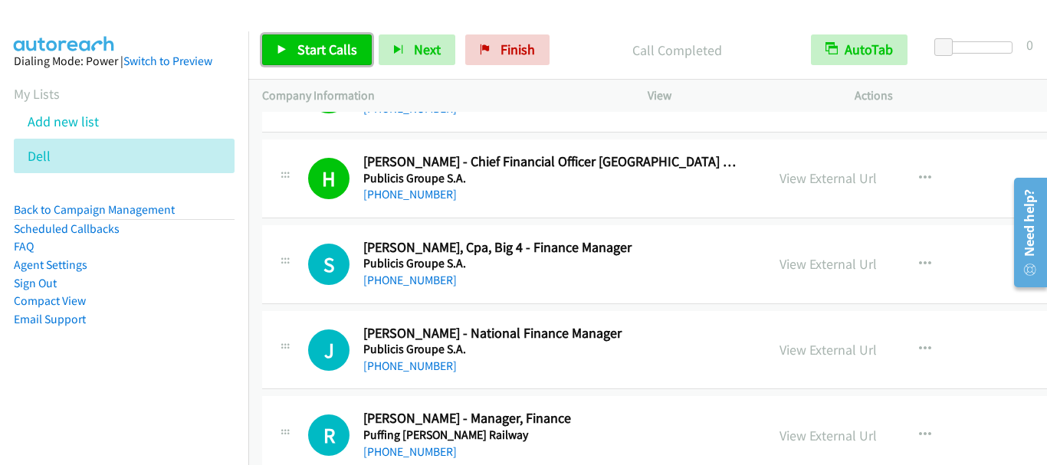
scroll to position [11725, 0]
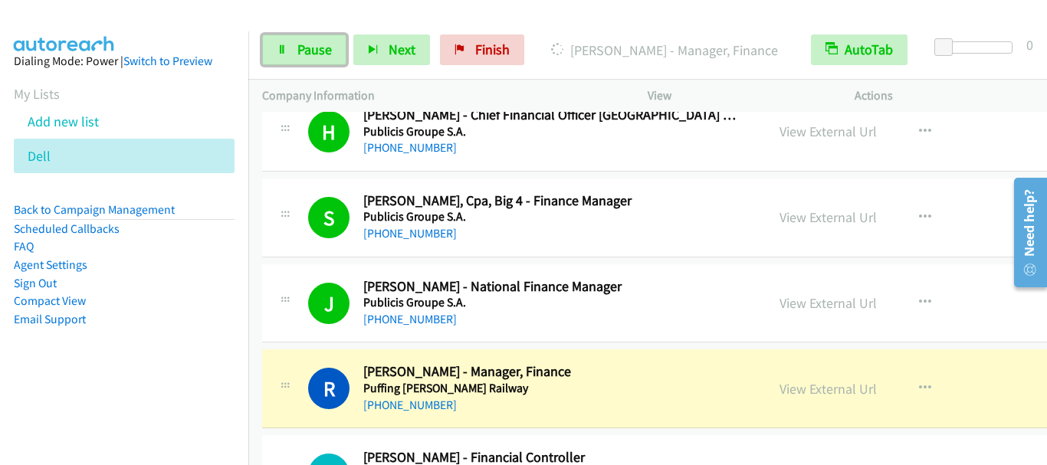
click at [324, 57] on span "Pause" at bounding box center [314, 50] width 34 height 18
click at [315, 51] on span "Pause" at bounding box center [314, 50] width 34 height 18
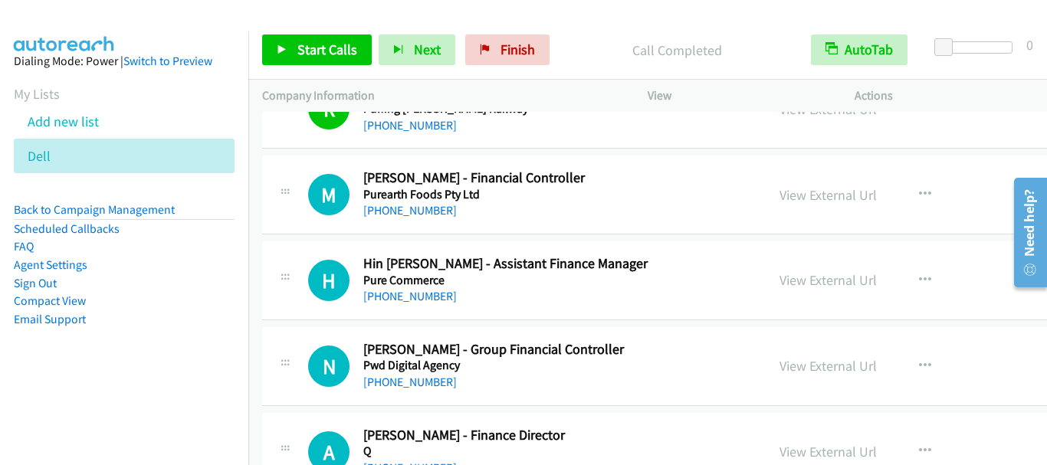
scroll to position [12031, 0]
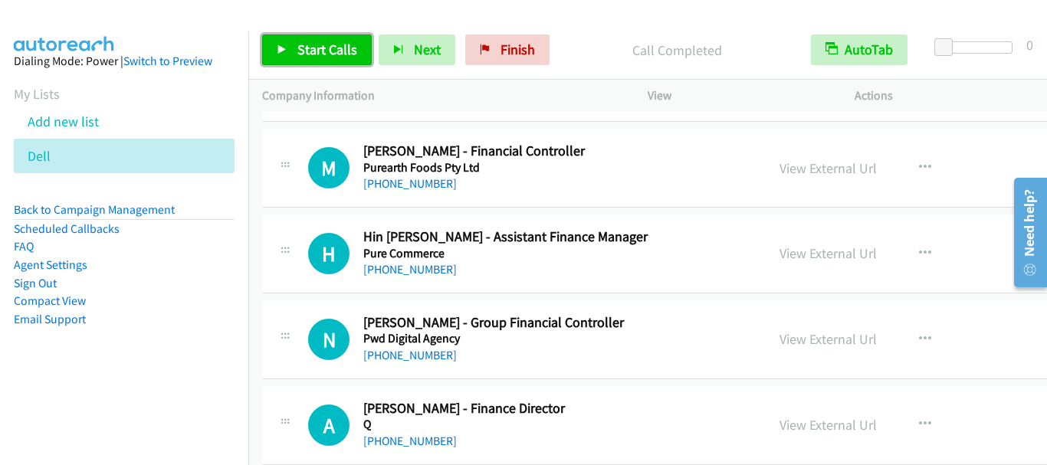
click at [334, 54] on span "Start Calls" at bounding box center [327, 50] width 60 height 18
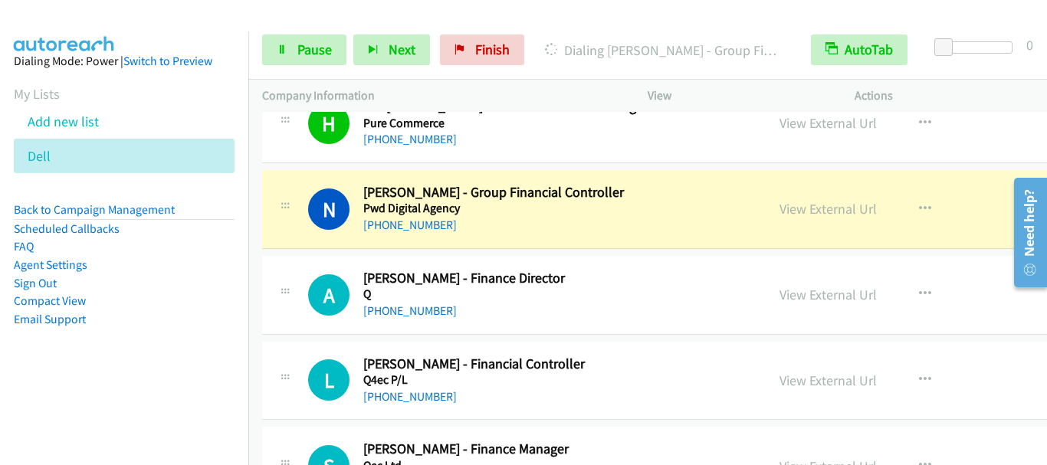
scroll to position [12185, 0]
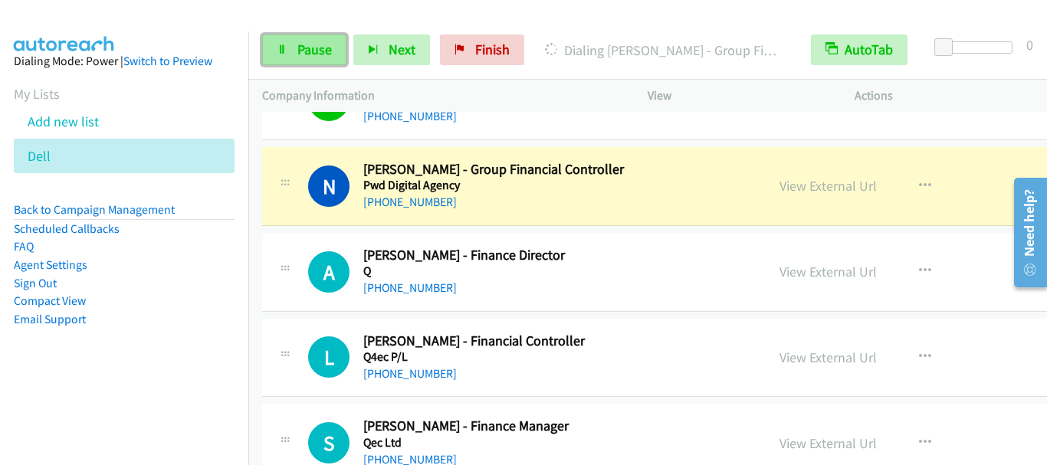
click at [310, 51] on span "Pause" at bounding box center [314, 50] width 34 height 18
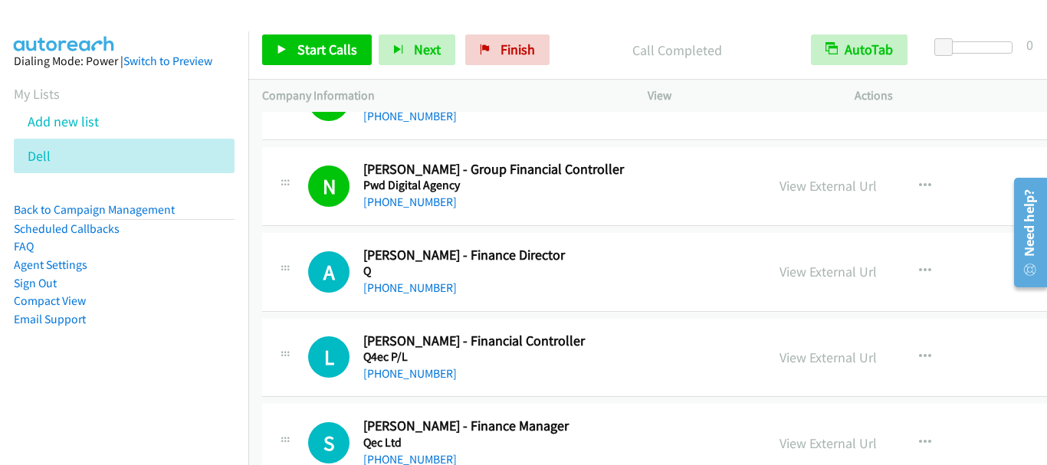
click at [333, 66] on div "Start Calls Pause Next Finish Call Completed AutoTab AutoTab 0" at bounding box center [647, 50] width 799 height 59
click at [335, 57] on span "Start Calls" at bounding box center [327, 50] width 60 height 18
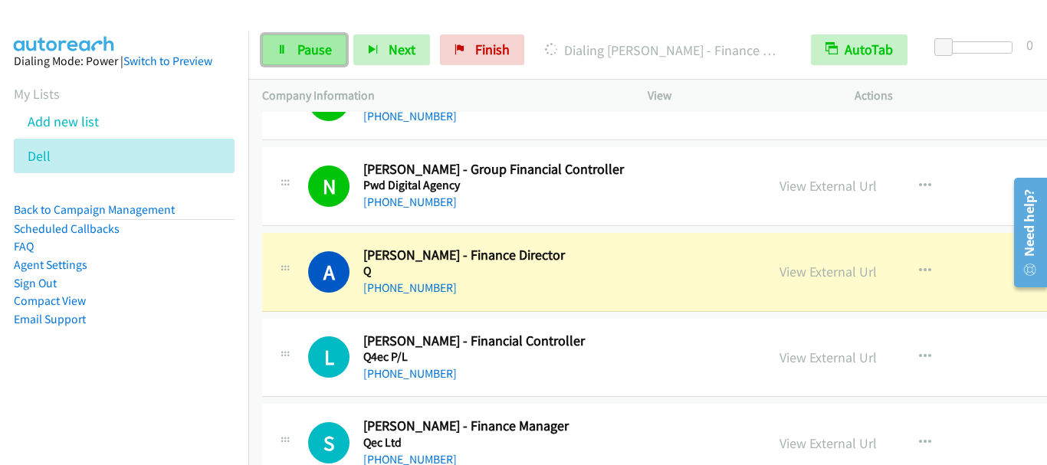
click at [312, 52] on span "Pause" at bounding box center [314, 50] width 34 height 18
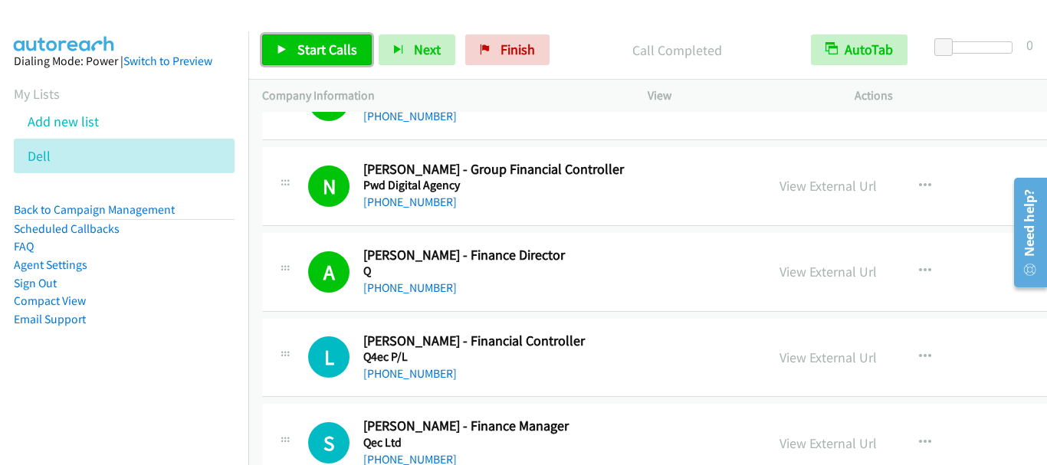
click at [310, 49] on span "Start Calls" at bounding box center [327, 50] width 60 height 18
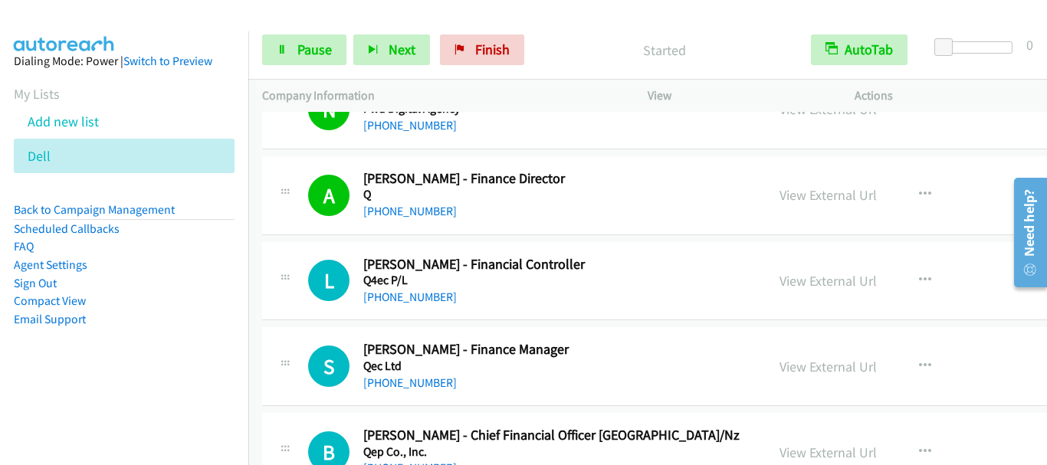
scroll to position [12338, 0]
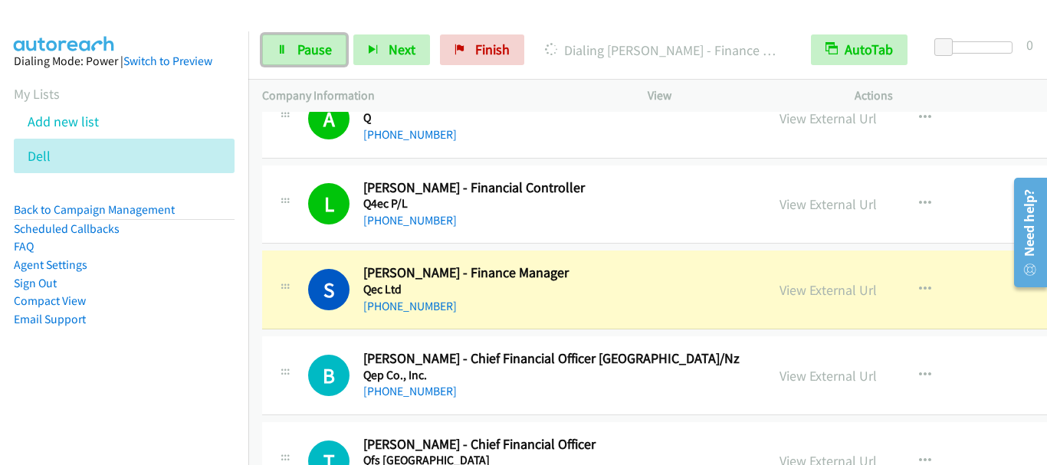
drag, startPoint x: 329, startPoint y: 48, endPoint x: 604, endPoint y: 32, distance: 275.5
click at [329, 45] on span "Pause" at bounding box center [314, 50] width 34 height 18
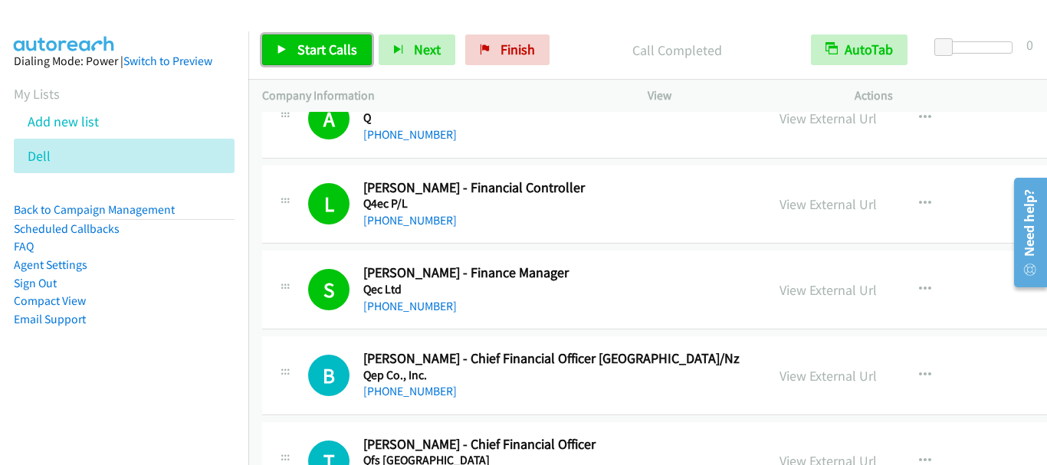
click at [294, 42] on link "Start Calls" at bounding box center [317, 49] width 110 height 31
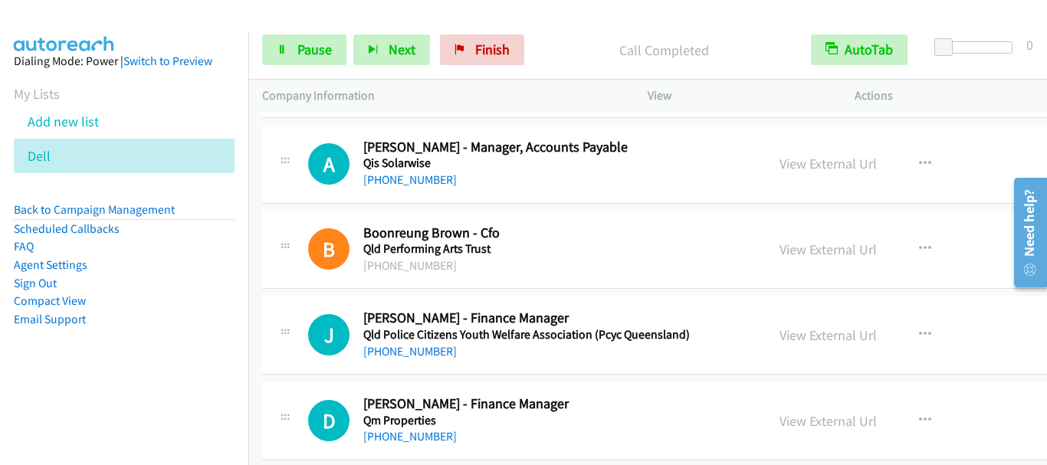
scroll to position [12645, 0]
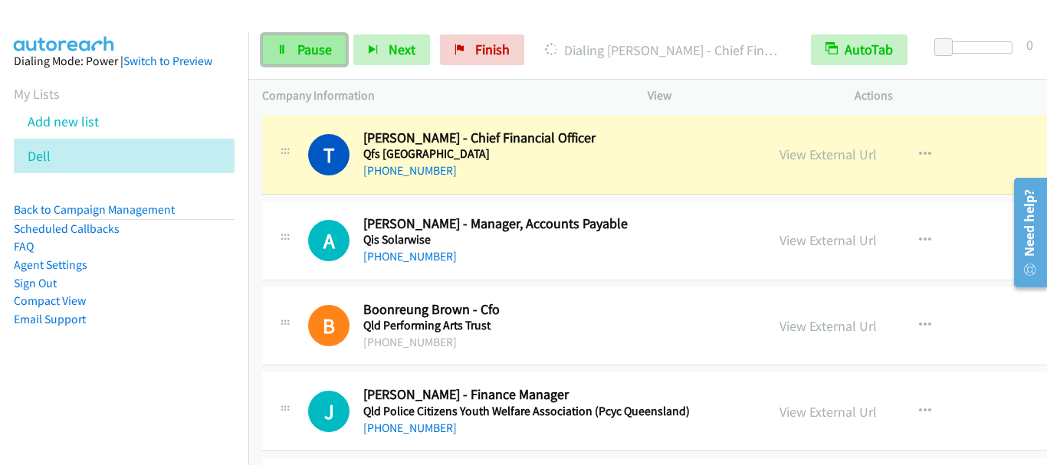
click at [324, 57] on span "Pause" at bounding box center [314, 50] width 34 height 18
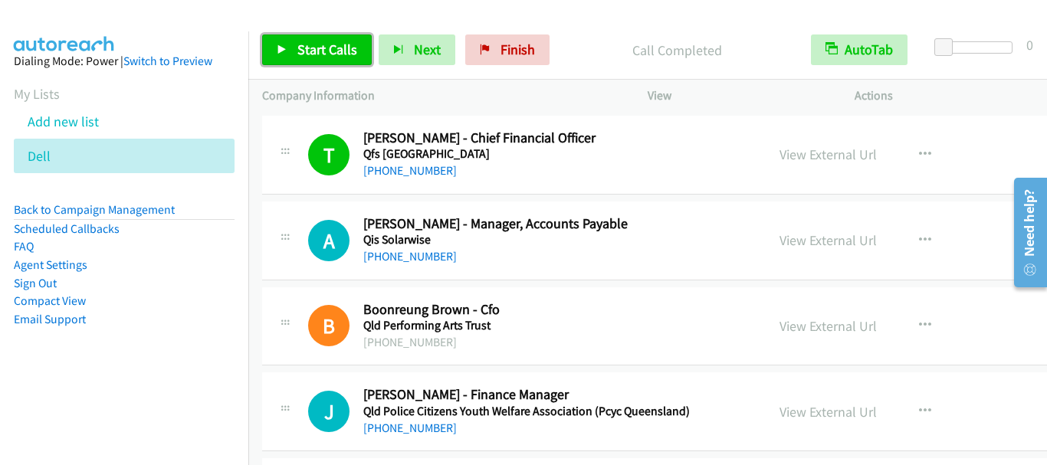
click at [306, 57] on span "Start Calls" at bounding box center [327, 50] width 60 height 18
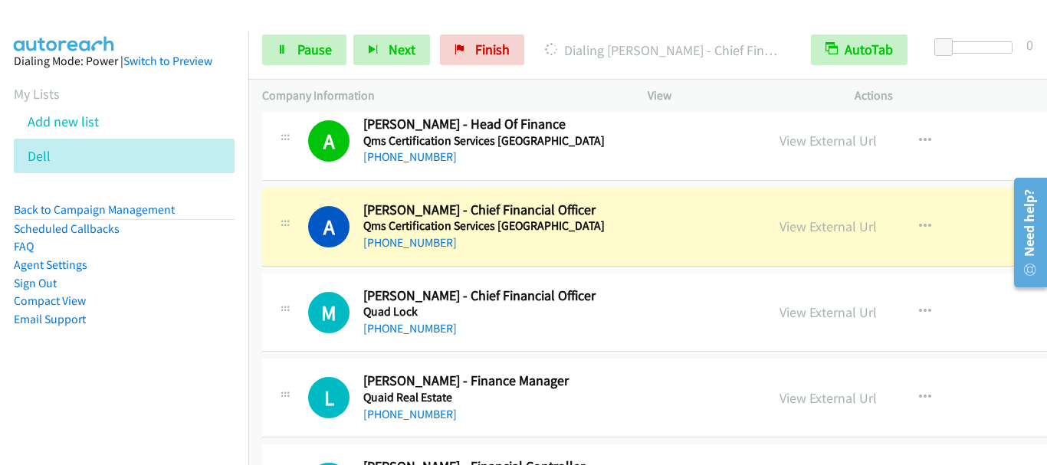
scroll to position [13104, 0]
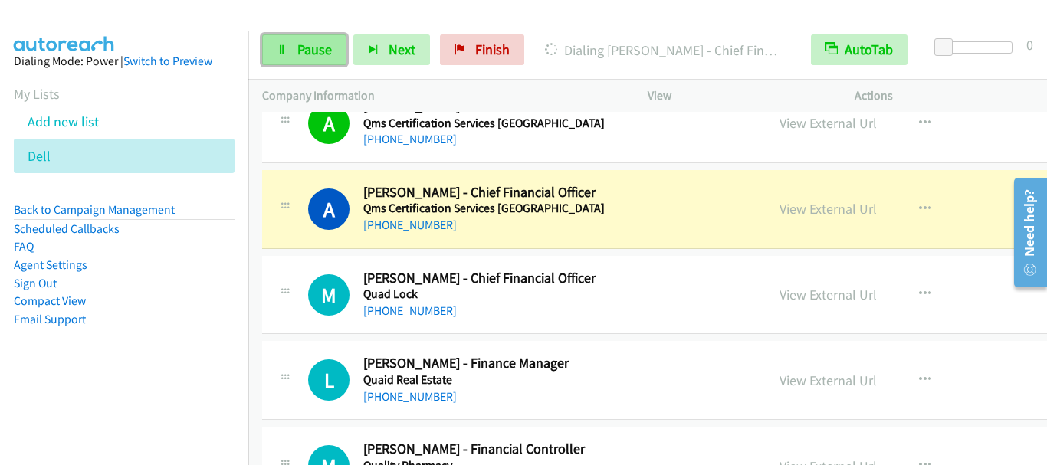
click at [307, 48] on span "Pause" at bounding box center [314, 50] width 34 height 18
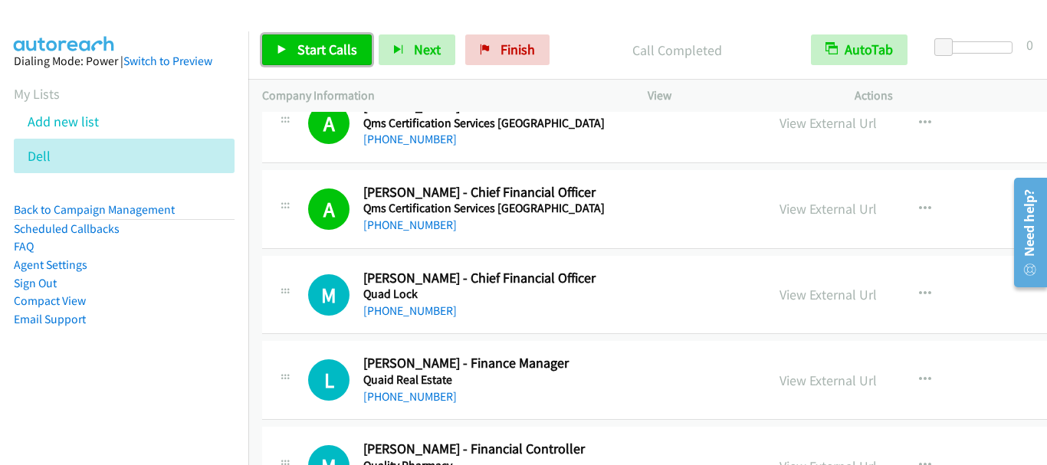
click at [307, 44] on span "Start Calls" at bounding box center [327, 50] width 60 height 18
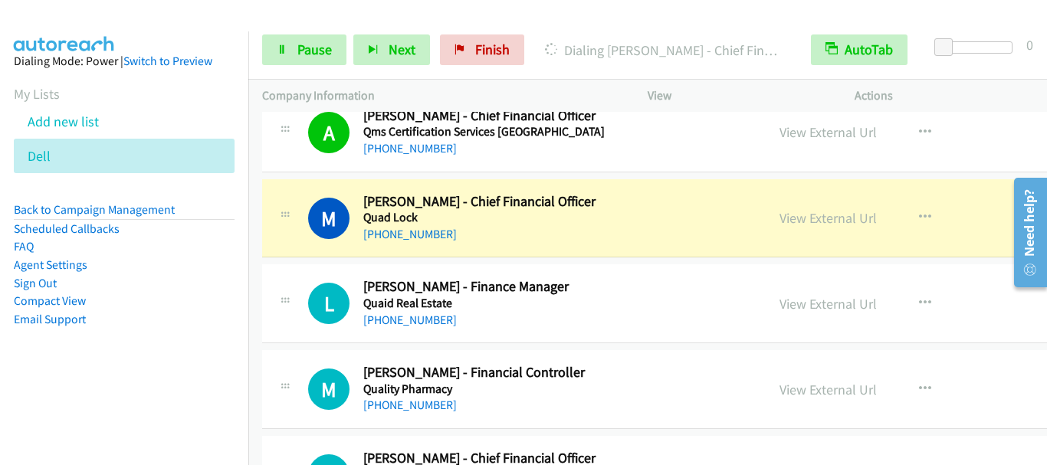
scroll to position [13258, 0]
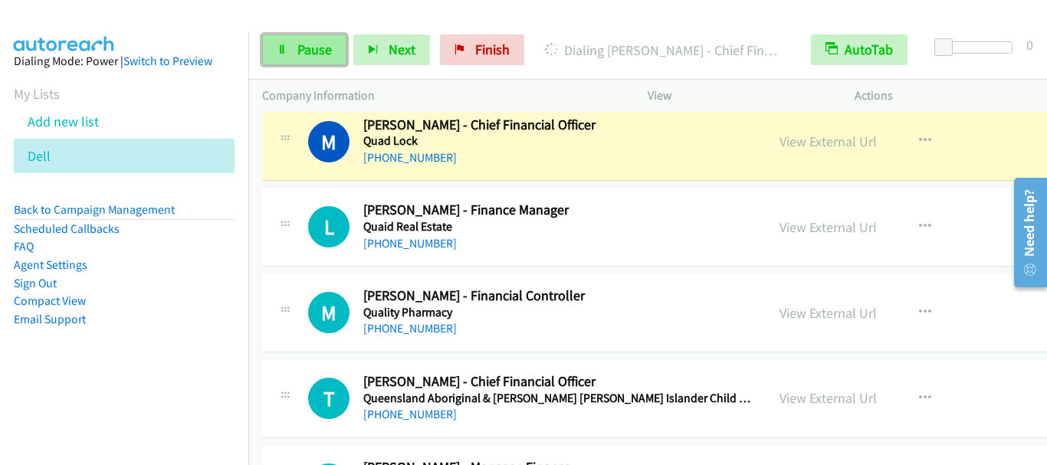
click at [303, 55] on span "Pause" at bounding box center [314, 50] width 34 height 18
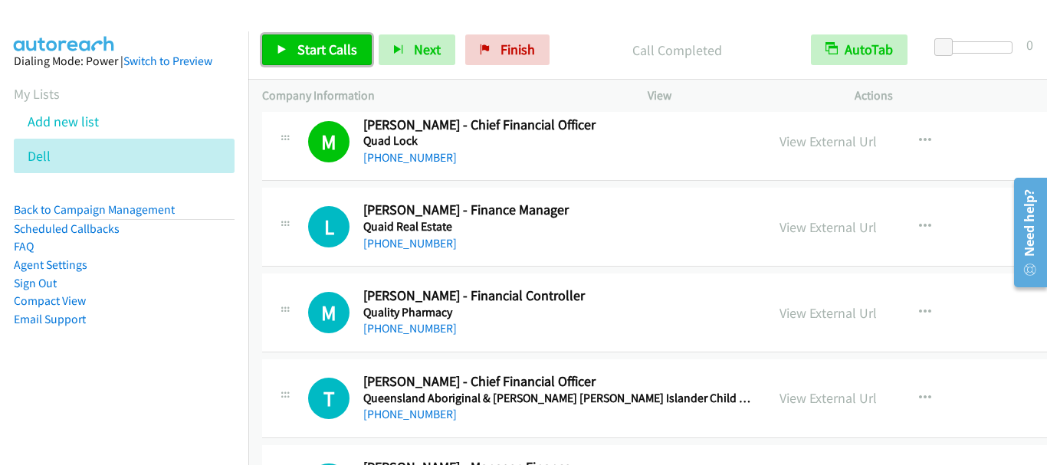
click at [340, 38] on link "Start Calls" at bounding box center [317, 49] width 110 height 31
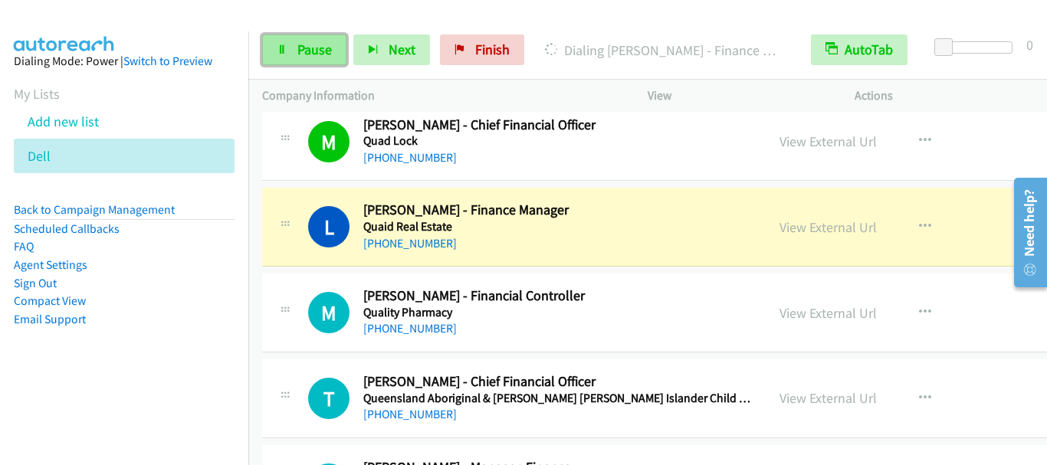
click at [321, 52] on span "Pause" at bounding box center [314, 50] width 34 height 18
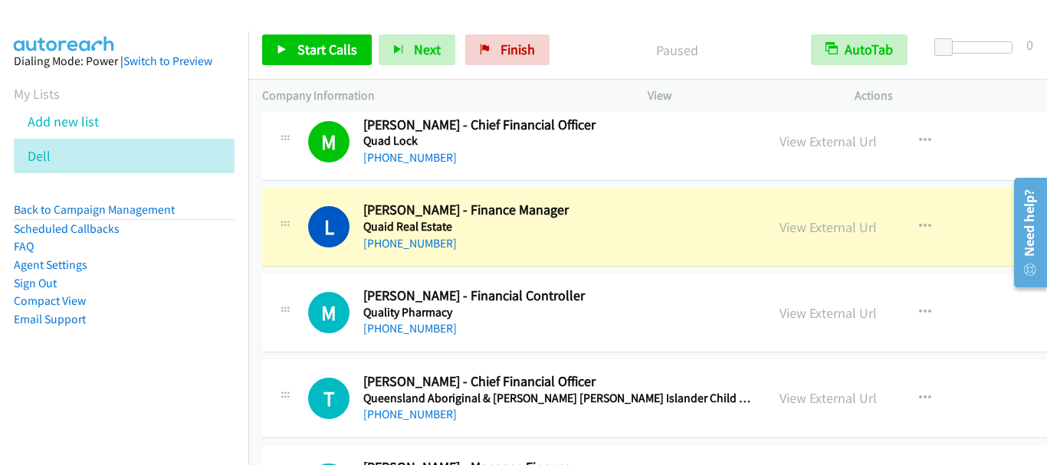
scroll to position [13334, 0]
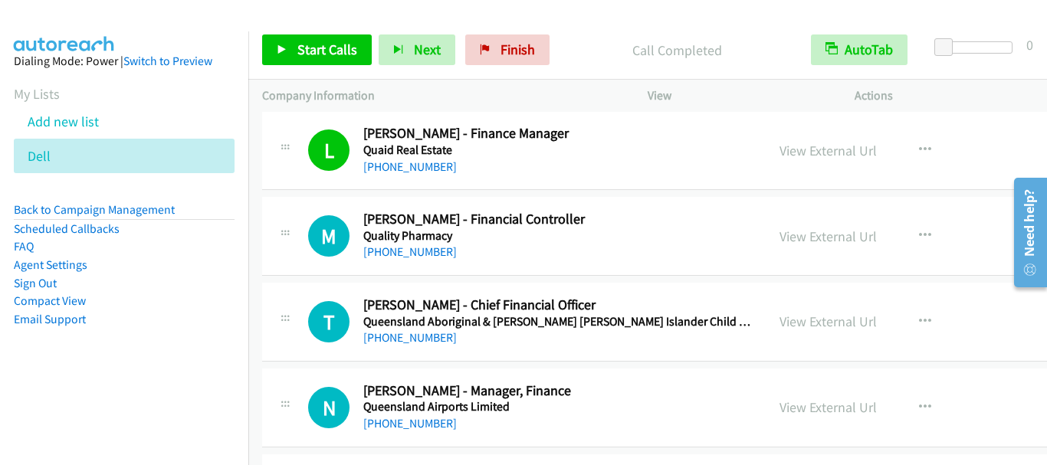
click at [572, 22] on div "Start Calls Pause Next Finish Call Completed AutoTab AutoTab 0" at bounding box center [647, 50] width 799 height 59
click at [310, 48] on span "Start Calls" at bounding box center [327, 50] width 60 height 18
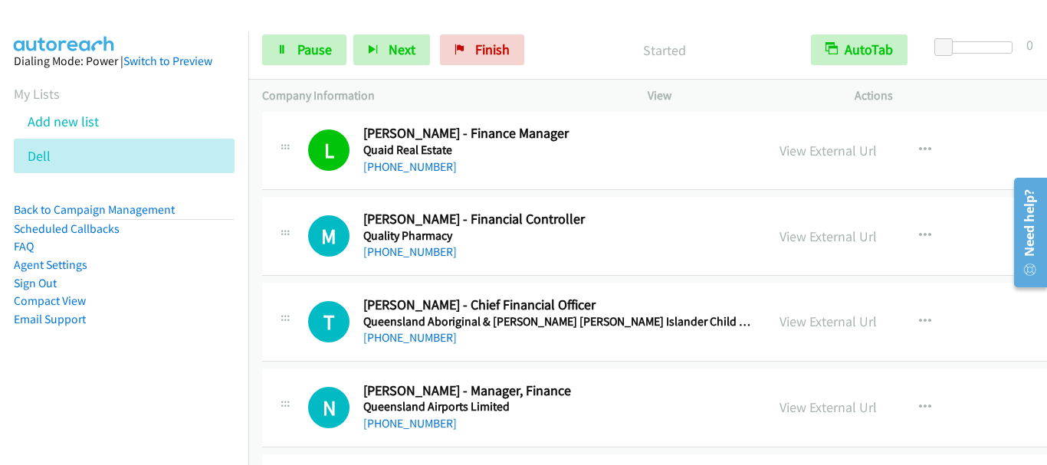
scroll to position [13411, 0]
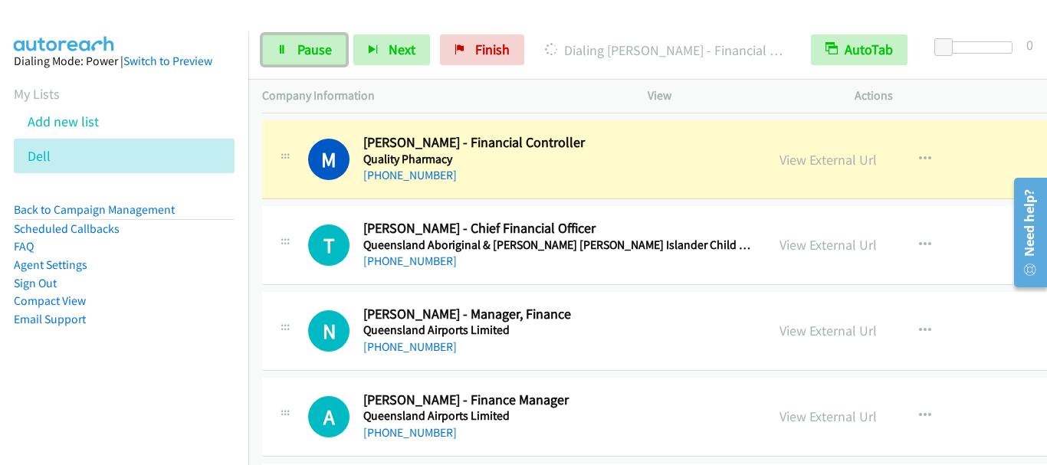
drag, startPoint x: 322, startPoint y: 55, endPoint x: 383, endPoint y: 120, distance: 88.9
click at [322, 54] on span "Pause" at bounding box center [314, 50] width 34 height 18
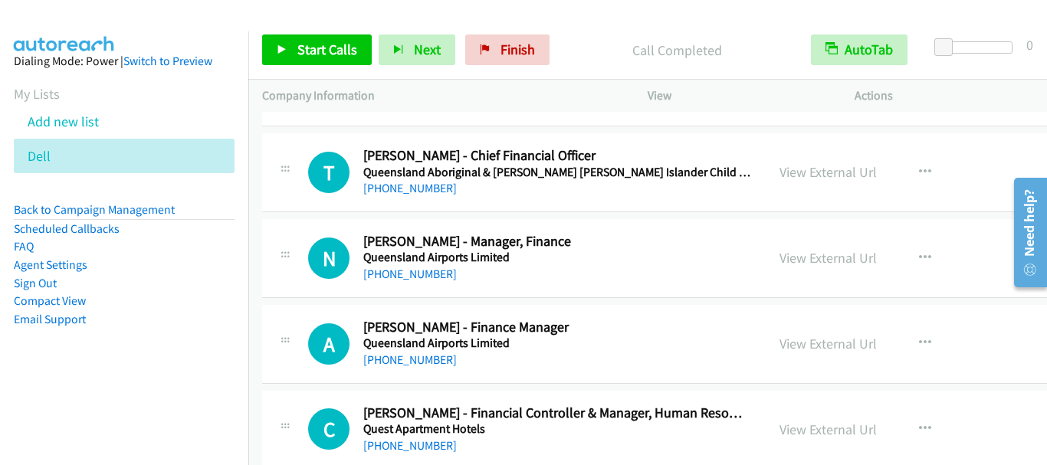
scroll to position [13487, 0]
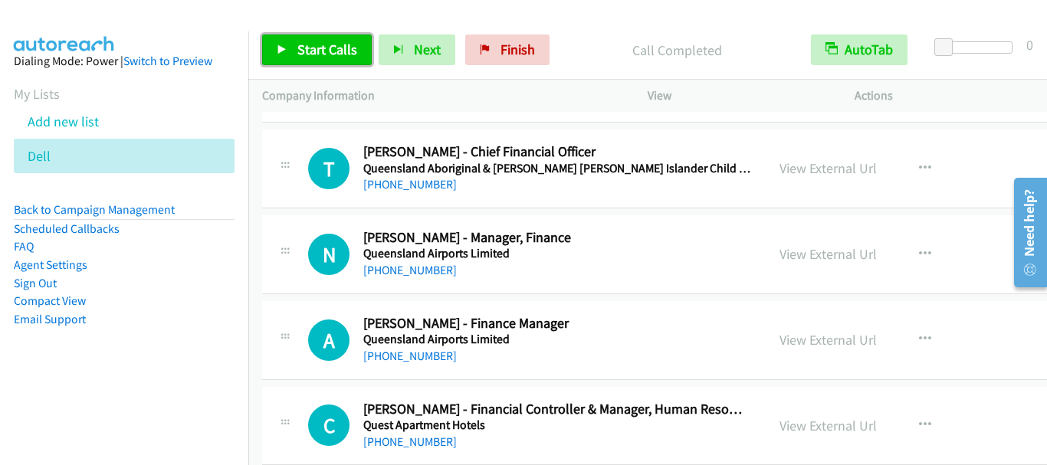
click at [311, 51] on span "Start Calls" at bounding box center [327, 50] width 60 height 18
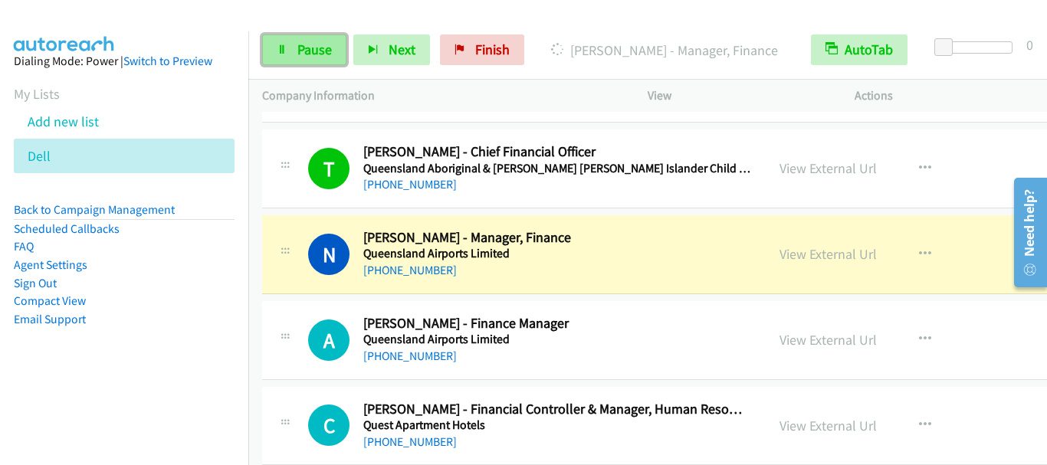
click at [310, 57] on span "Pause" at bounding box center [314, 50] width 34 height 18
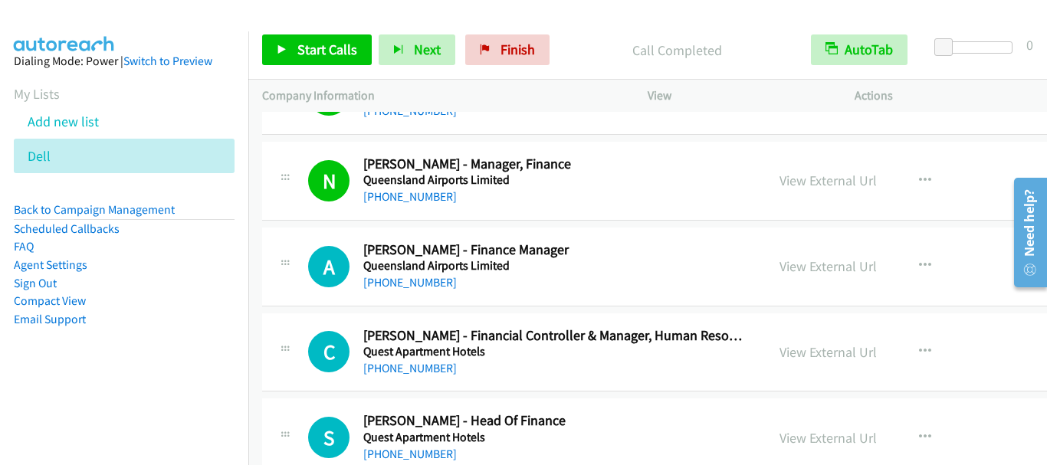
scroll to position [13564, 0]
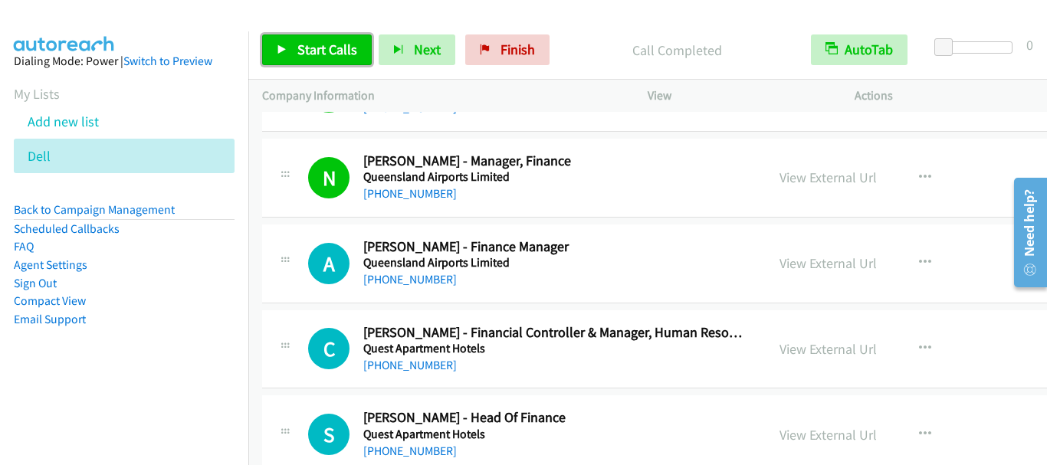
click at [329, 59] on link "Start Calls" at bounding box center [317, 49] width 110 height 31
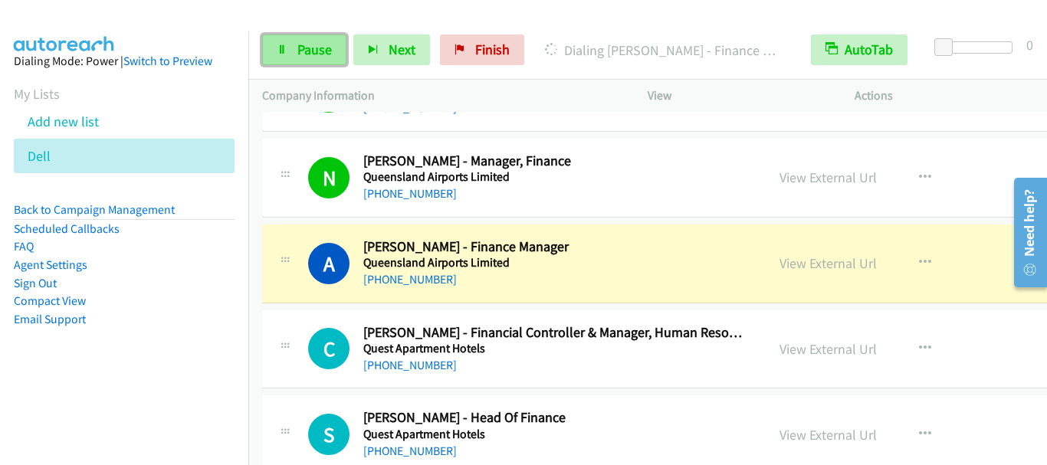
click at [308, 55] on span "Pause" at bounding box center [314, 50] width 34 height 18
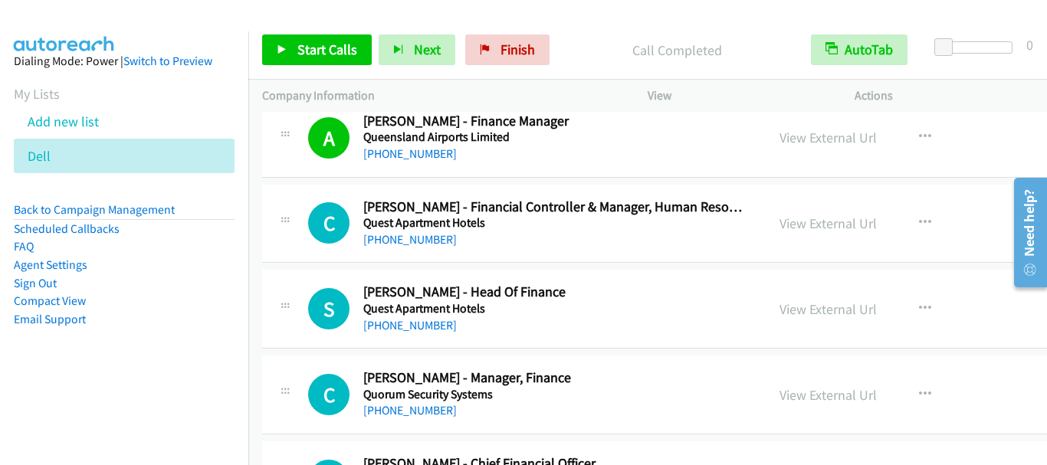
scroll to position [13717, 0]
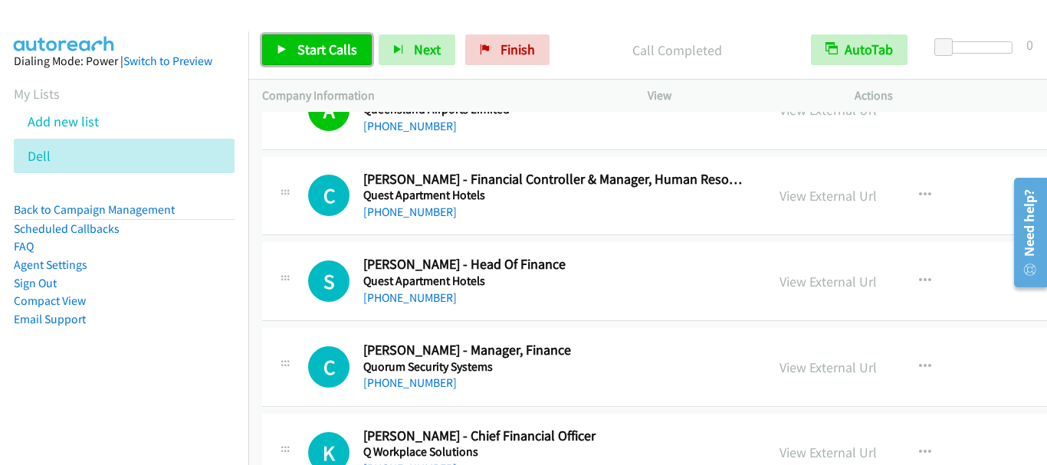
click at [332, 46] on span "Start Calls" at bounding box center [327, 50] width 60 height 18
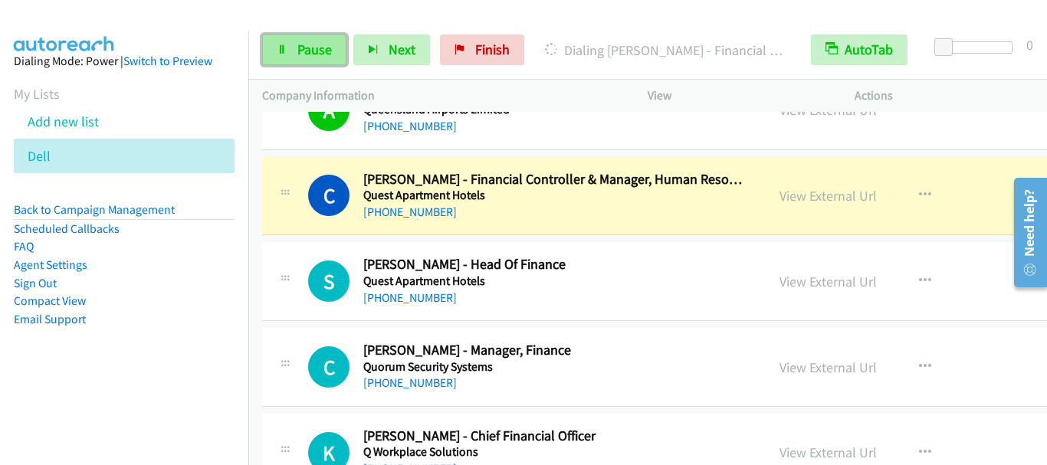
click at [294, 46] on link "Pause" at bounding box center [304, 49] width 84 height 31
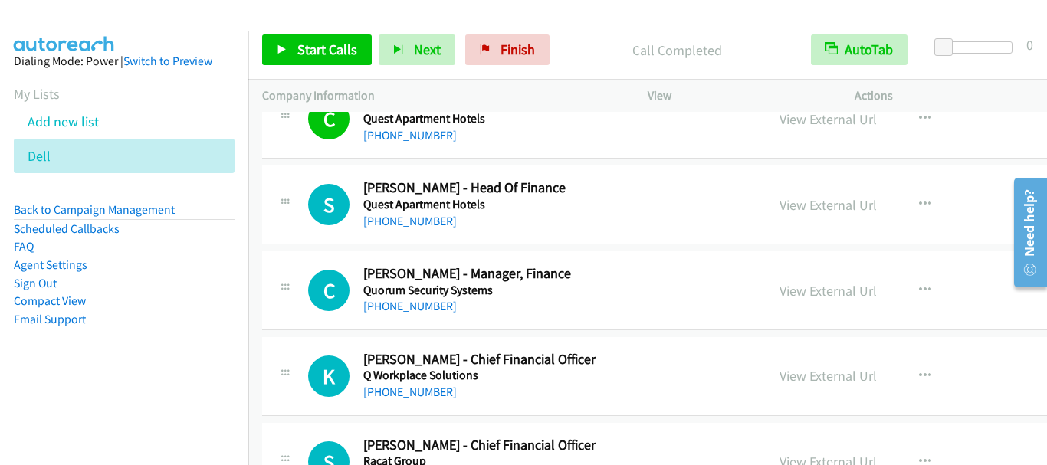
scroll to position [13871, 0]
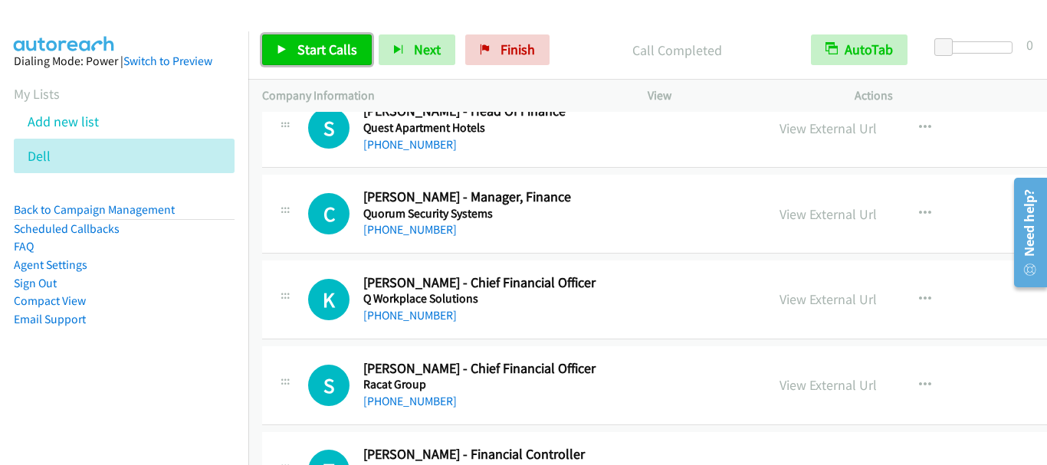
click at [314, 57] on span "Start Calls" at bounding box center [327, 50] width 60 height 18
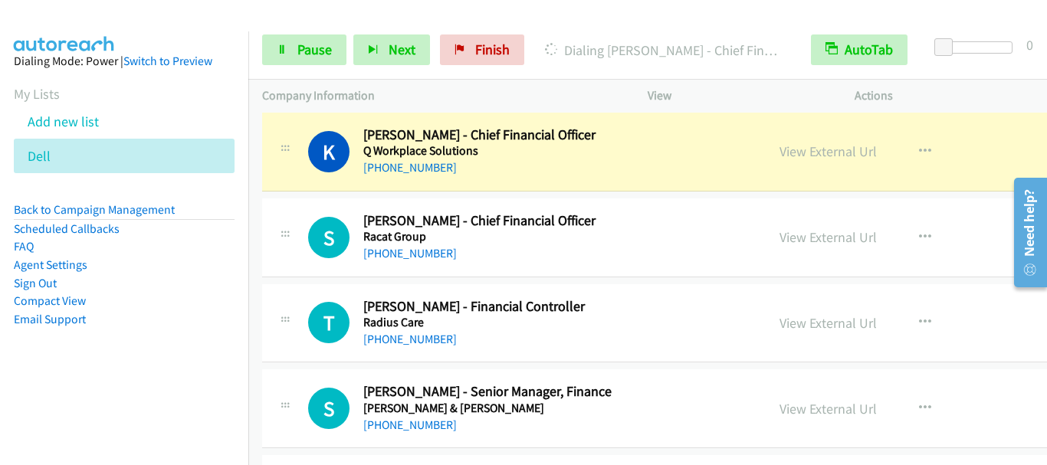
scroll to position [14024, 0]
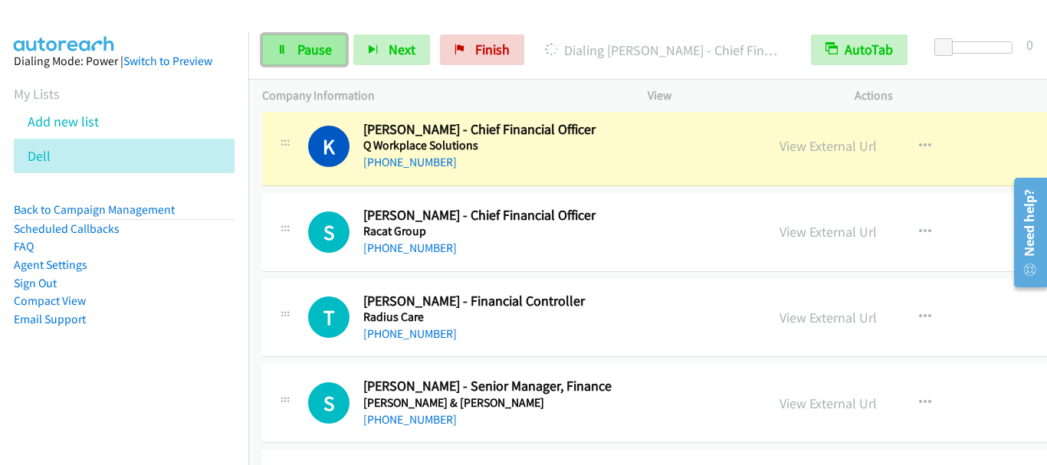
click at [308, 46] on span "Pause" at bounding box center [314, 50] width 34 height 18
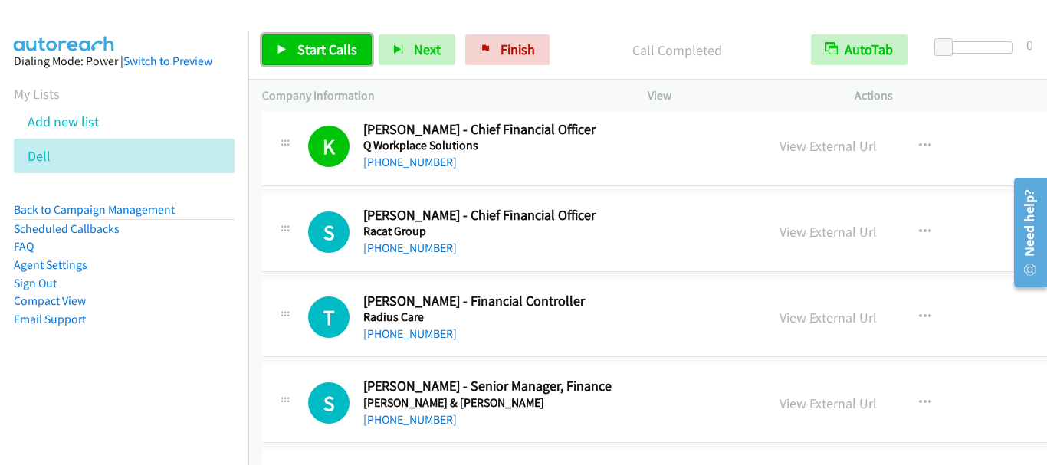
click at [332, 47] on span "Start Calls" at bounding box center [327, 50] width 60 height 18
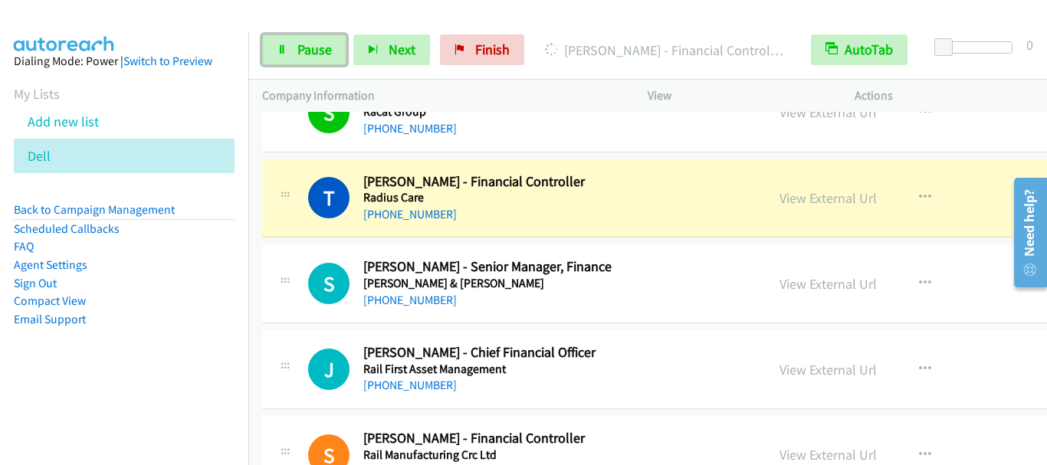
scroll to position [14177, 0]
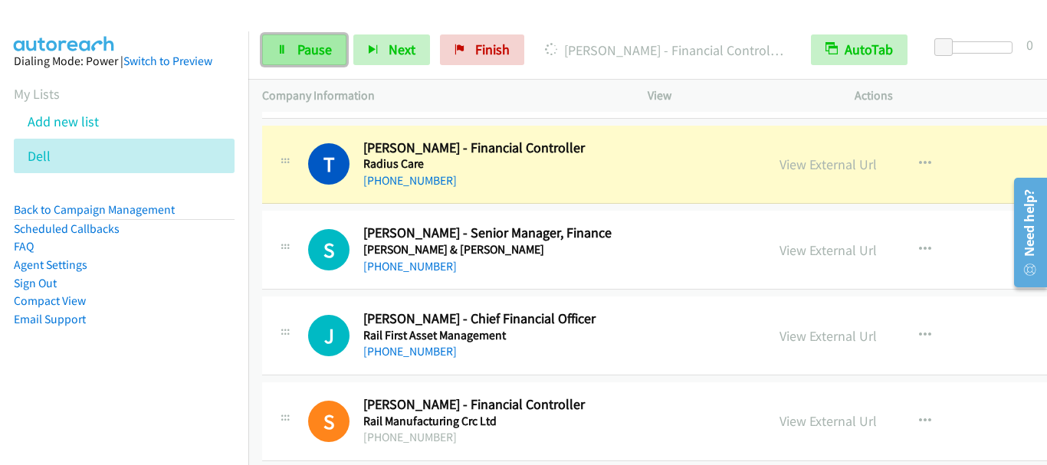
click at [306, 56] on span "Pause" at bounding box center [314, 50] width 34 height 18
